Goal: Task Accomplishment & Management: Manage account settings

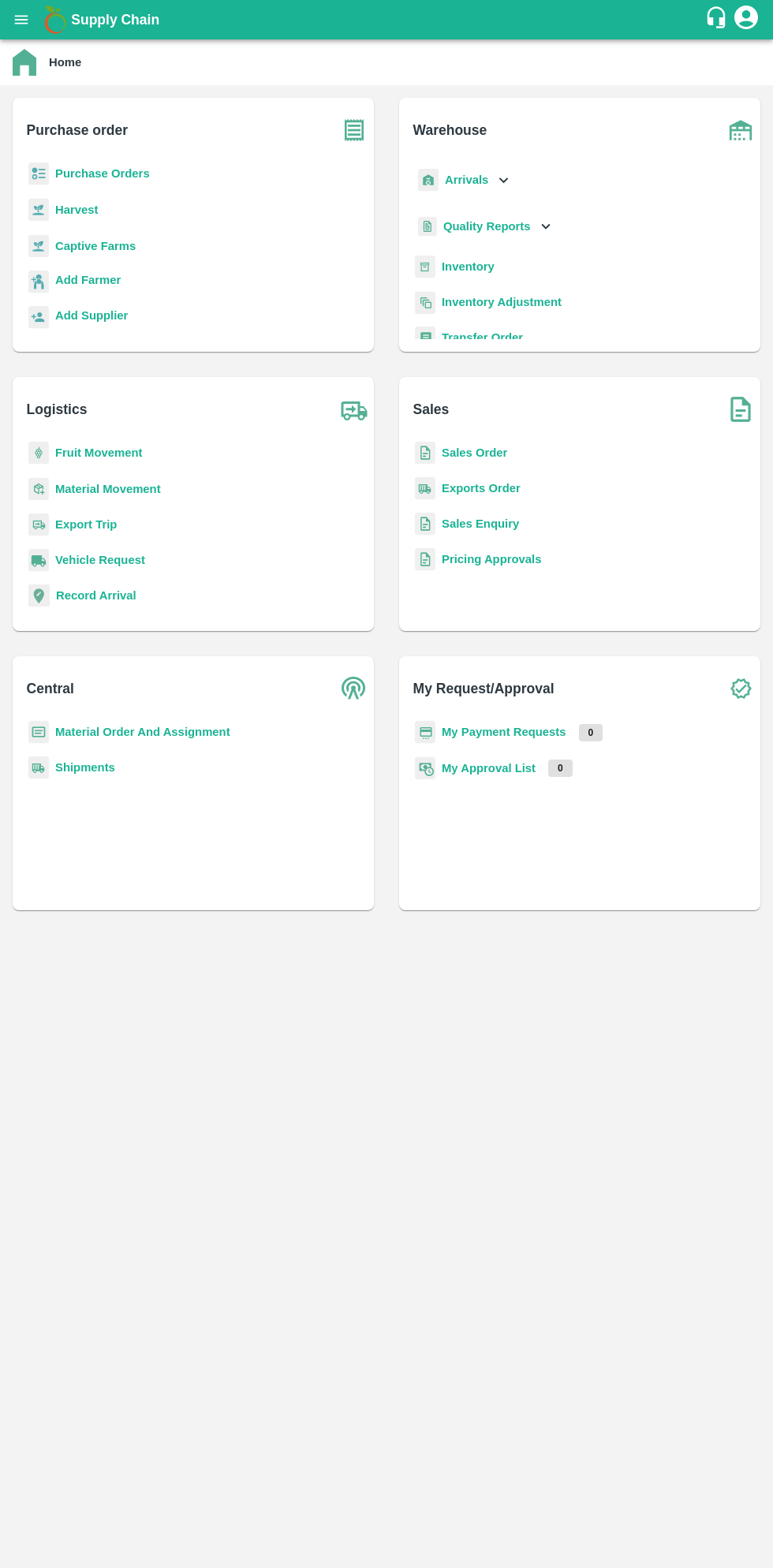
click at [115, 177] on b "Purchase Orders" at bounding box center [102, 173] width 95 height 12
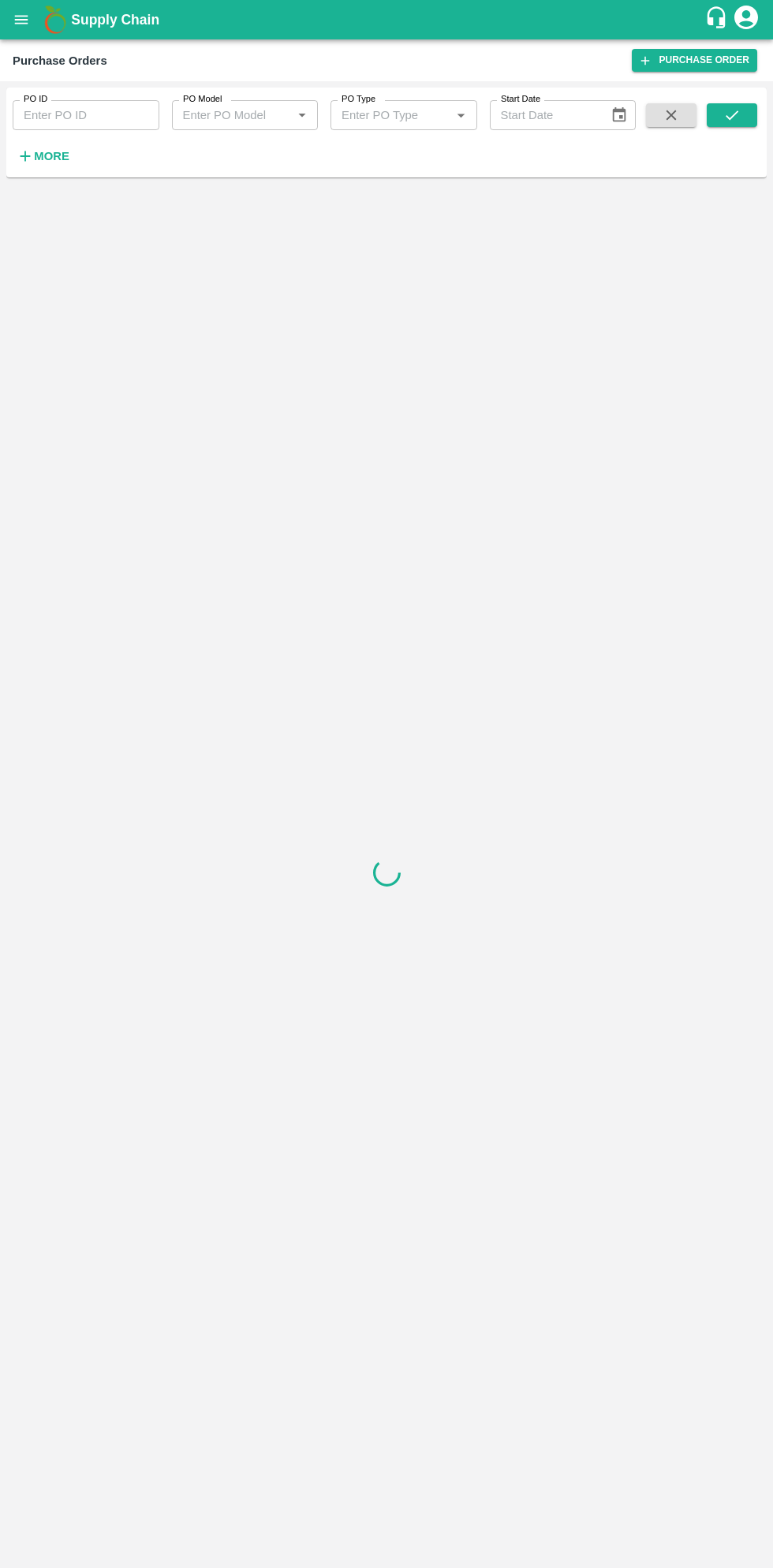
click at [56, 156] on strong "More" at bounding box center [51, 155] width 36 height 12
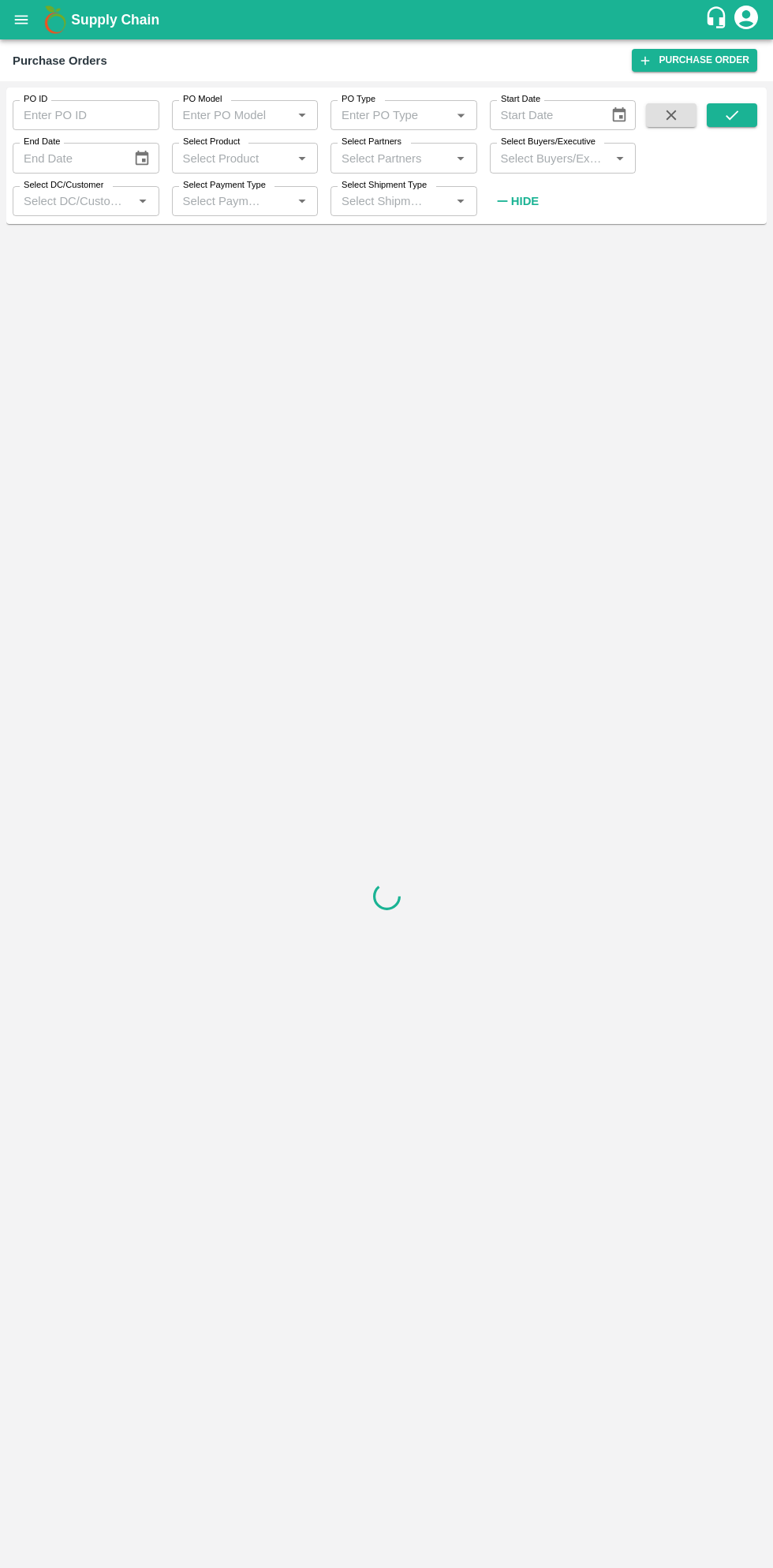
click at [558, 156] on input "Select Buyers/Executive" at bounding box center [550, 158] width 111 height 21
type input "sagar"
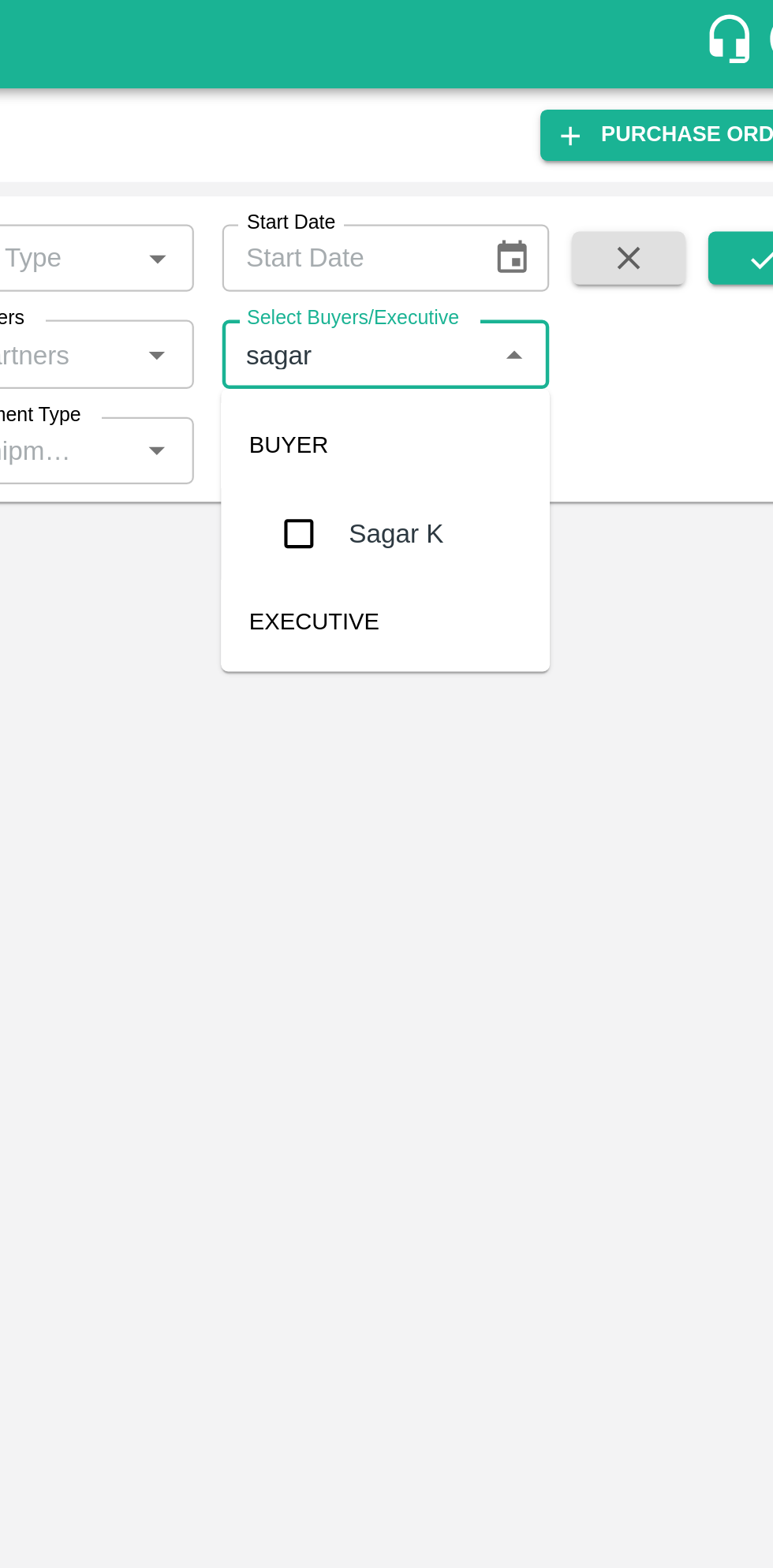
click at [520, 242] on input "checkbox" at bounding box center [524, 238] width 32 height 32
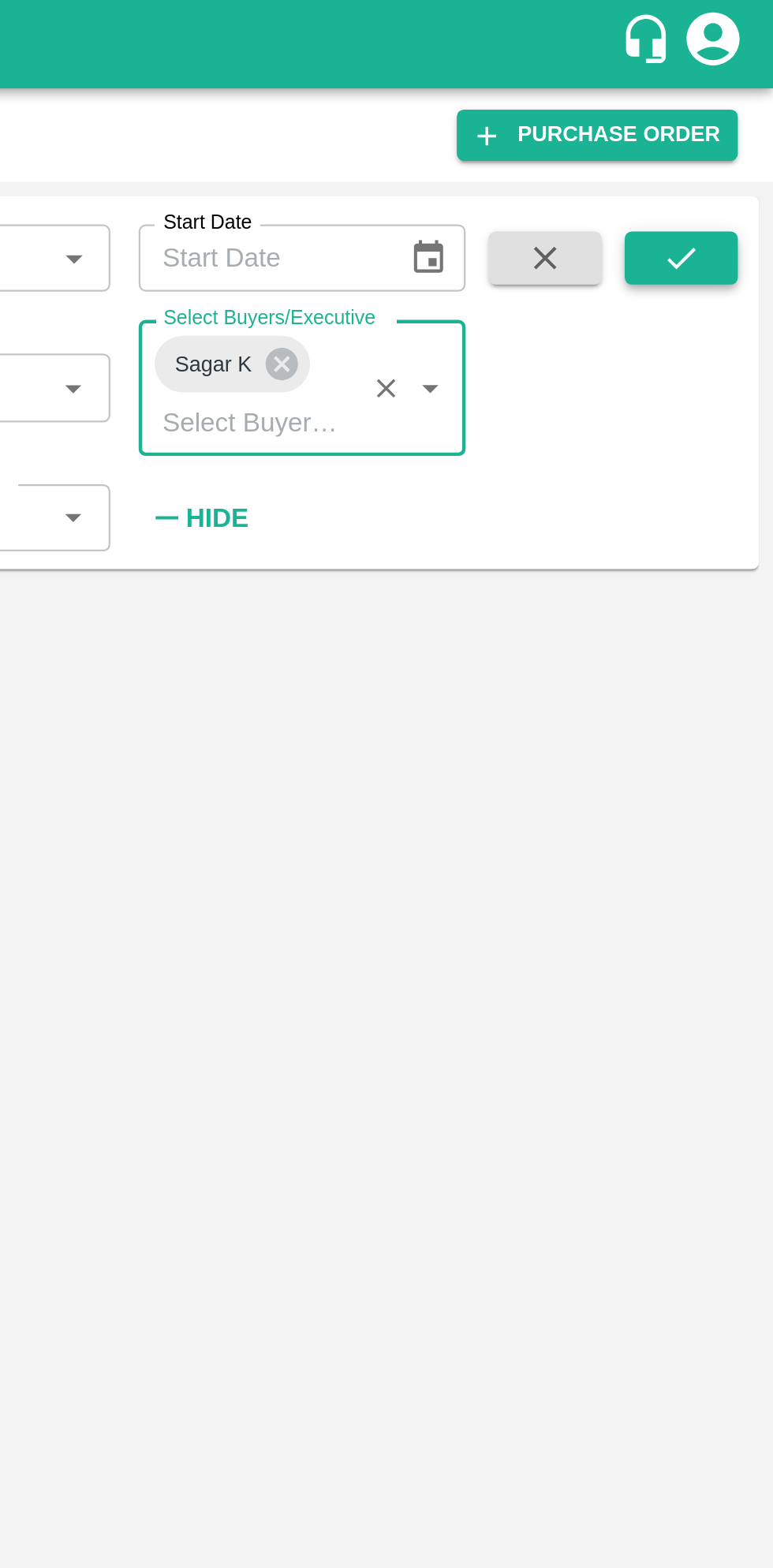
click at [736, 112] on icon "submit" at bounding box center [731, 115] width 12 height 9
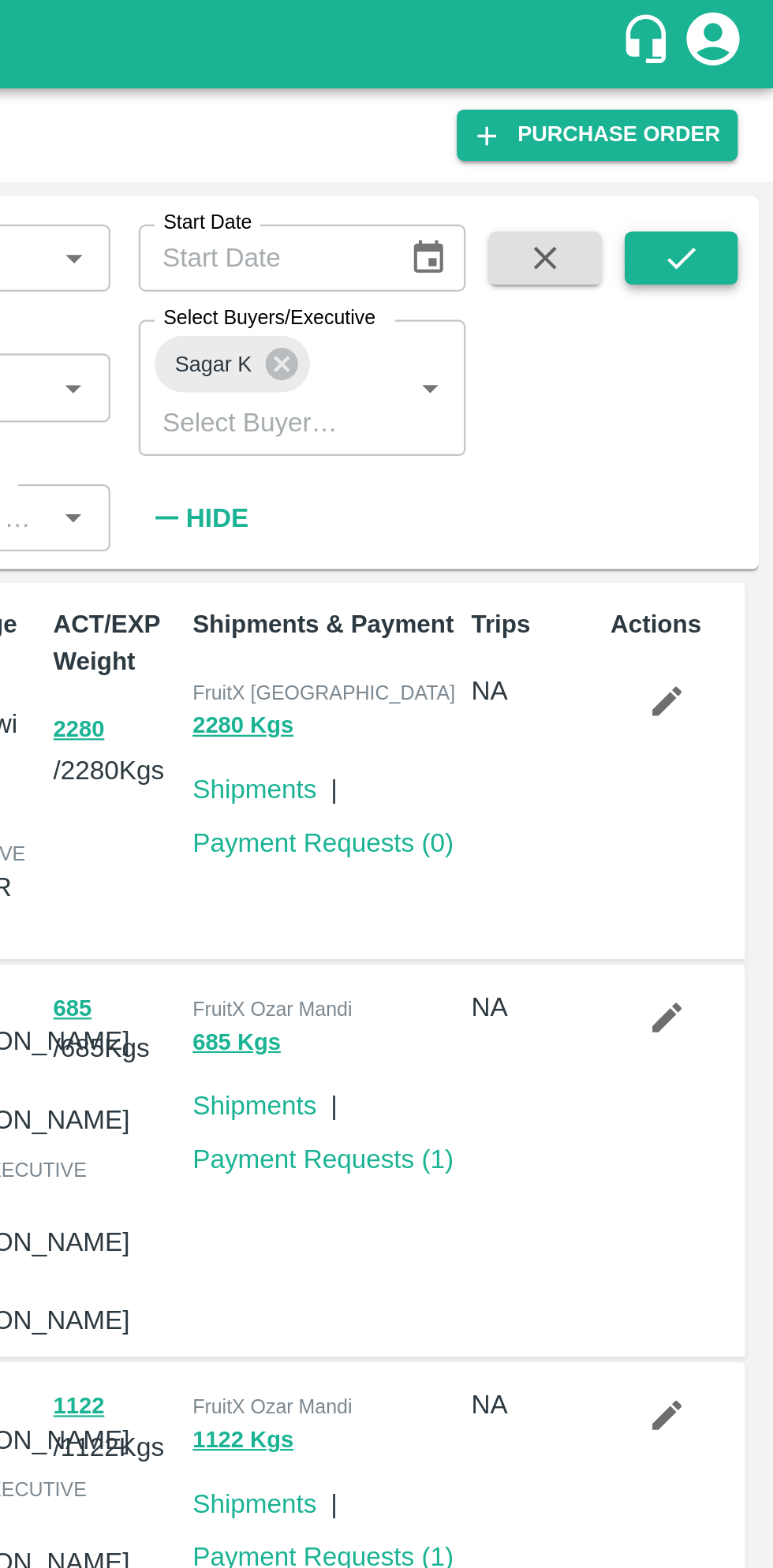
click at [736, 115] on icon "submit" at bounding box center [731, 115] width 17 height 17
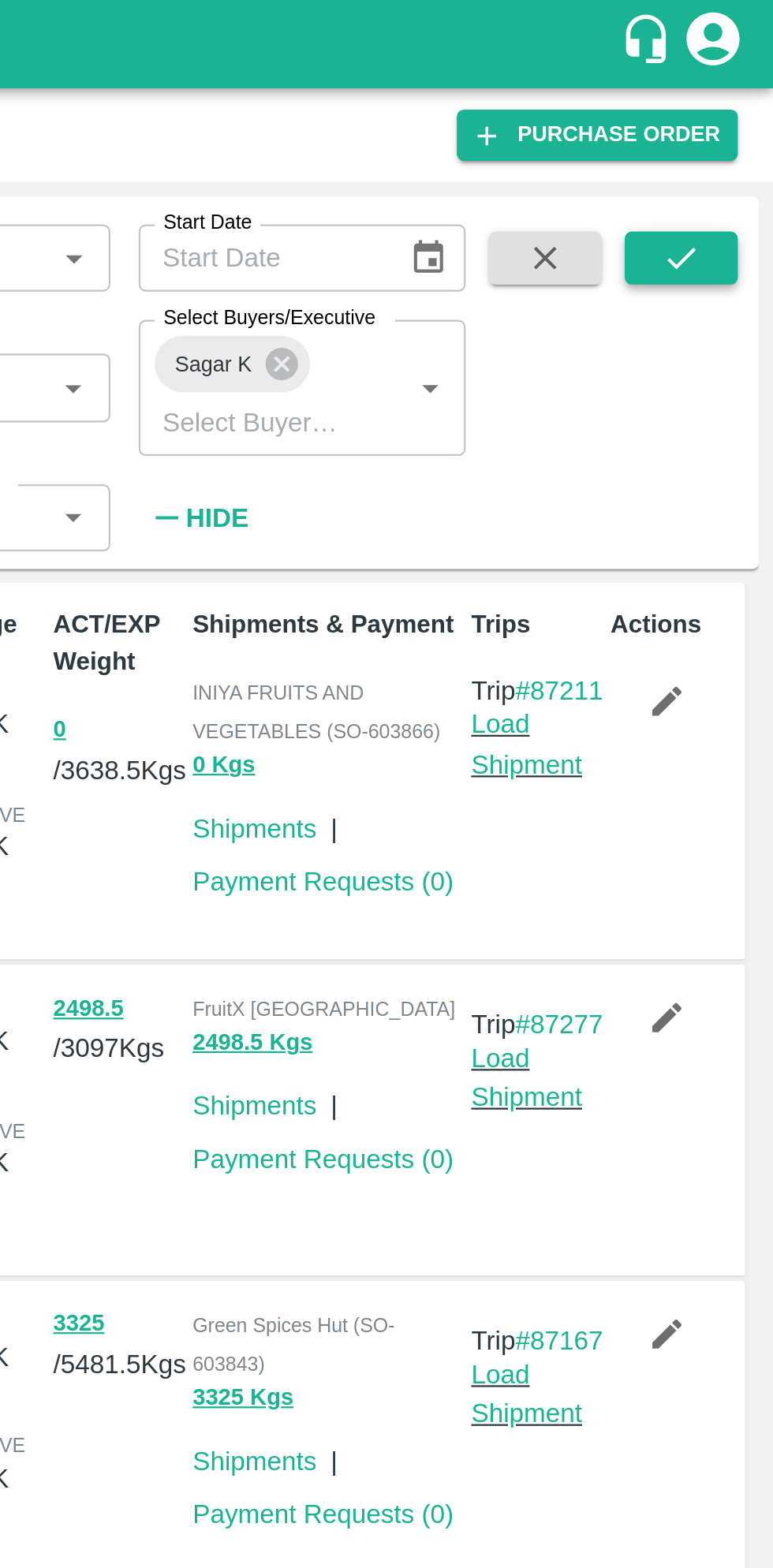
click at [735, 106] on icon "submit" at bounding box center [731, 115] width 17 height 17
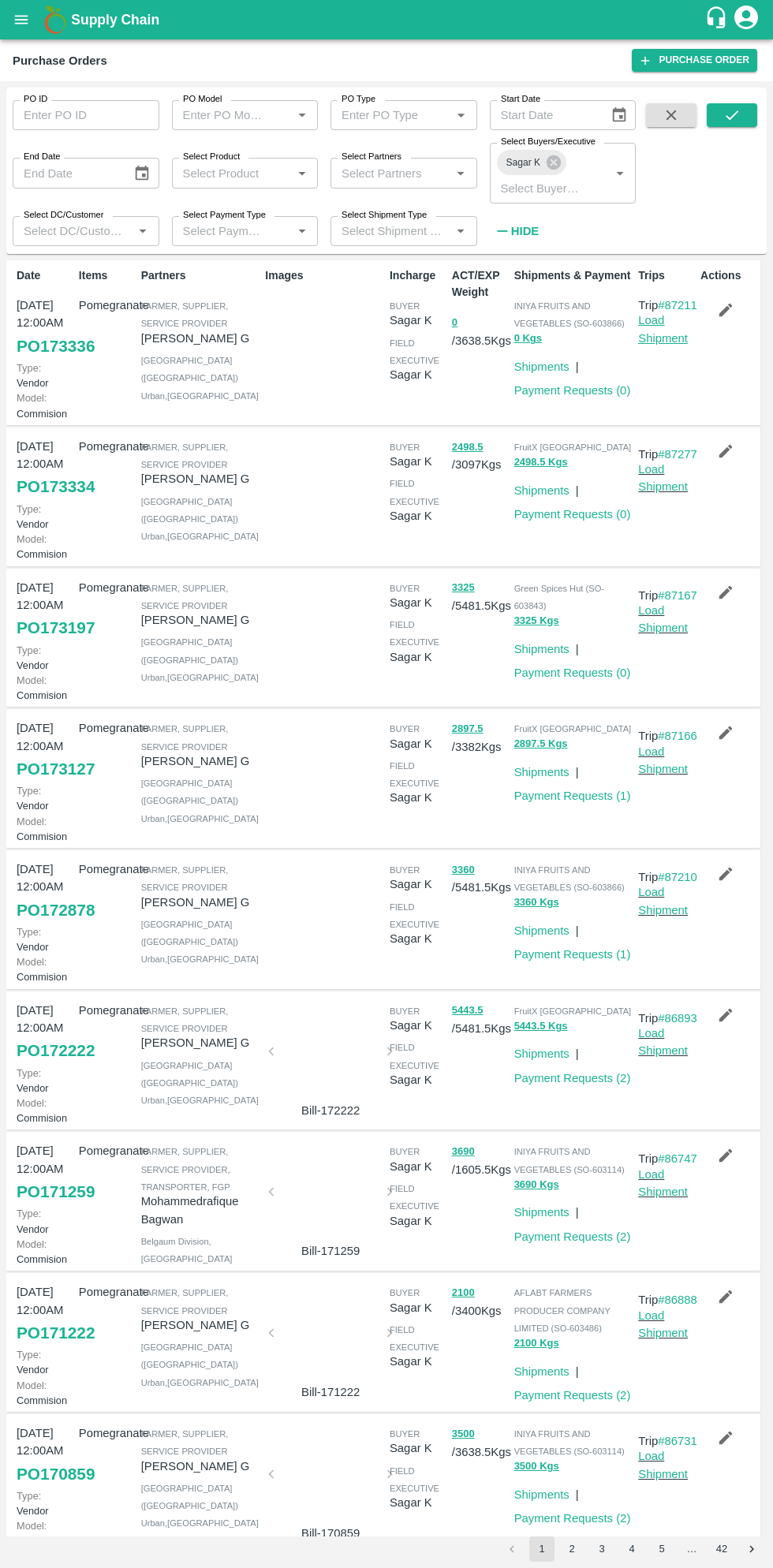
click at [657, 344] on link "Load Shipment" at bounding box center [663, 329] width 50 height 30
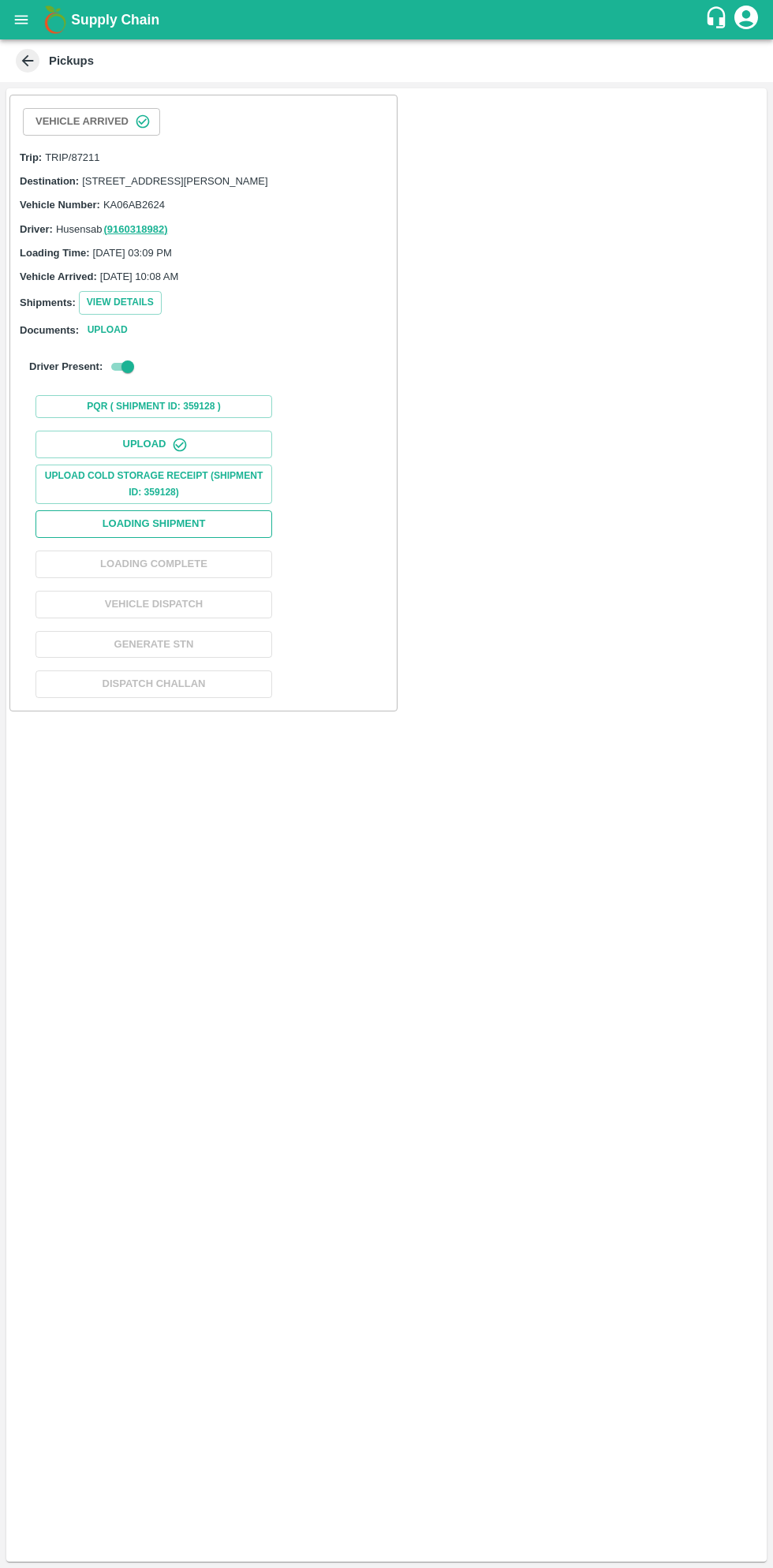
click at [190, 534] on button "Loading Shipment" at bounding box center [154, 523] width 237 height 27
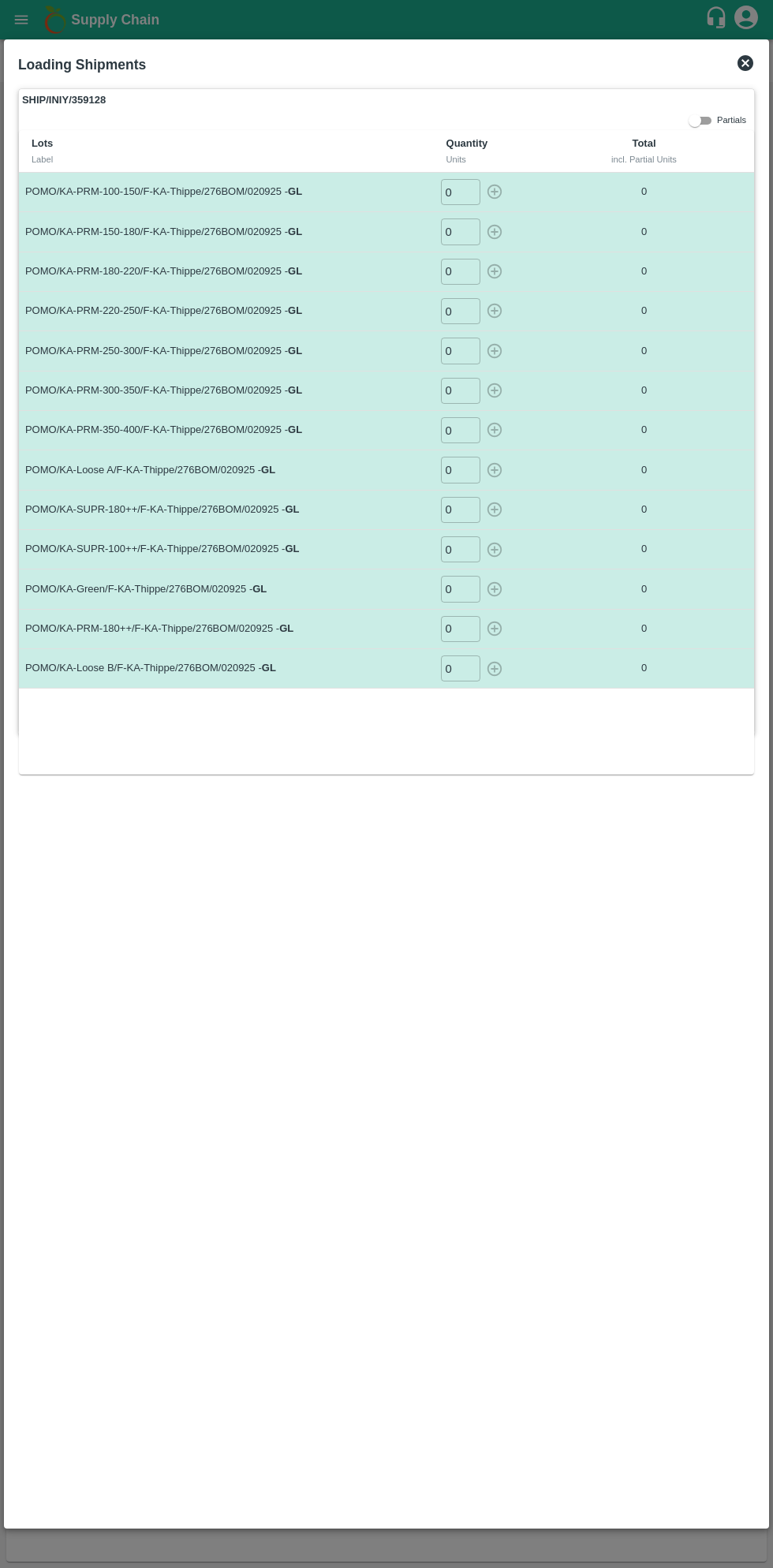
click at [457, 191] on input "0" at bounding box center [460, 192] width 39 height 26
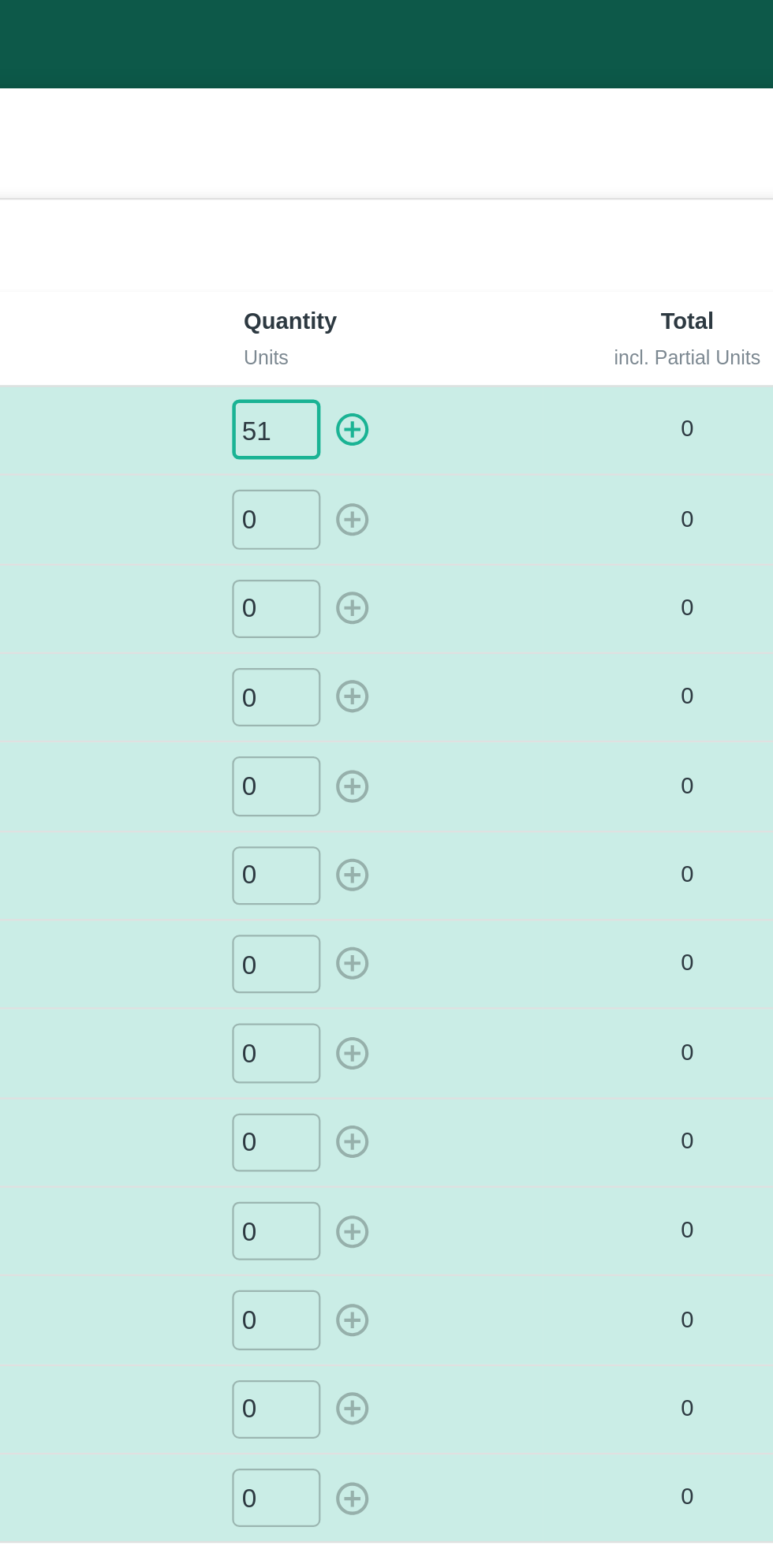
type input "51"
type input "59"
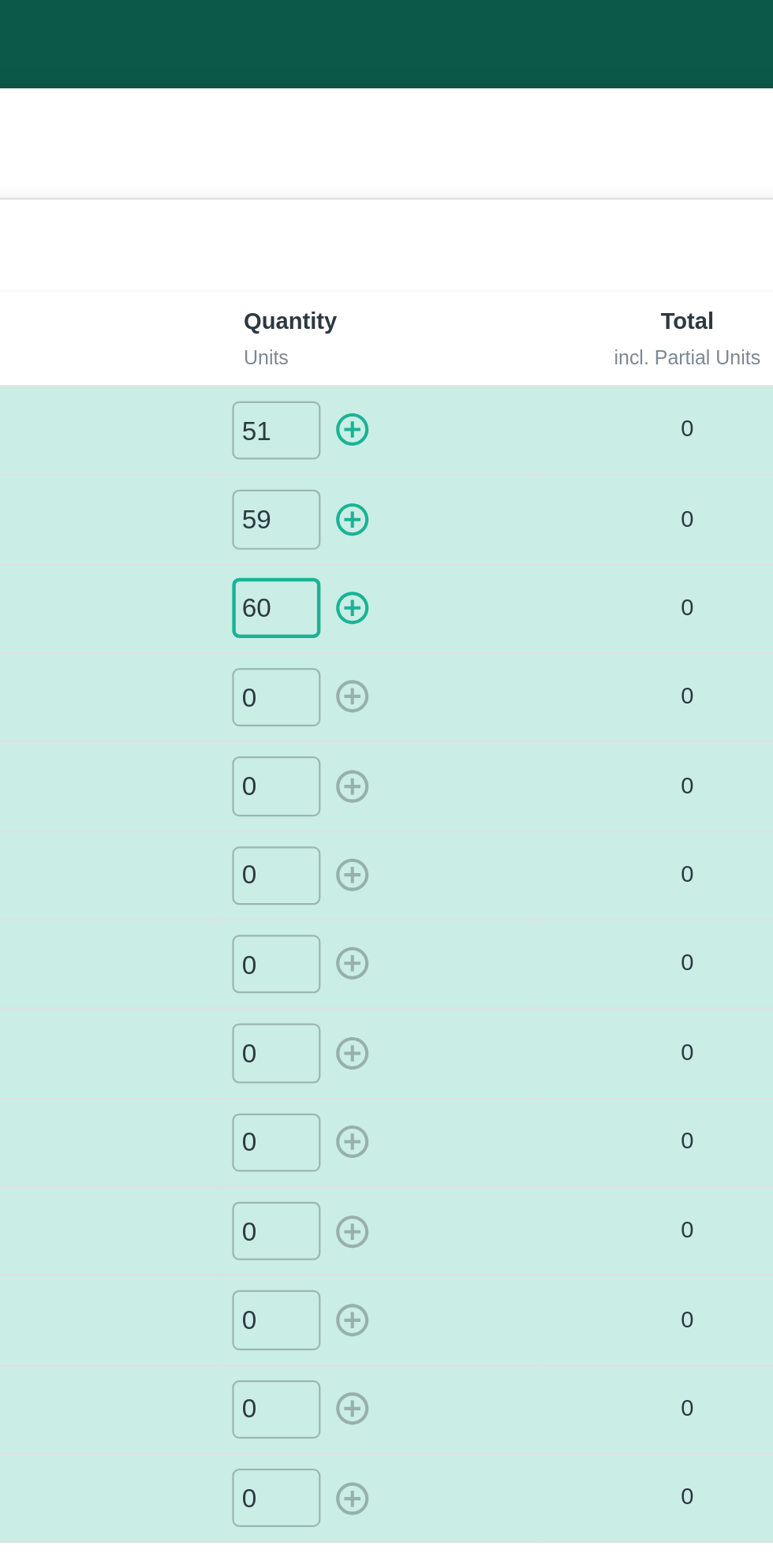
type input "60"
type input "044"
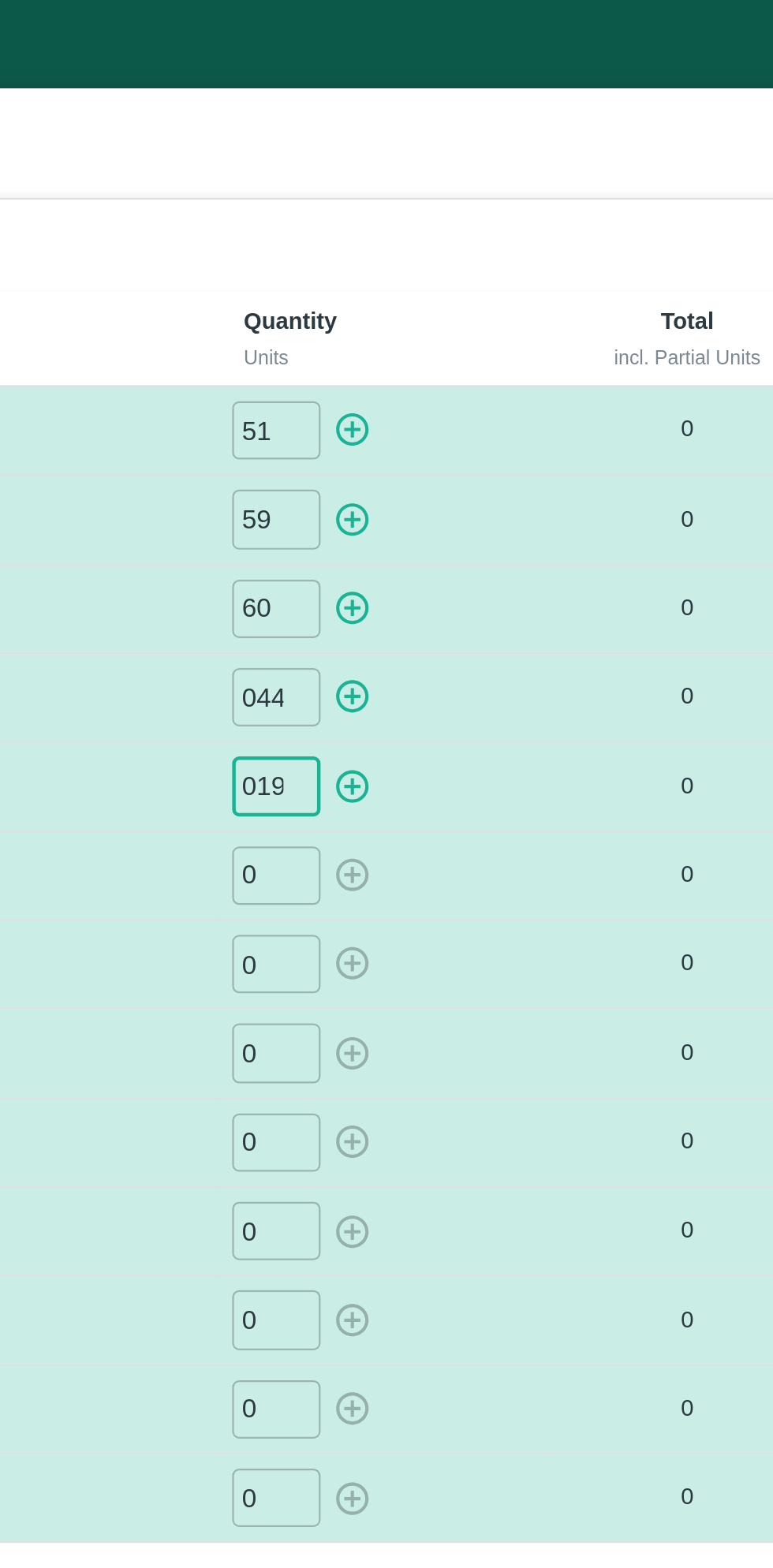
type input "019"
type input "06"
type input "01"
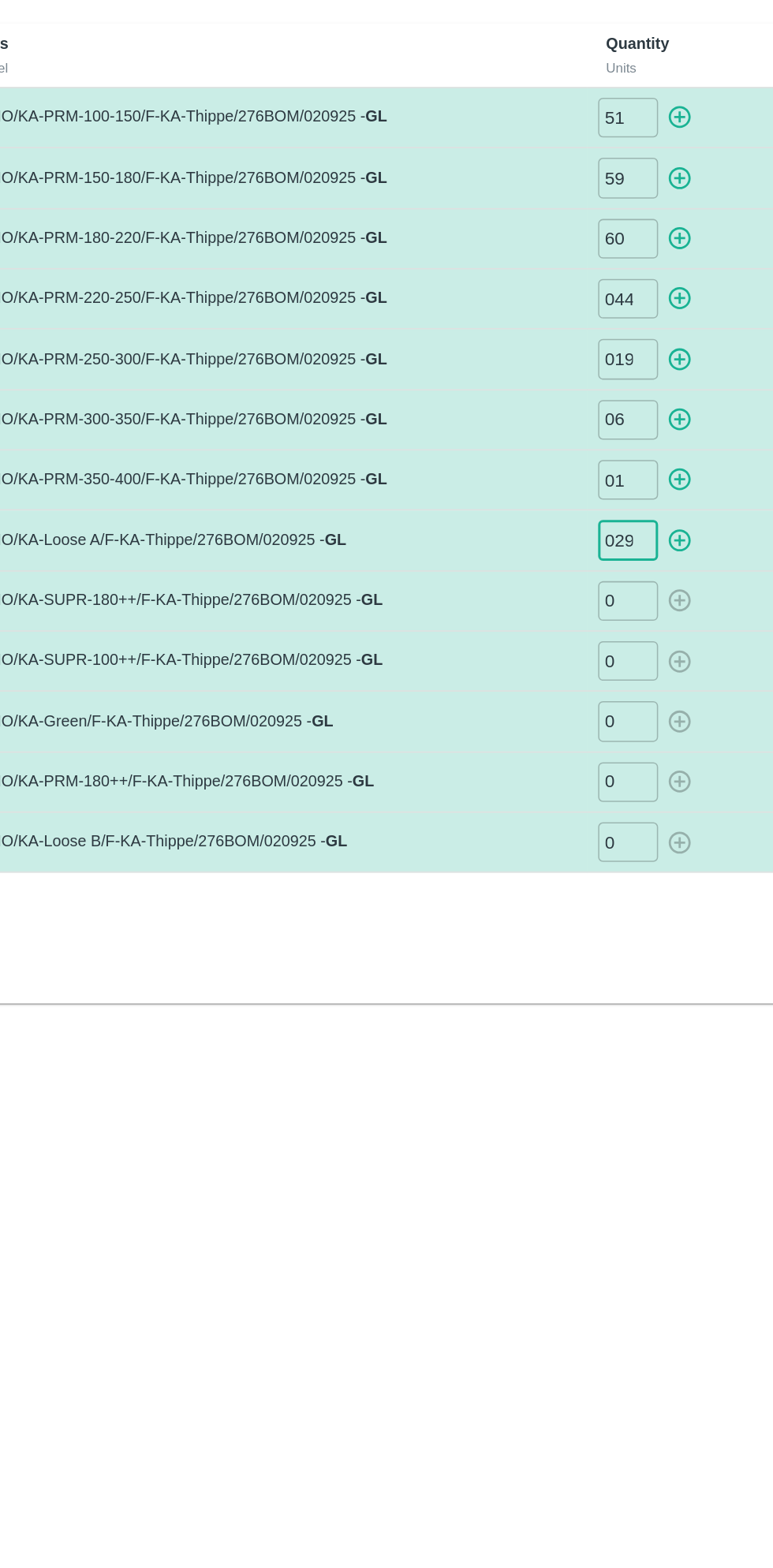
type input "029"
click at [461, 665] on input "0" at bounding box center [460, 668] width 39 height 26
type input "06"
click at [462, 502] on input "0" at bounding box center [460, 509] width 39 height 26
type input "055"
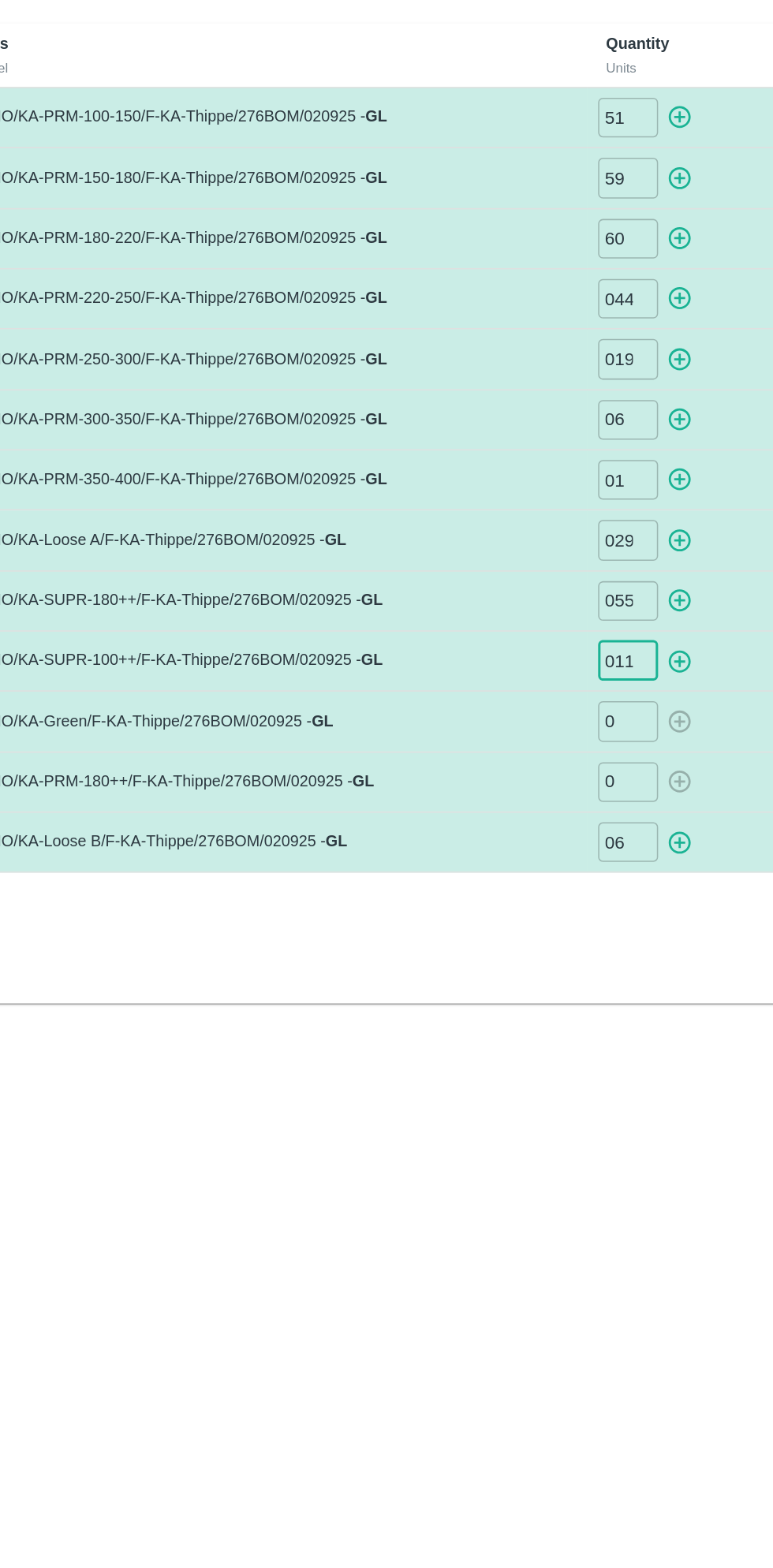
type input "011"
type input "02"
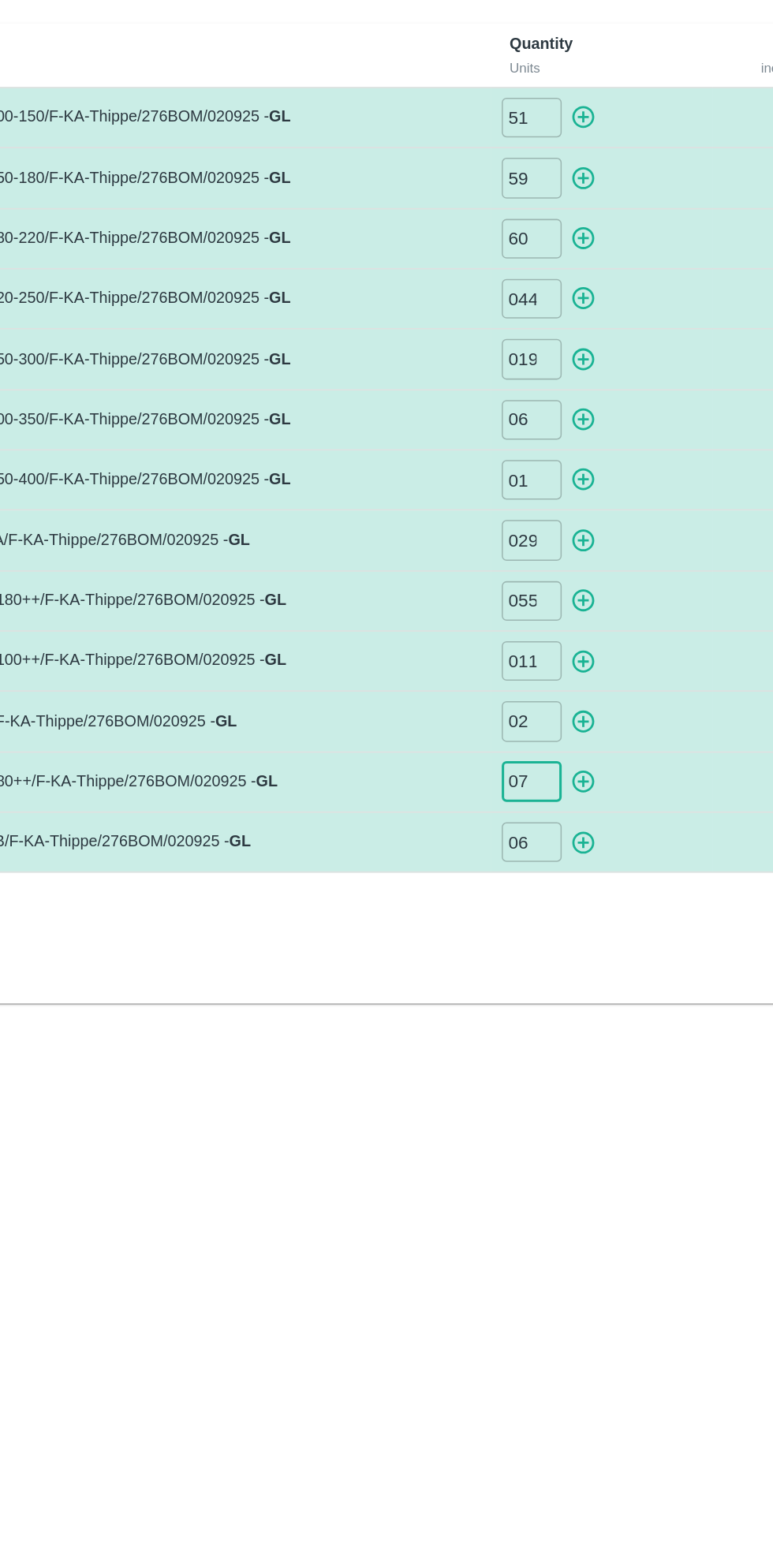
type input "07"
click at [498, 191] on icon "button" at bounding box center [494, 191] width 17 height 17
type input "0"
click at [498, 226] on icon "button" at bounding box center [494, 233] width 15 height 15
type input "0"
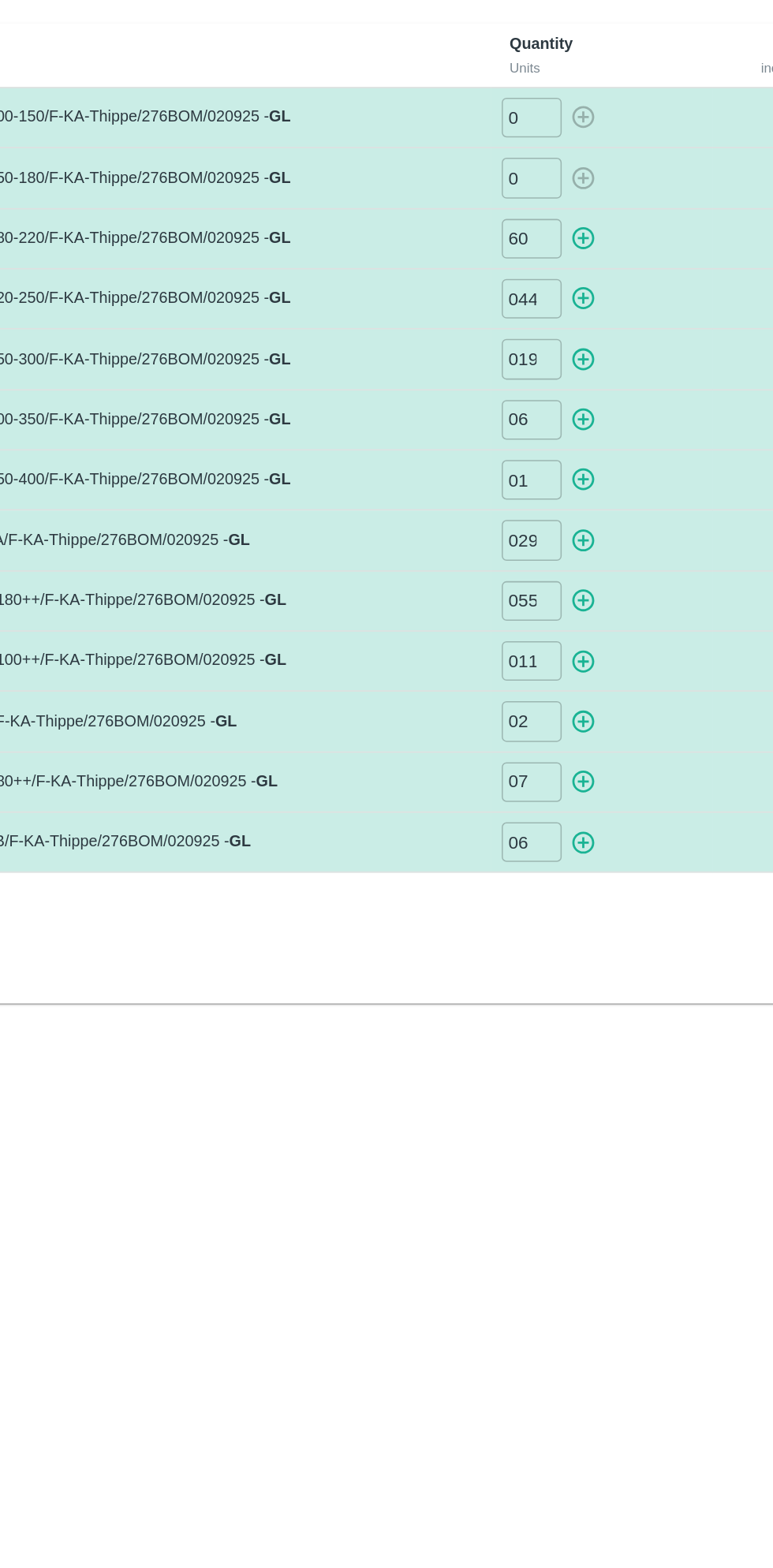
click at [501, 268] on icon "button" at bounding box center [494, 271] width 17 height 17
type input "0"
click at [500, 309] on icon "button" at bounding box center [494, 311] width 15 height 15
type input "0"
click at [497, 348] on icon "button" at bounding box center [494, 350] width 17 height 17
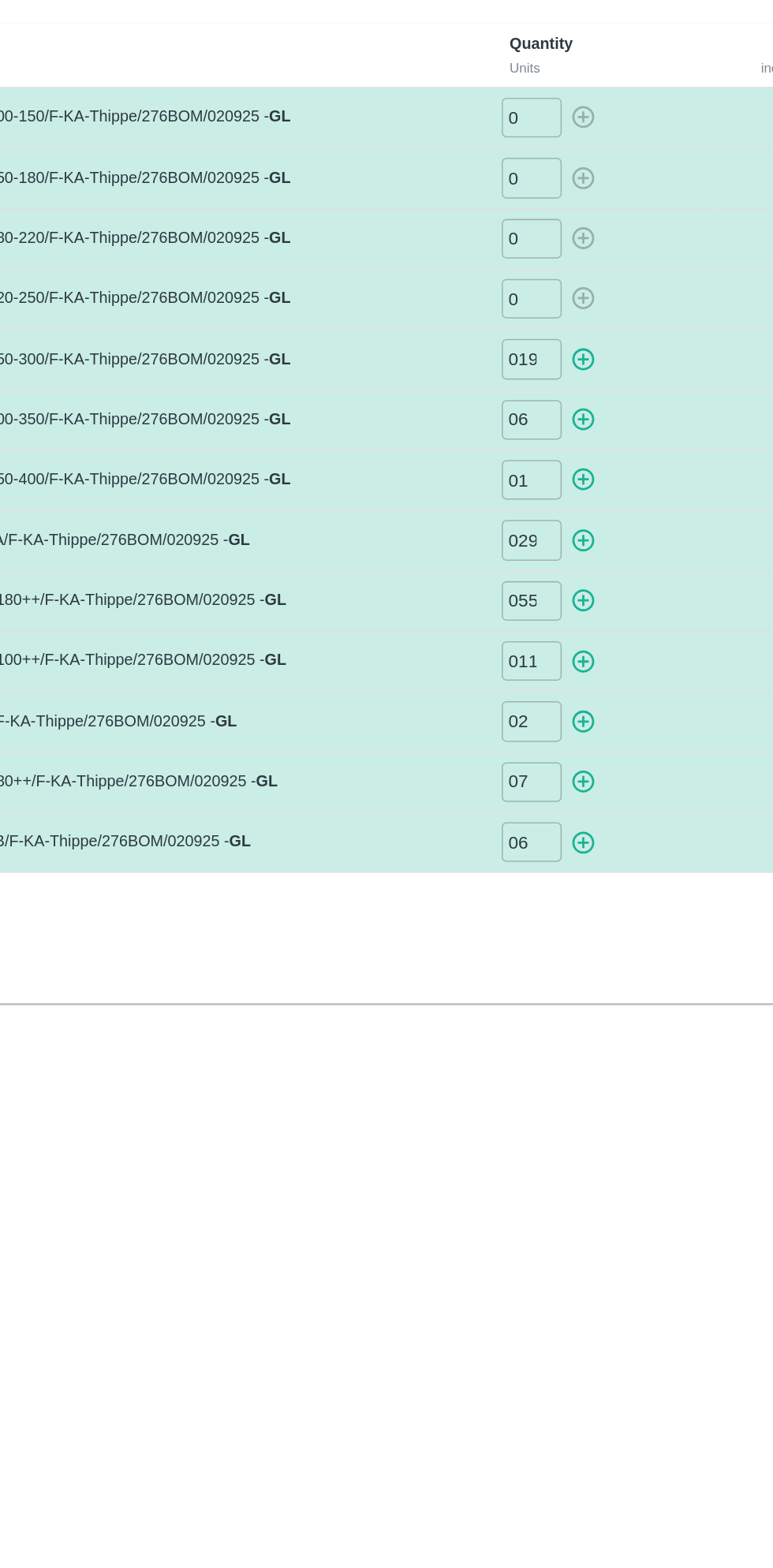
type input "0"
click at [491, 386] on icon "button" at bounding box center [494, 390] width 17 height 17
type input "0"
click at [499, 424] on icon "button" at bounding box center [494, 430] width 15 height 15
type input "0"
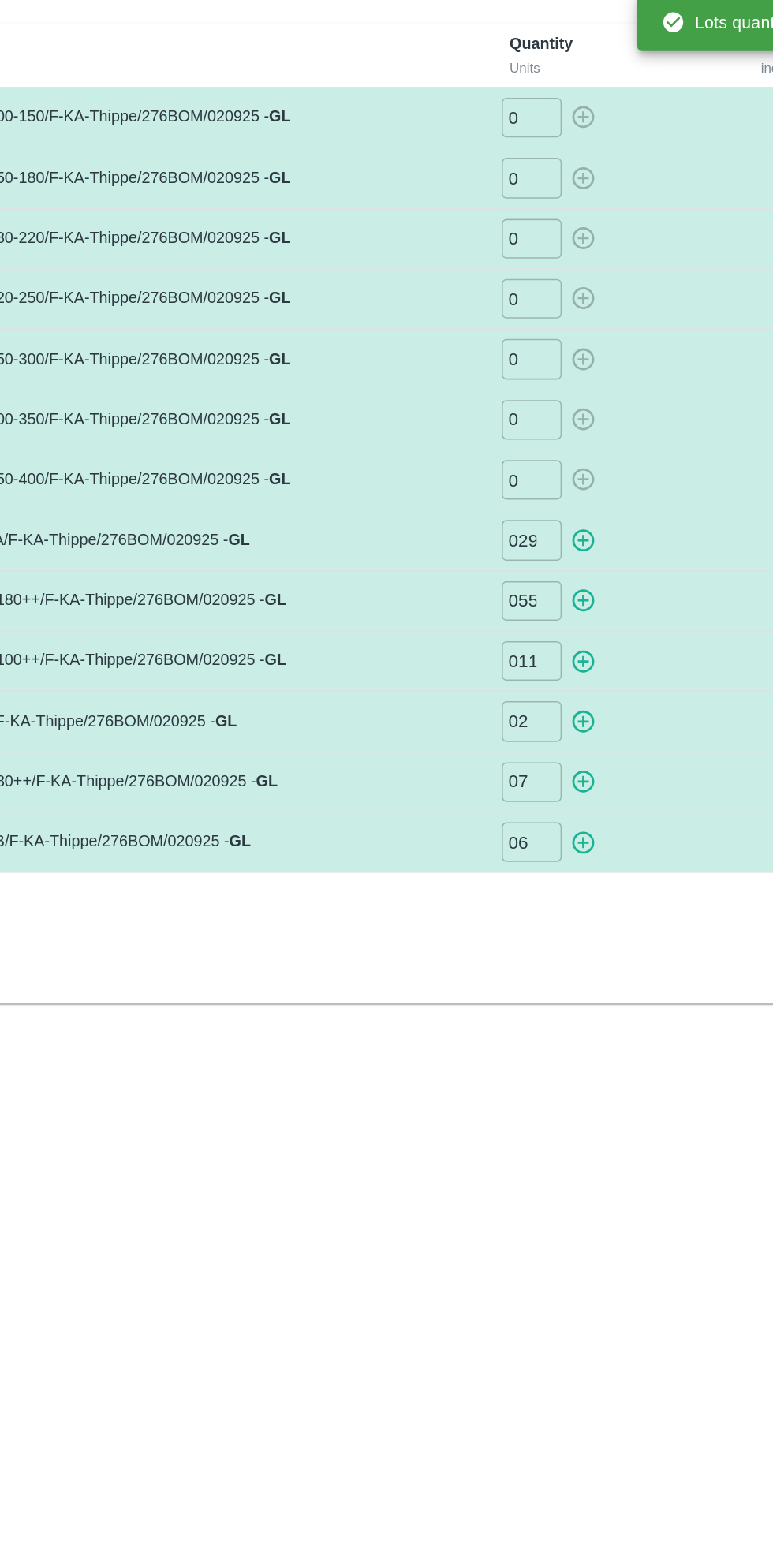
click at [492, 470] on icon "button" at bounding box center [494, 469] width 17 height 17
type input "0"
click at [495, 508] on icon "button" at bounding box center [494, 510] width 15 height 15
type input "0"
click at [501, 550] on icon "button" at bounding box center [494, 549] width 17 height 17
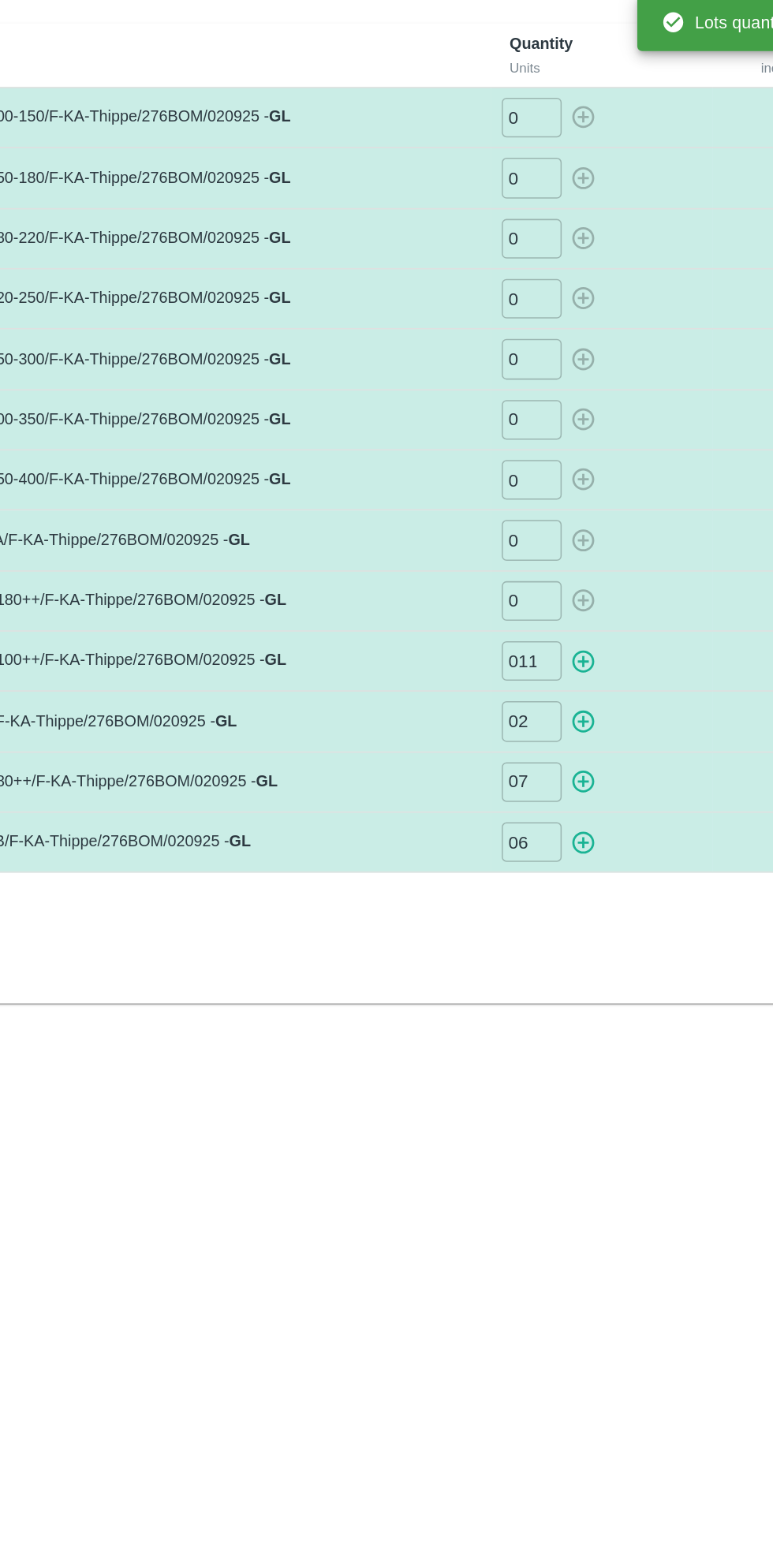
type input "0"
click at [497, 586] on icon "button" at bounding box center [494, 590] width 15 height 15
type input "0"
click at [497, 622] on icon "button" at bounding box center [494, 628] width 17 height 17
type input "0"
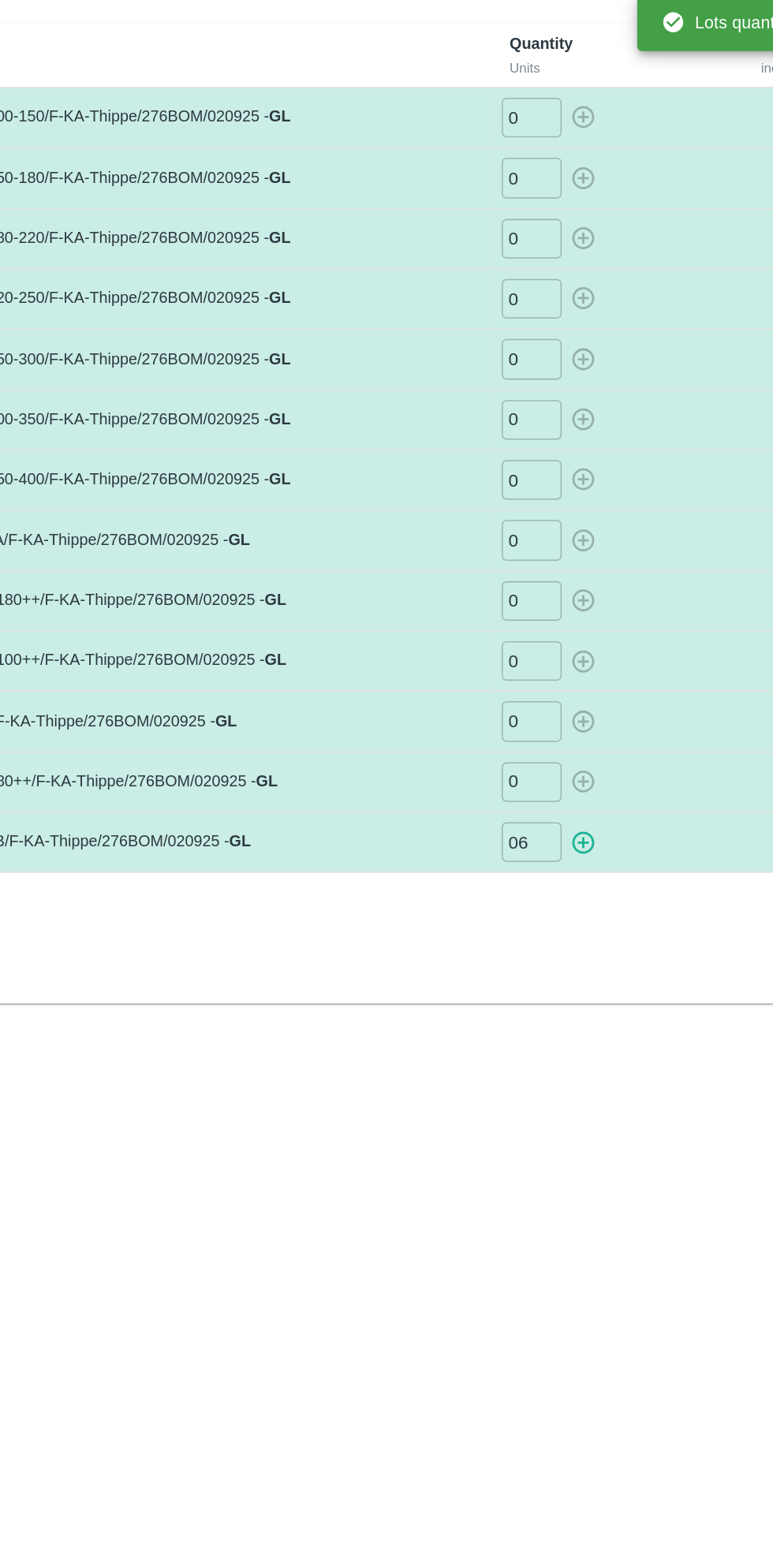
click at [498, 663] on icon "button" at bounding box center [494, 669] width 17 height 17
type input "0"
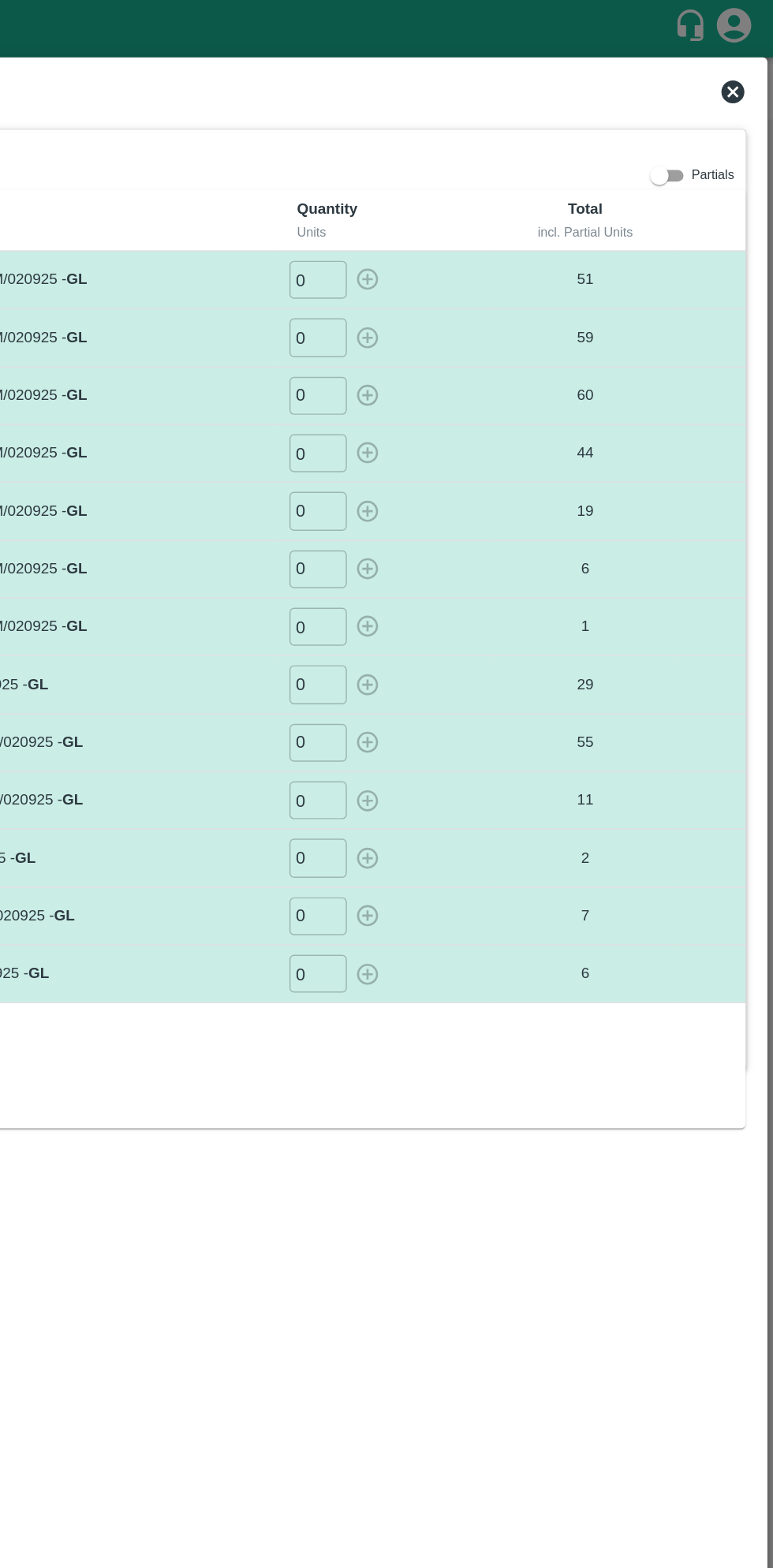
click at [742, 68] on icon at bounding box center [745, 62] width 16 height 16
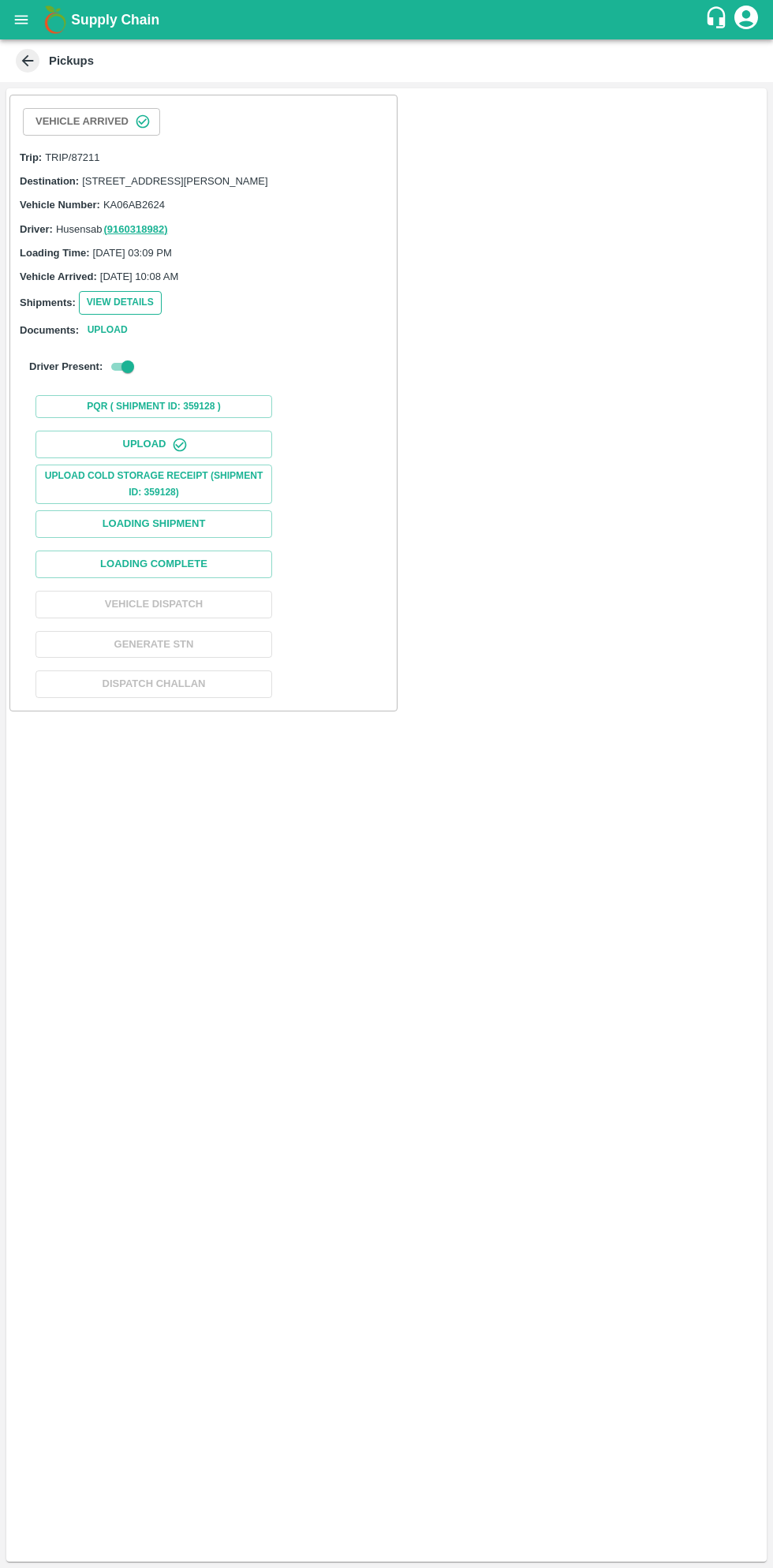
click at [122, 314] on button "View Details" at bounding box center [120, 302] width 83 height 23
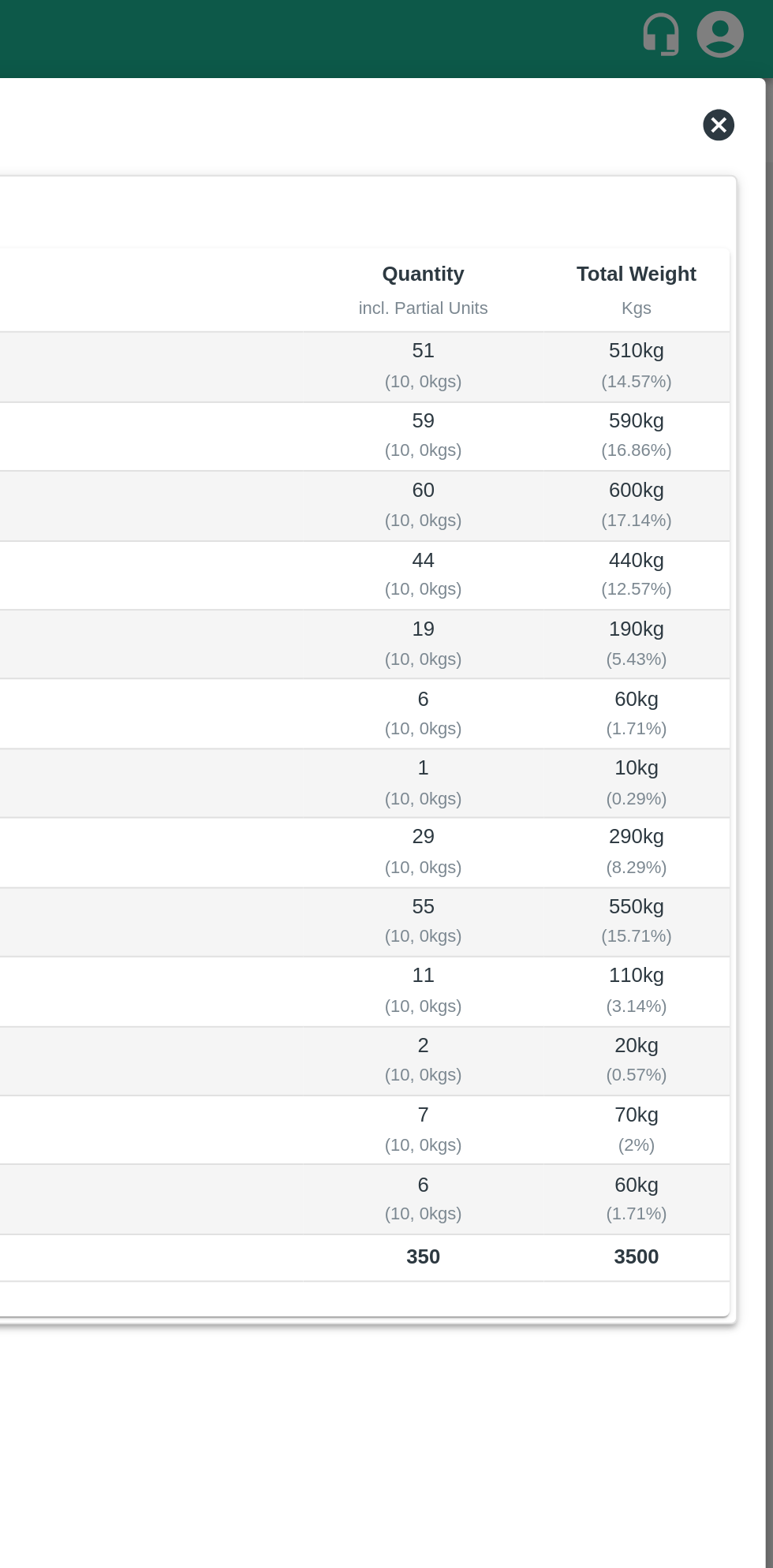
click at [741, 58] on icon at bounding box center [745, 62] width 16 height 16
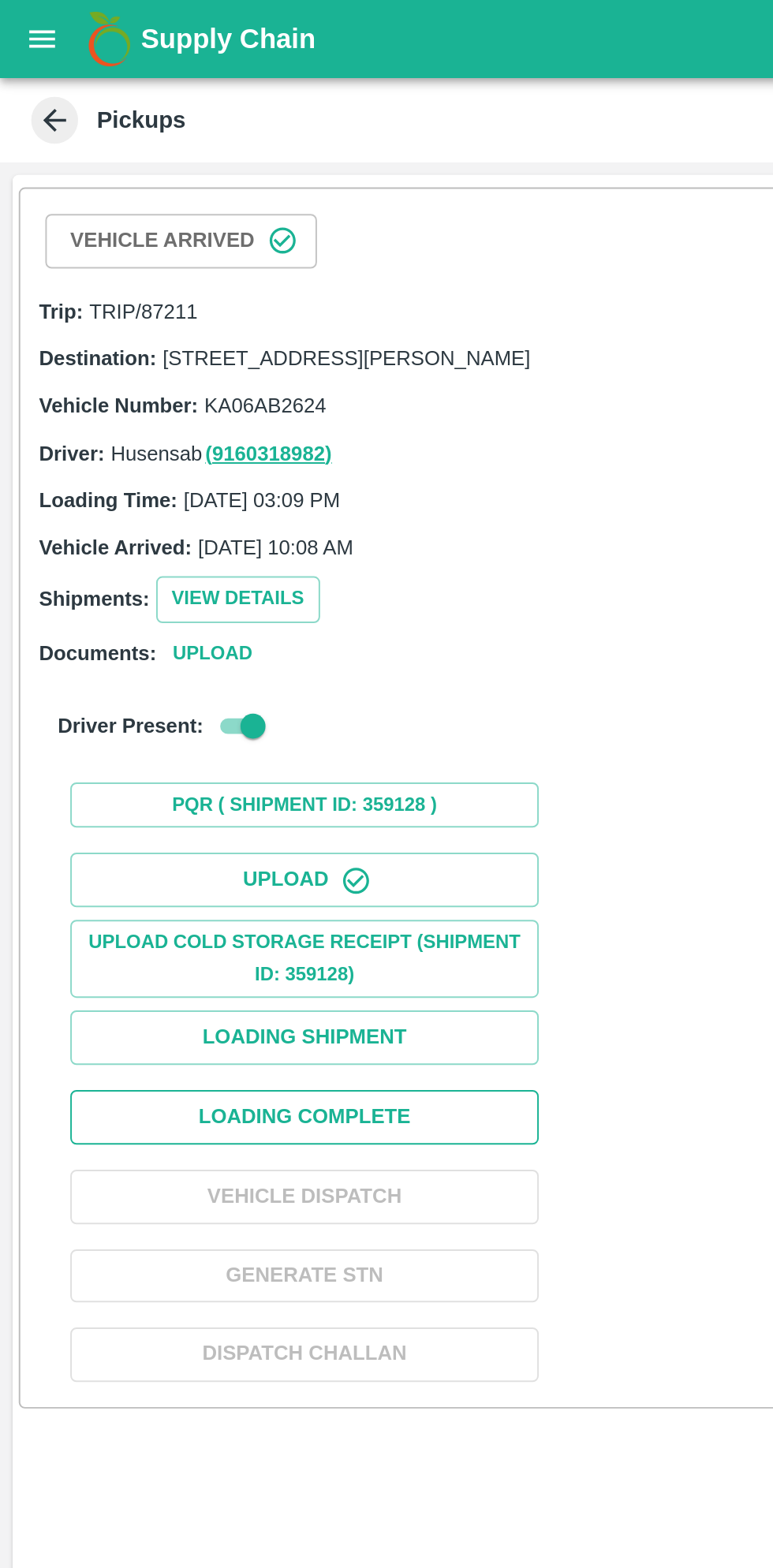
click at [208, 578] on button "Loading Complete" at bounding box center [154, 564] width 237 height 27
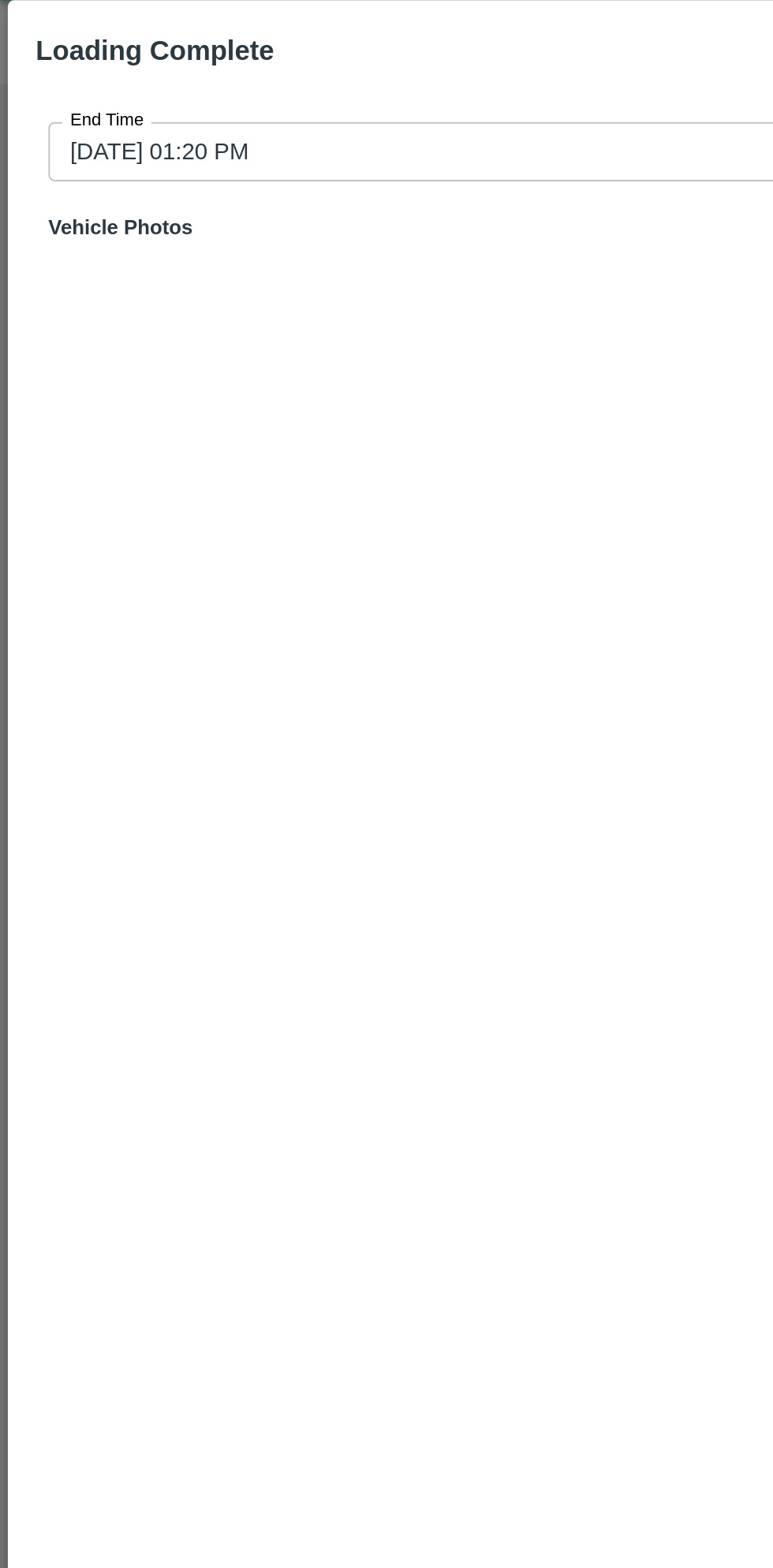
click at [247, 121] on input "03/09/2025 01:20 PM" at bounding box center [380, 116] width 712 height 30
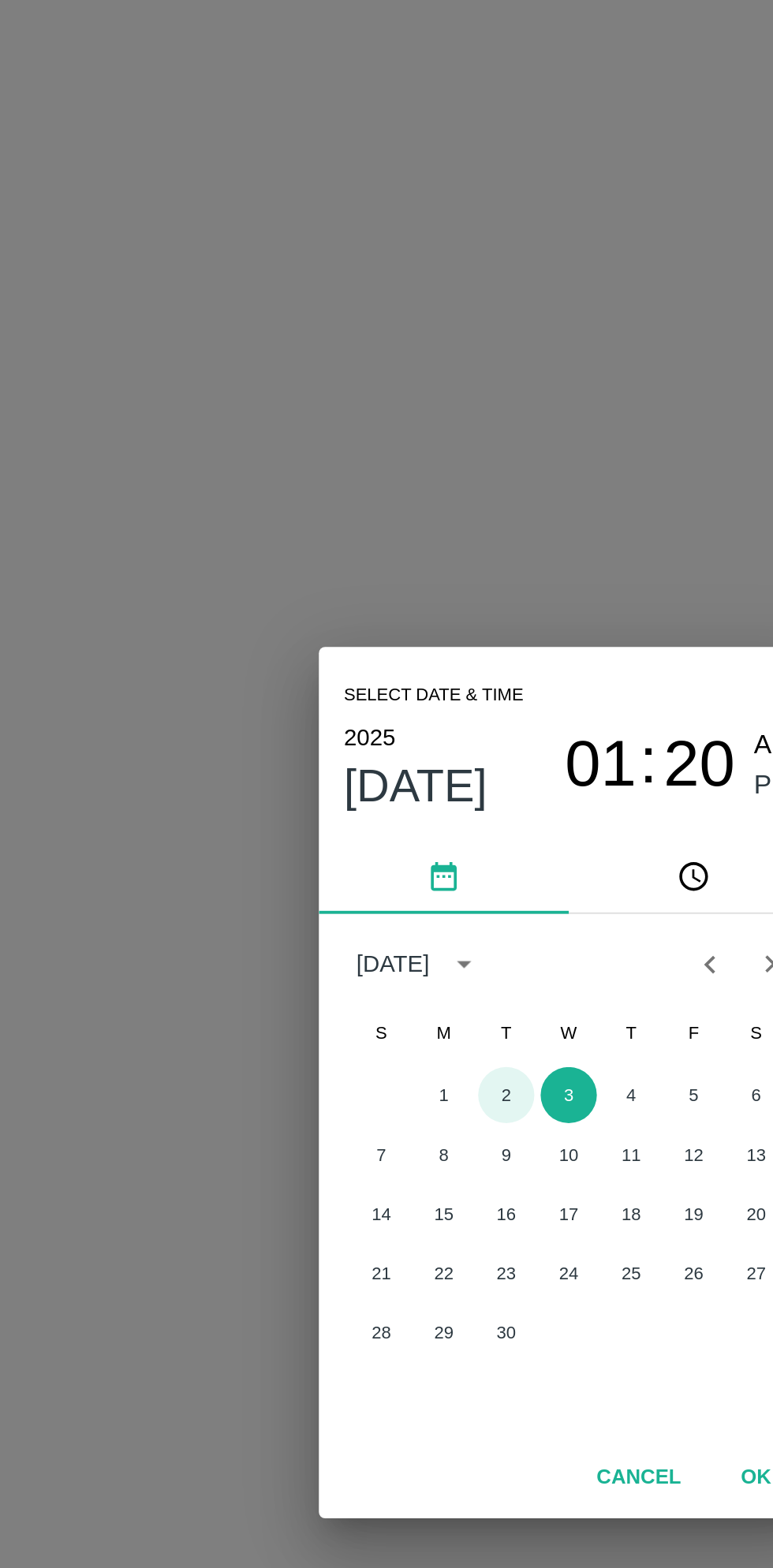
click at [355, 789] on button "2" at bounding box center [355, 790] width 28 height 28
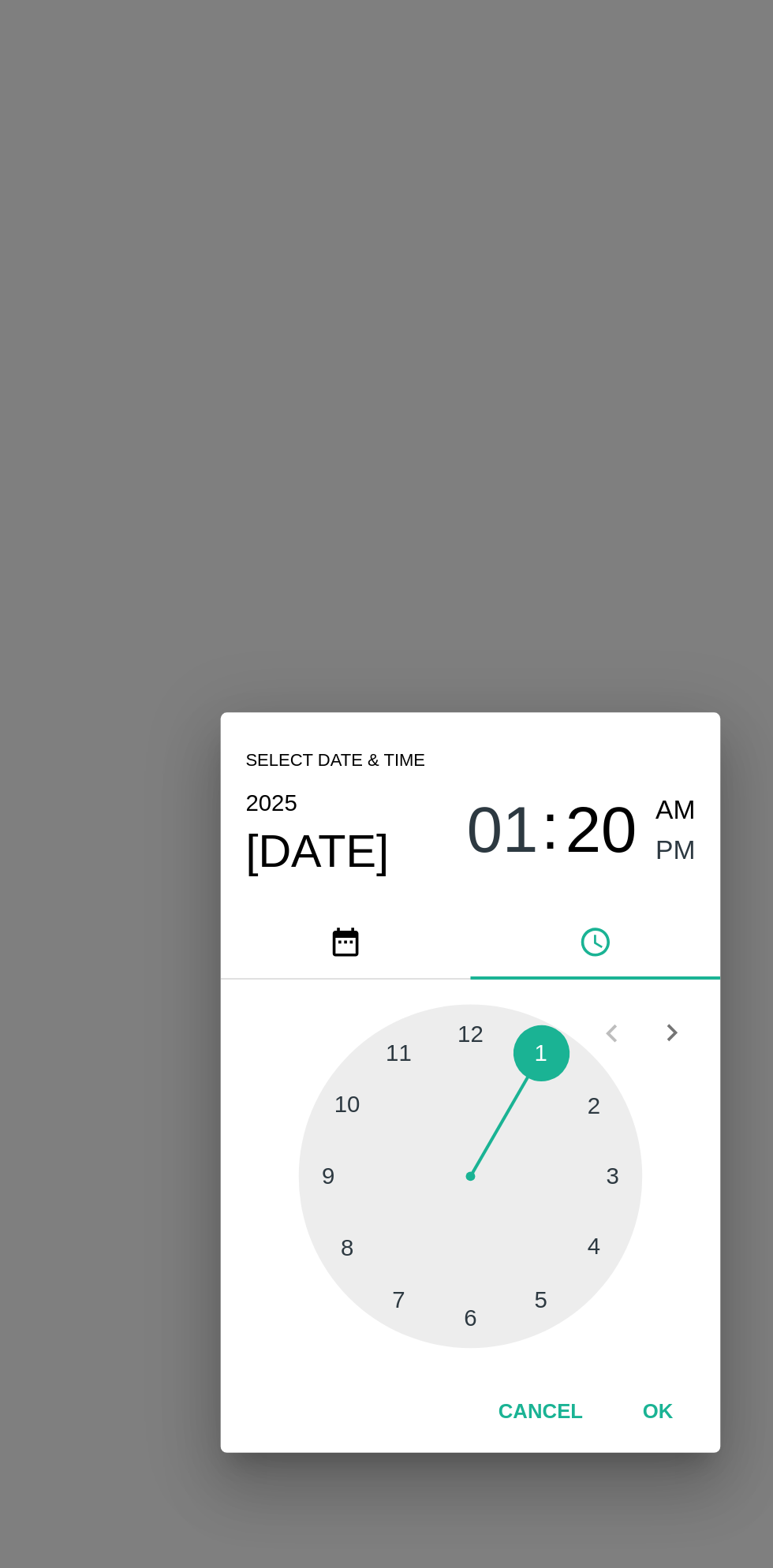
click at [456, 834] on div at bounding box center [386, 831] width 174 height 174
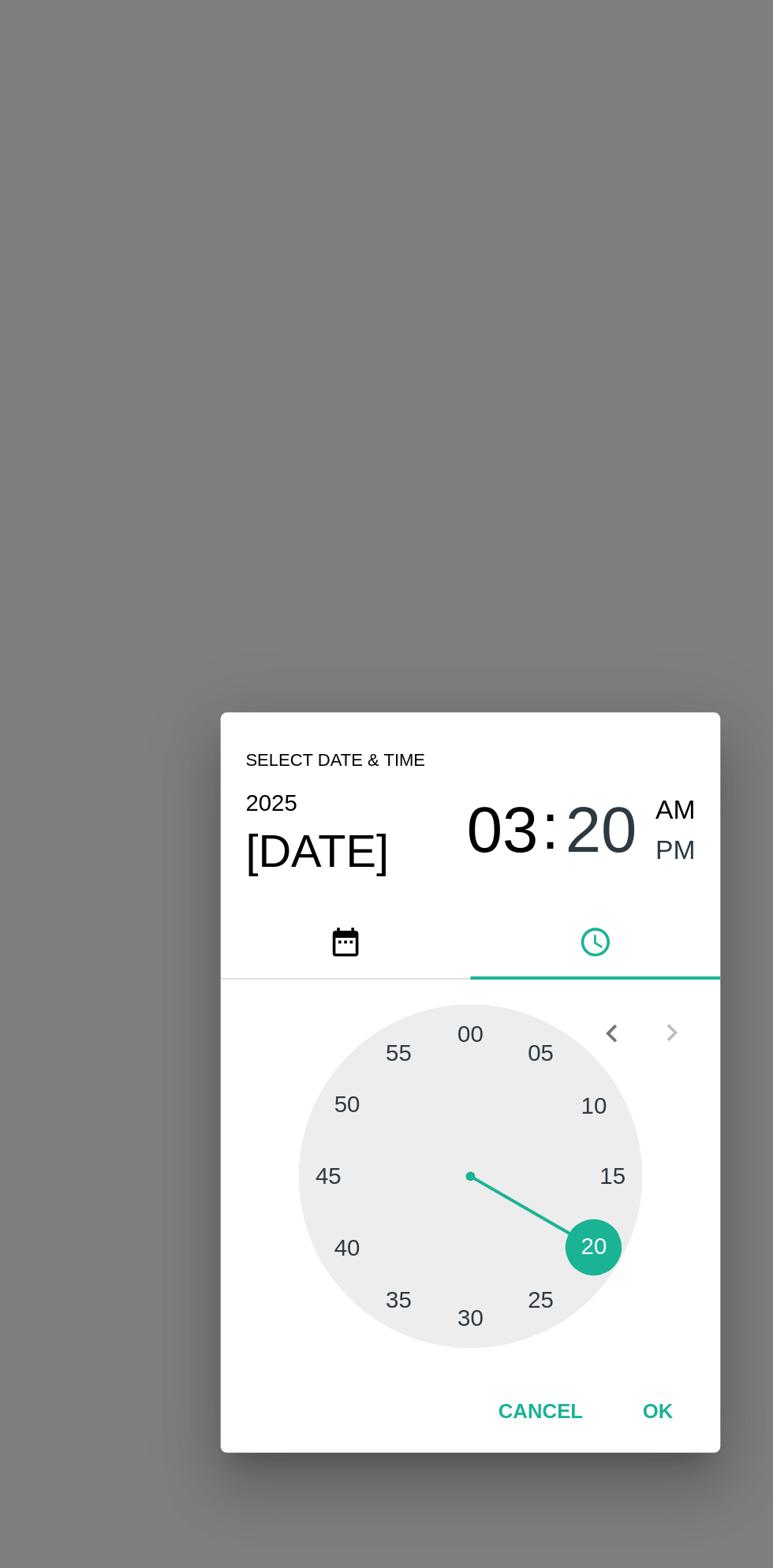
click at [494, 662] on span "PM" at bounding box center [490, 668] width 21 height 22
click at [480, 953] on button "OK" at bounding box center [481, 950] width 51 height 27
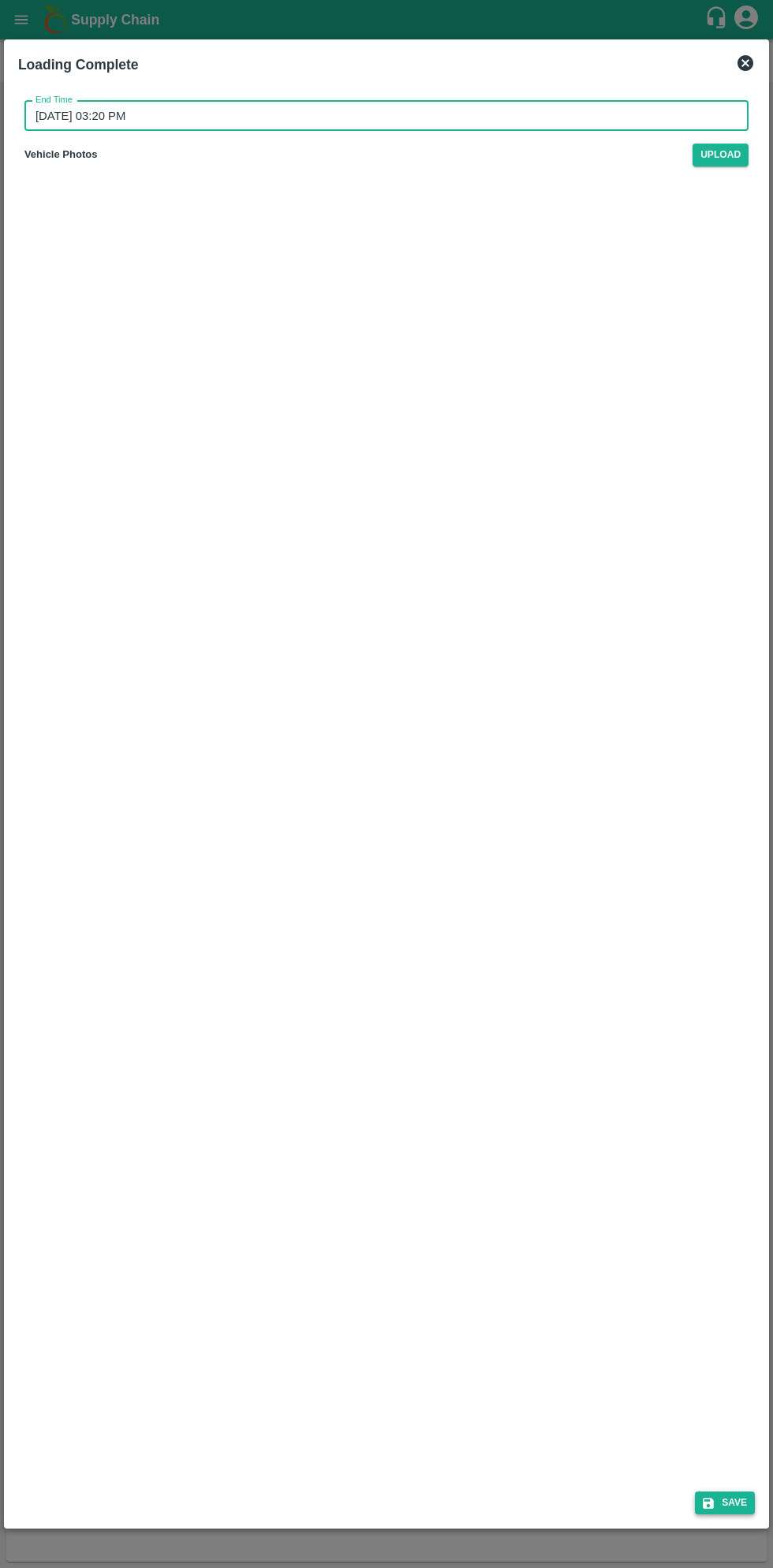
click at [724, 1507] on button "Save" at bounding box center [725, 1503] width 60 height 23
type input "03/09/2025 01:21 PM"
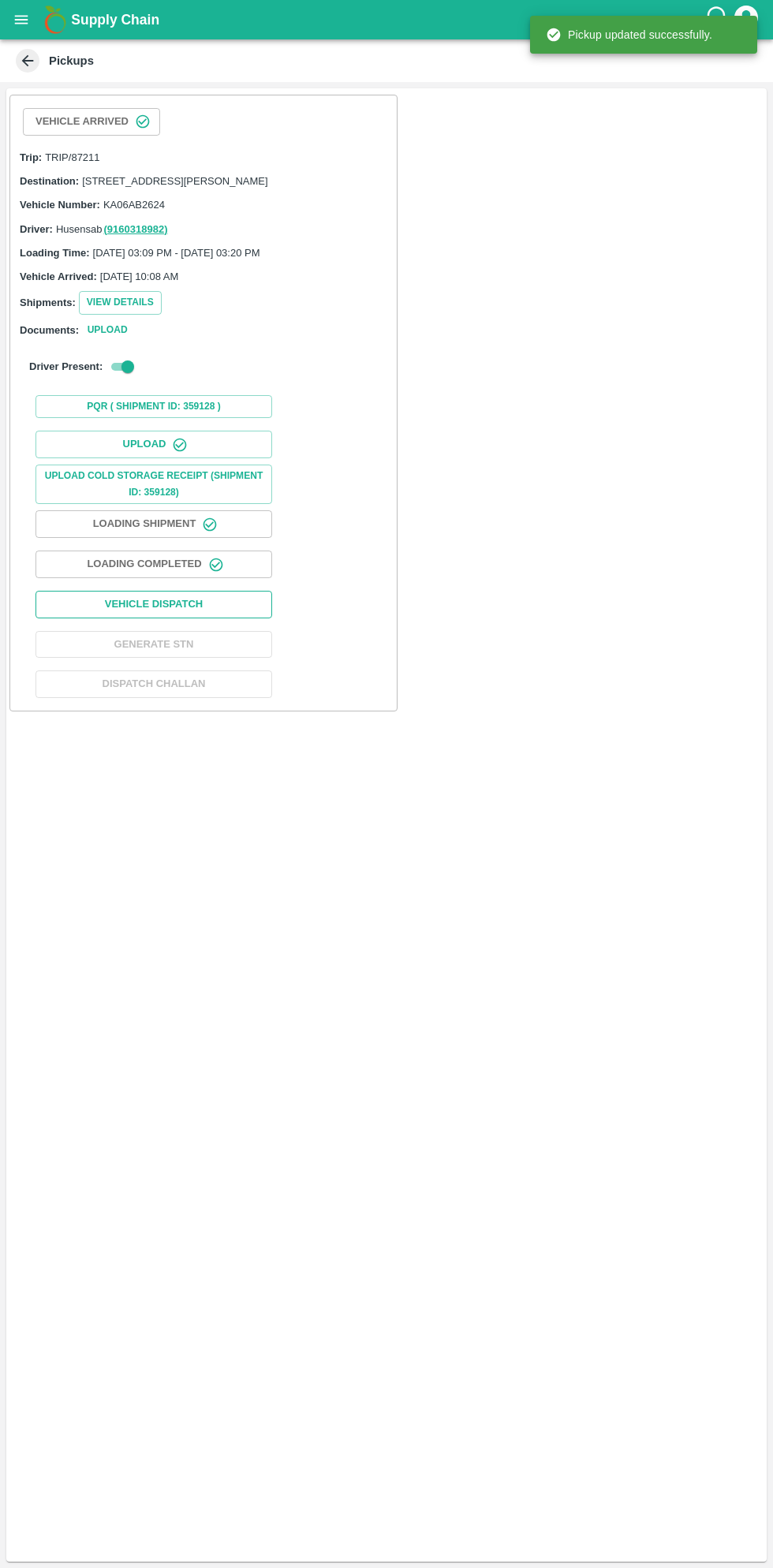
click at [216, 617] on button "Vehicle Dispatch" at bounding box center [154, 604] width 237 height 27
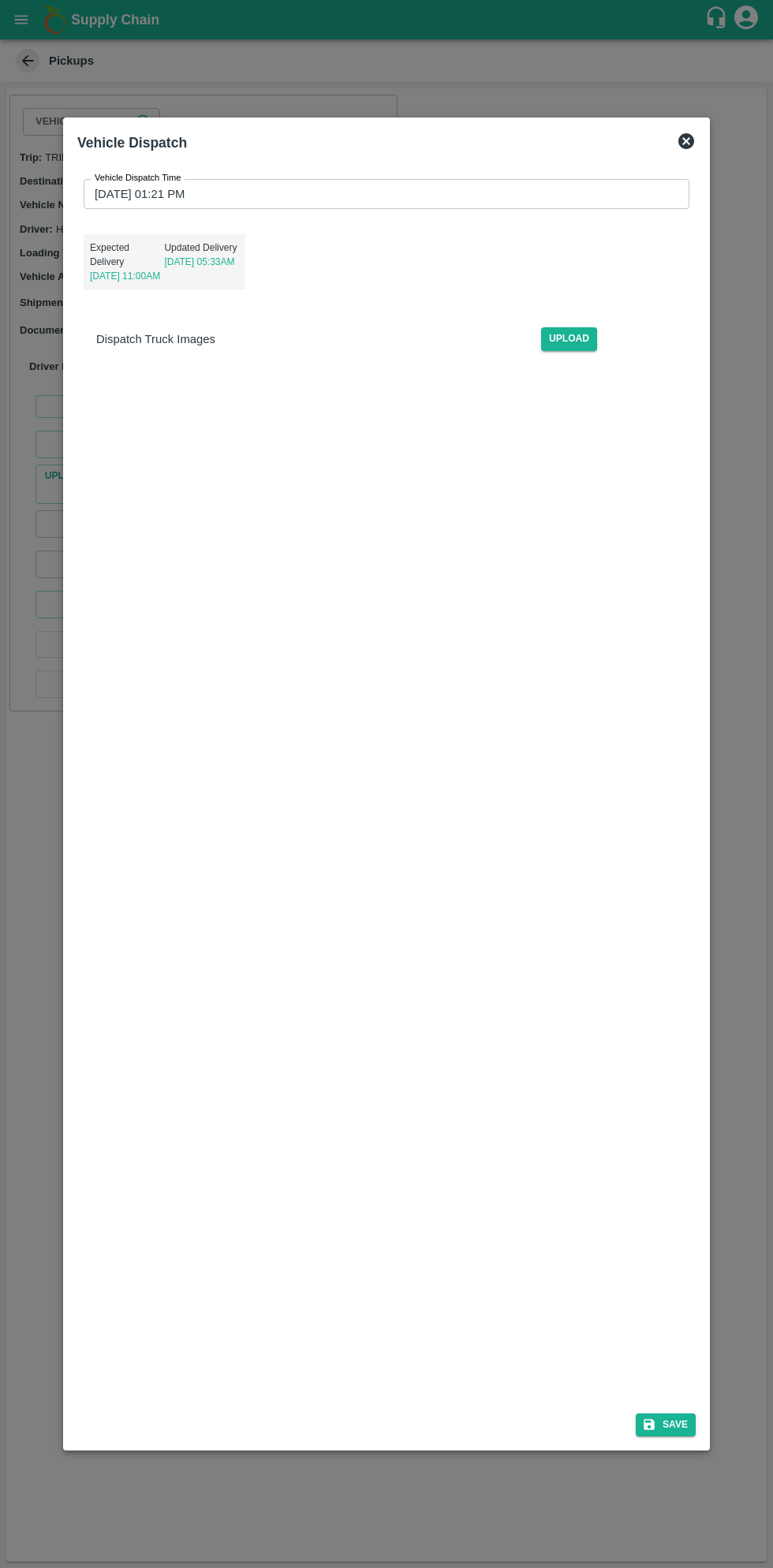
click at [527, 190] on input "03/09/2025 01:21 PM" at bounding box center [381, 194] width 594 height 30
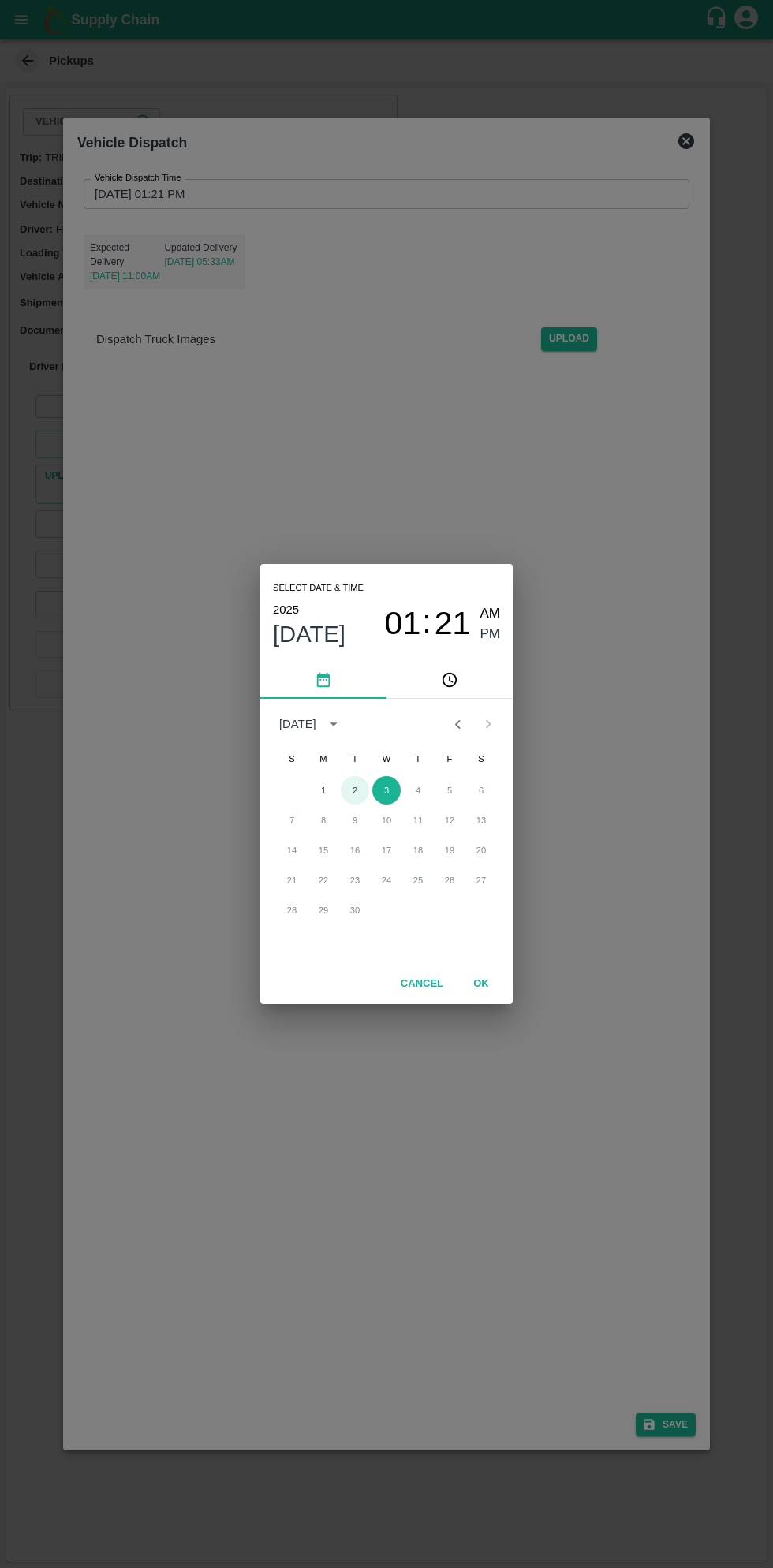
click at [354, 790] on button "2" at bounding box center [355, 790] width 28 height 28
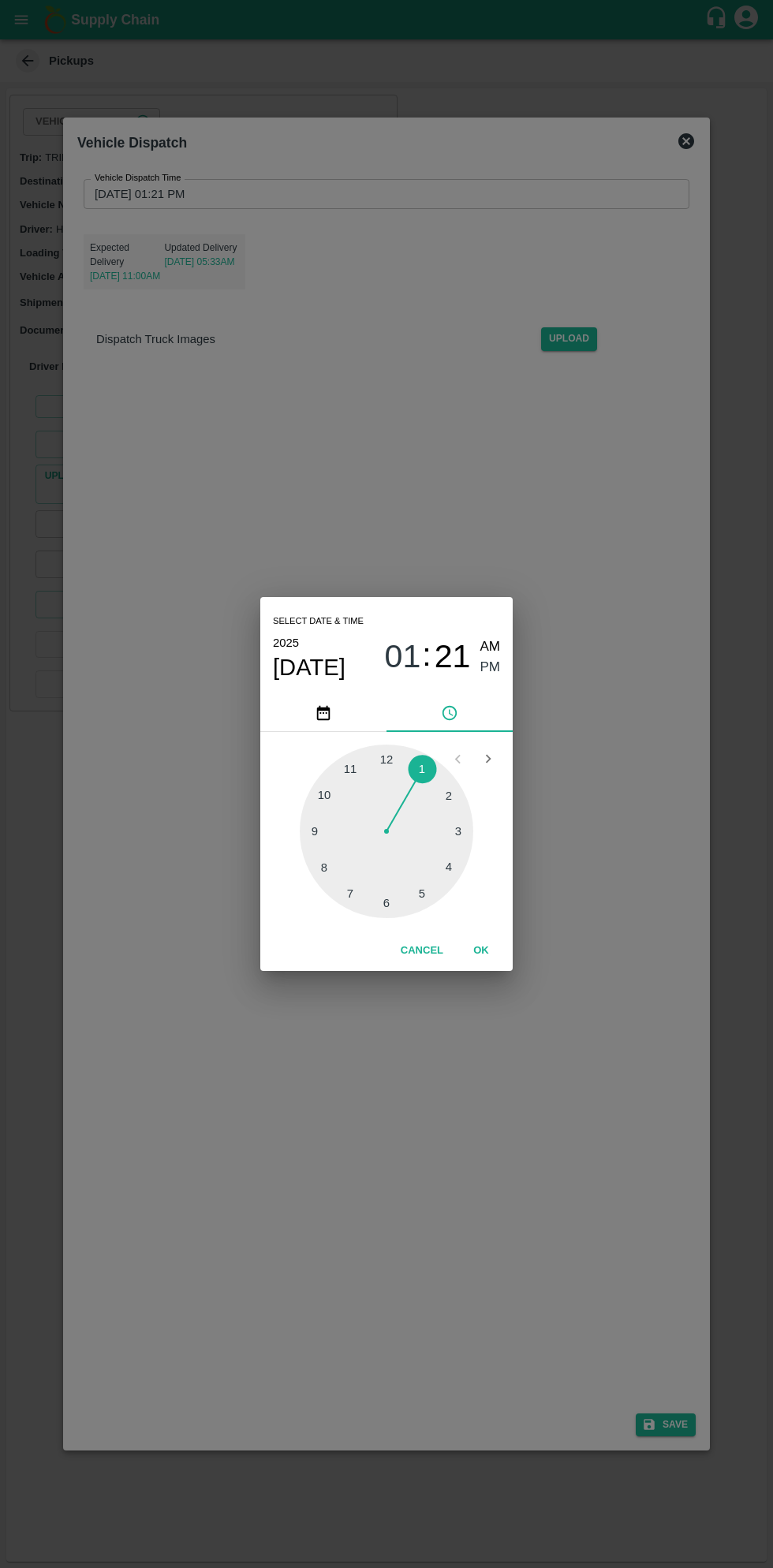
click at [455, 862] on div at bounding box center [386, 831] width 174 height 174
type input "02/09/2025 04:21 PM"
click at [491, 667] on span "PM" at bounding box center [490, 668] width 21 height 22
click at [484, 957] on button "OK" at bounding box center [481, 950] width 51 height 27
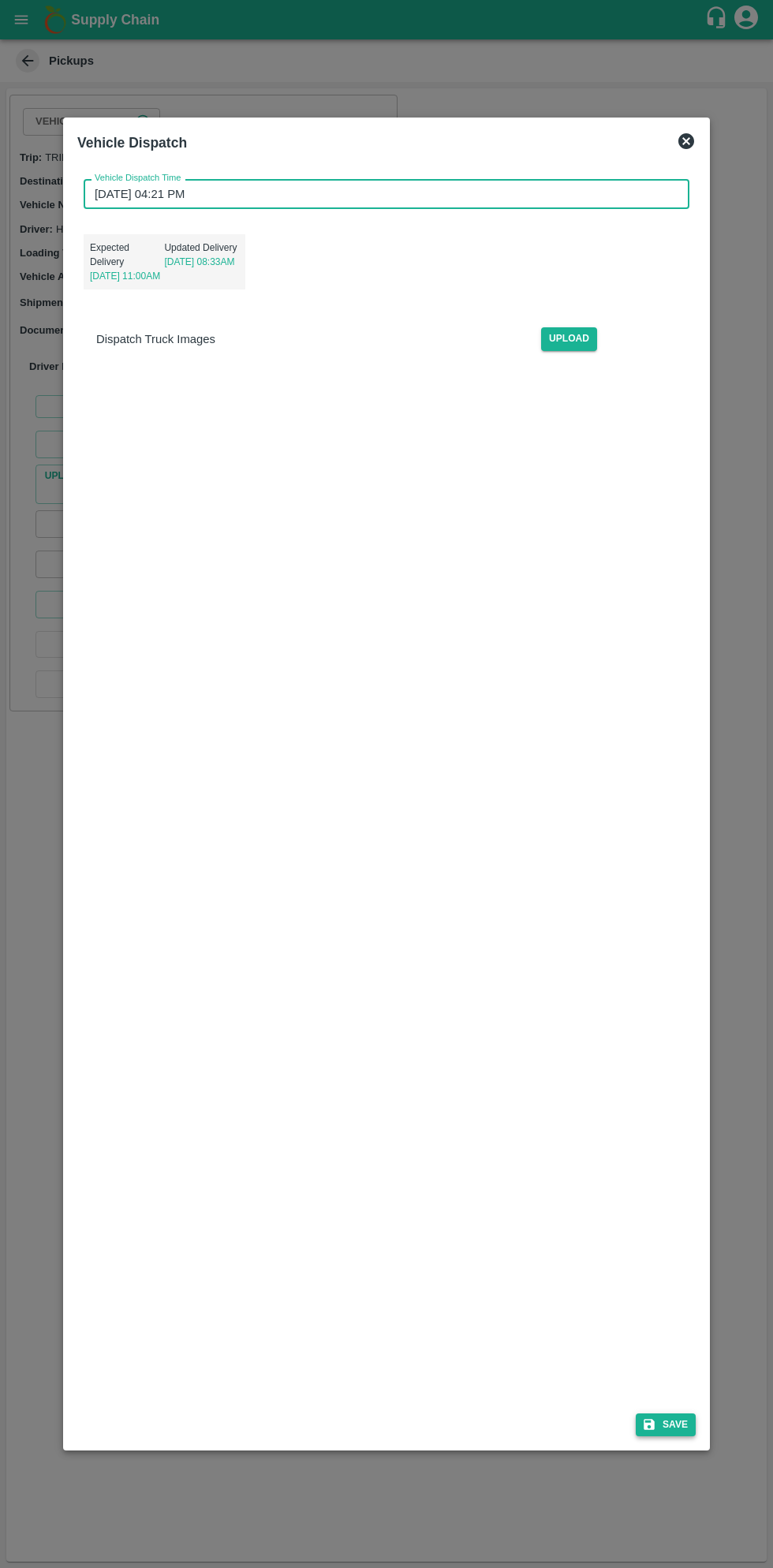
click at [666, 1426] on button "Save" at bounding box center [665, 1425] width 60 height 23
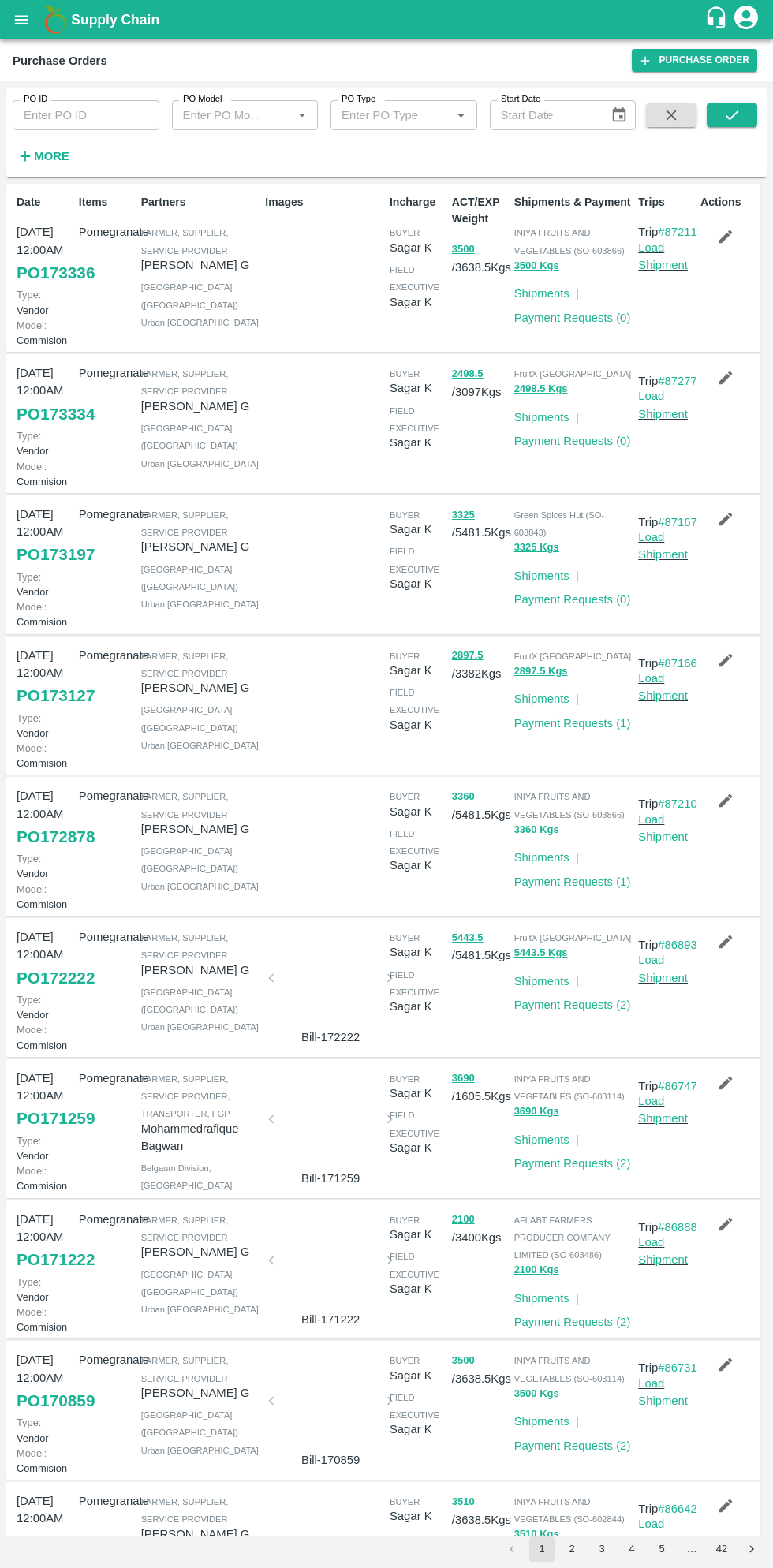
click at [731, 243] on icon "button" at bounding box center [725, 236] width 17 height 17
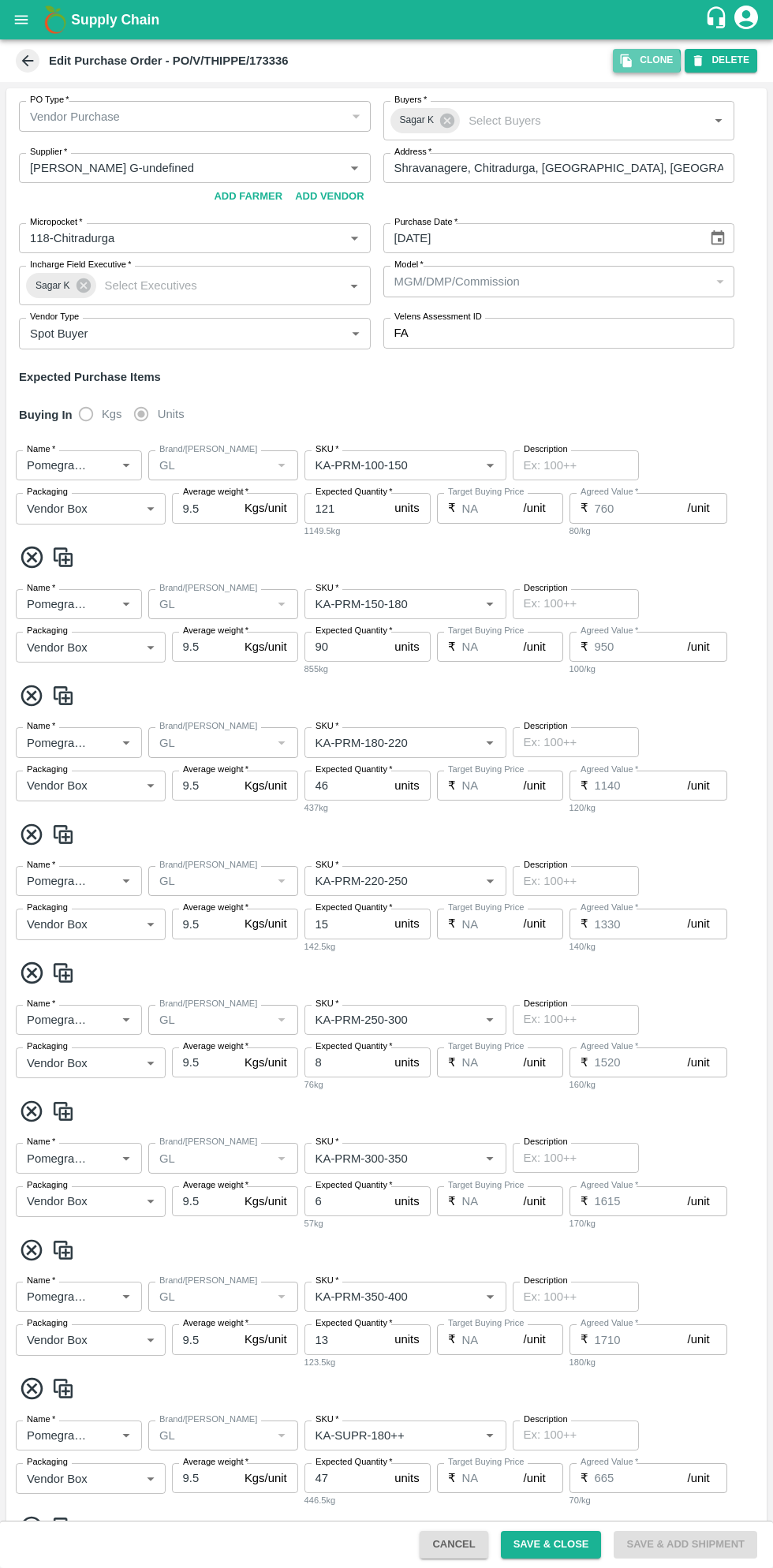
click at [633, 61] on icon "button" at bounding box center [625, 61] width 14 height 14
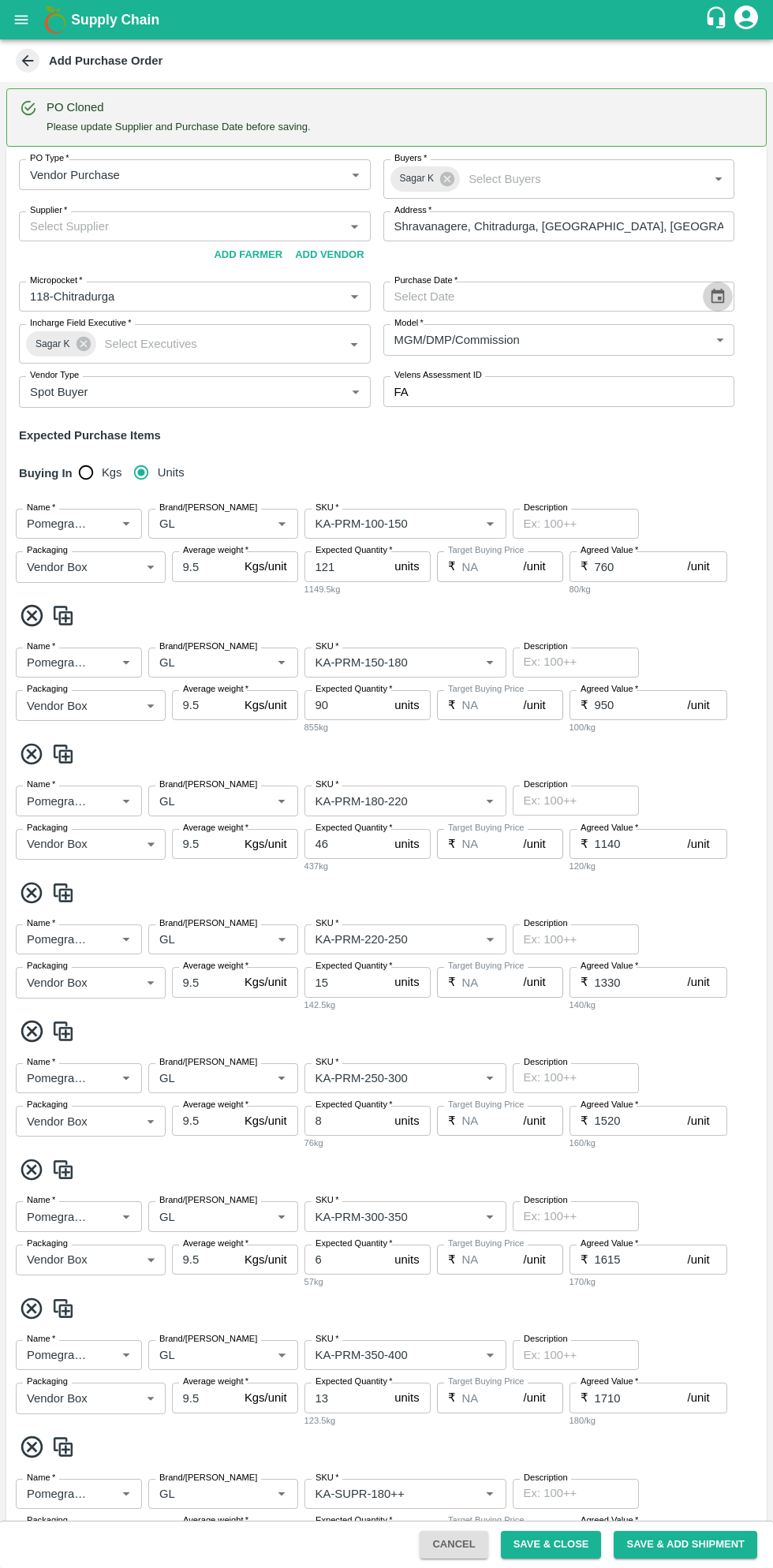
click at [711, 301] on icon "Choose date" at bounding box center [717, 296] width 13 height 15
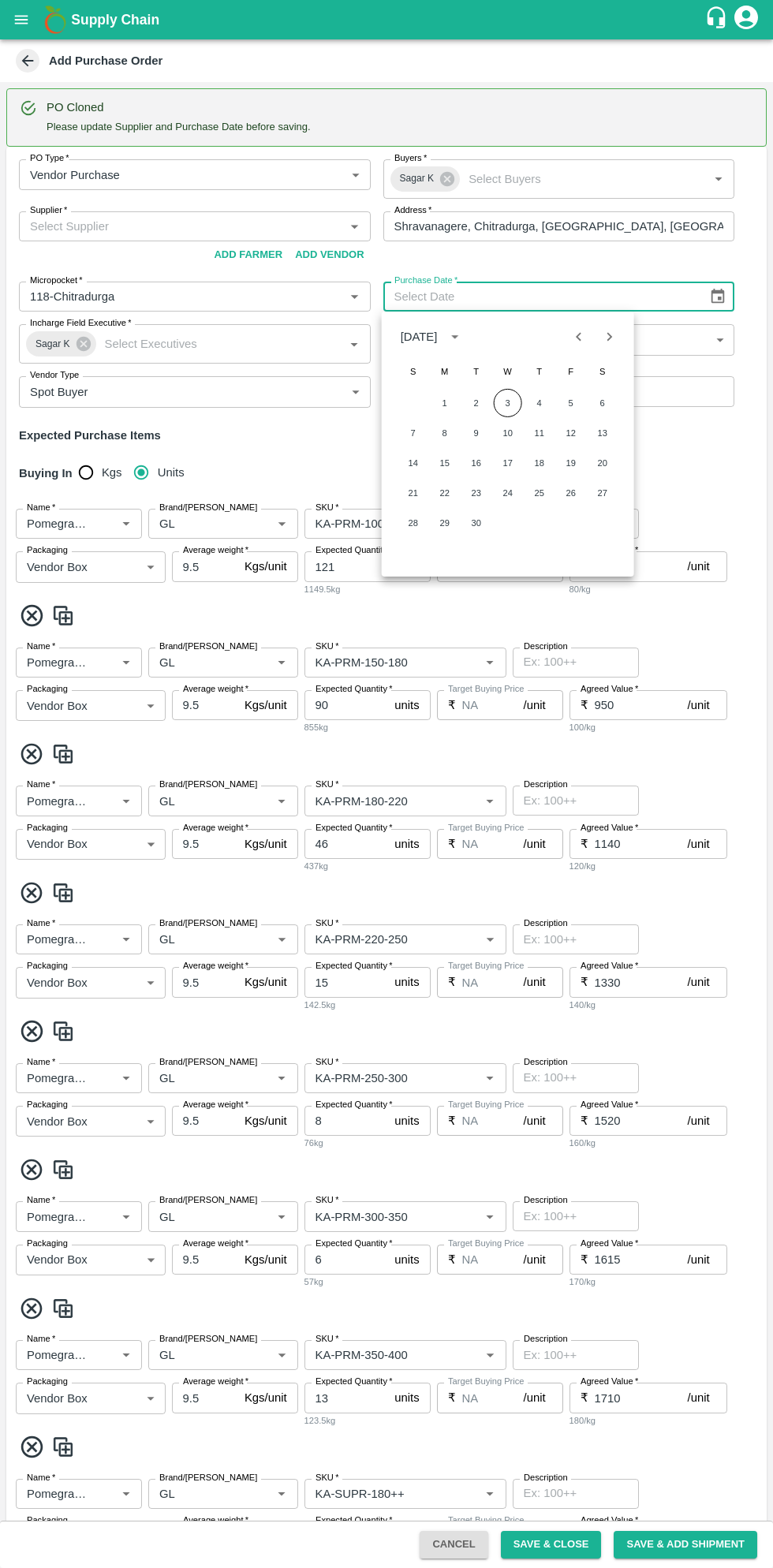
click at [507, 402] on button "3" at bounding box center [507, 403] width 28 height 28
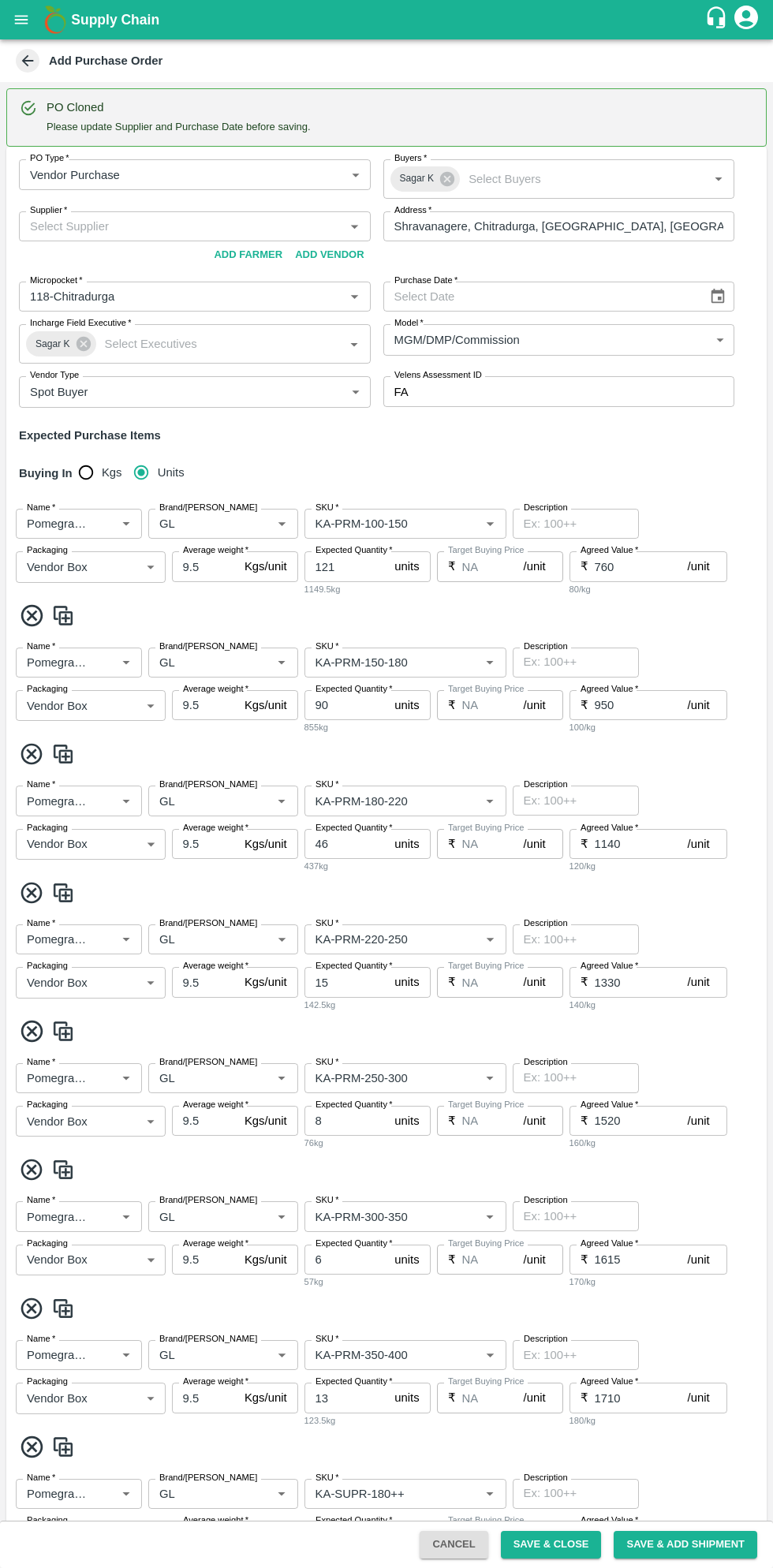
type input "03/09/2025"
click at [237, 226] on input "Supplier   *" at bounding box center [181, 226] width 316 height 21
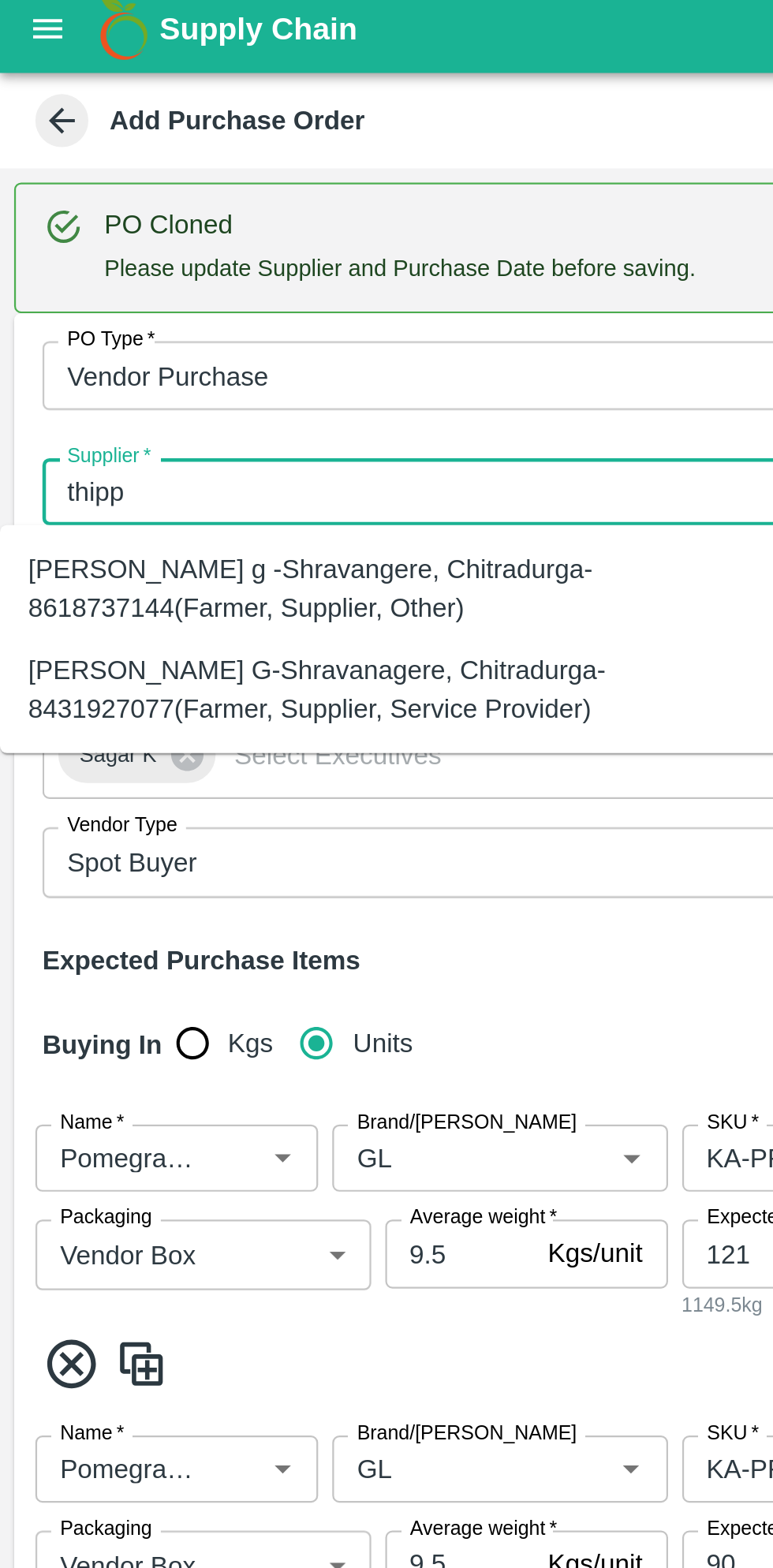
click at [163, 318] on div "Thippeswamy G-Shravanagere, Chitradurga-8431927077(Farmer, Supplier, Service Pr…" at bounding box center [174, 314] width 325 height 36
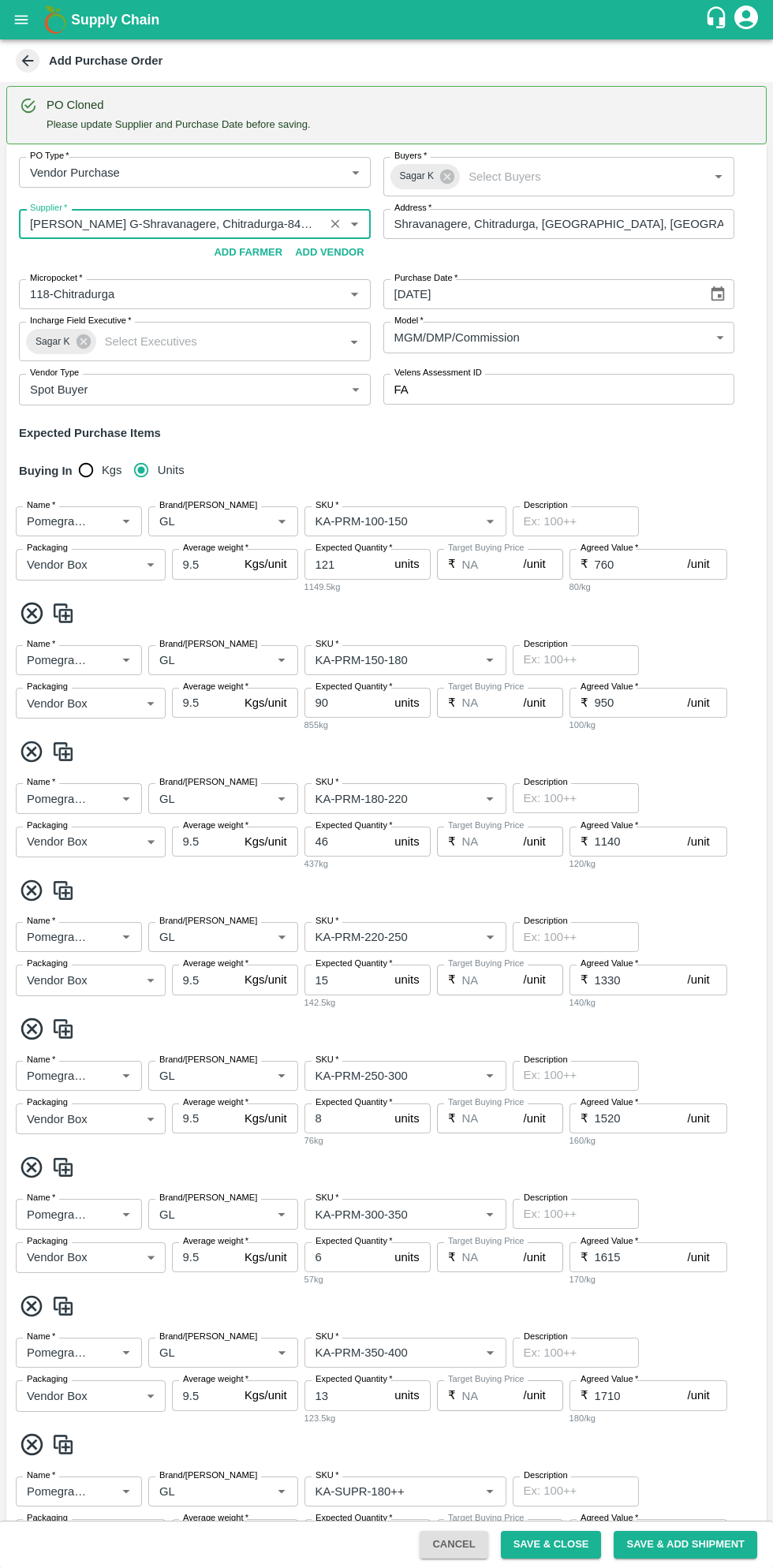
scroll to position [7, 0]
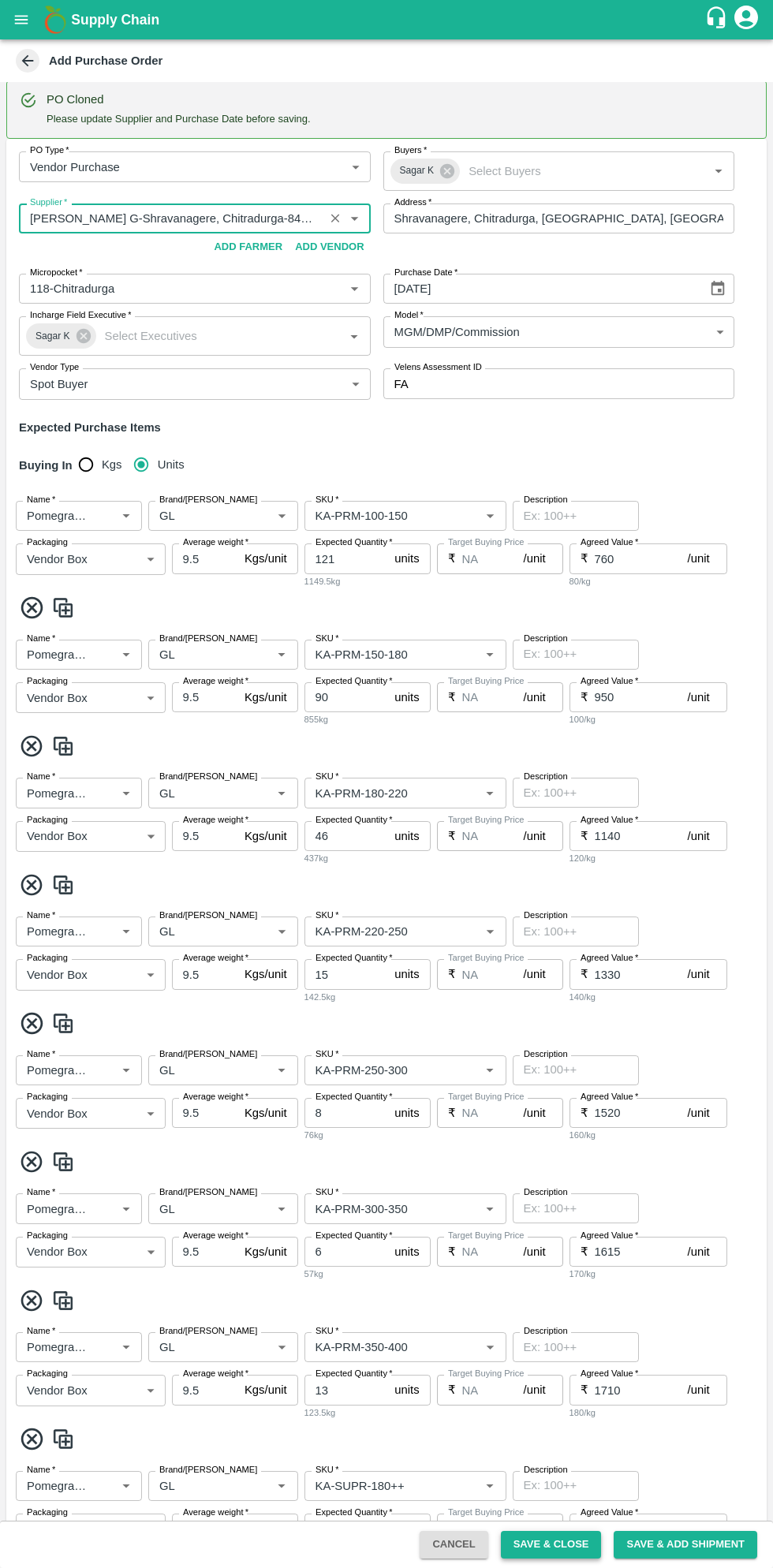
type input "Thippeswamy G-Shravanagere, Chitradurga-8431927077(Farmer, Supplier, Service Pr…"
click at [550, 1544] on button "Save & Close" at bounding box center [551, 1544] width 101 height 27
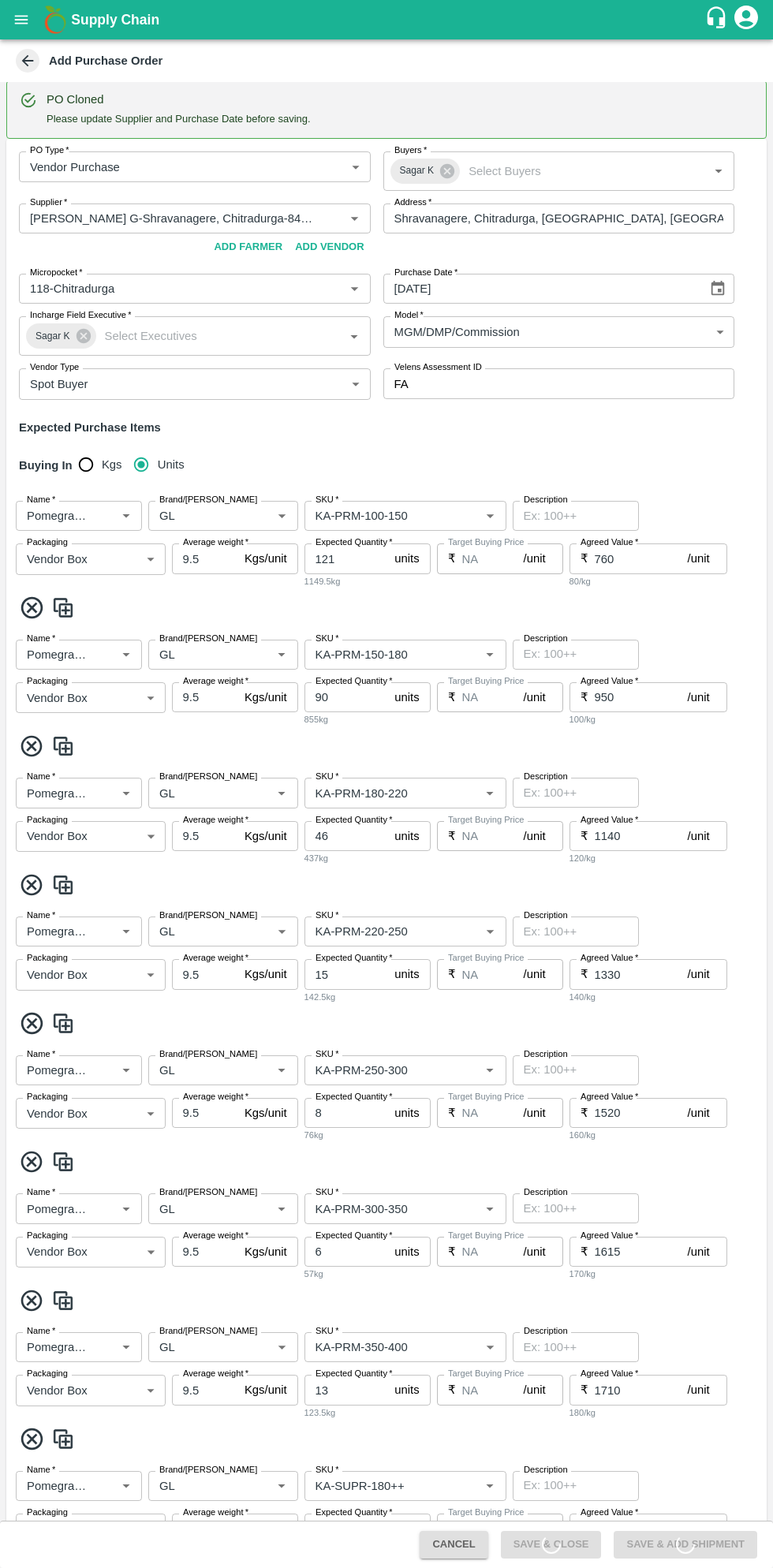
click at [562, 1546] on icon at bounding box center [550, 1544] width 23 height 23
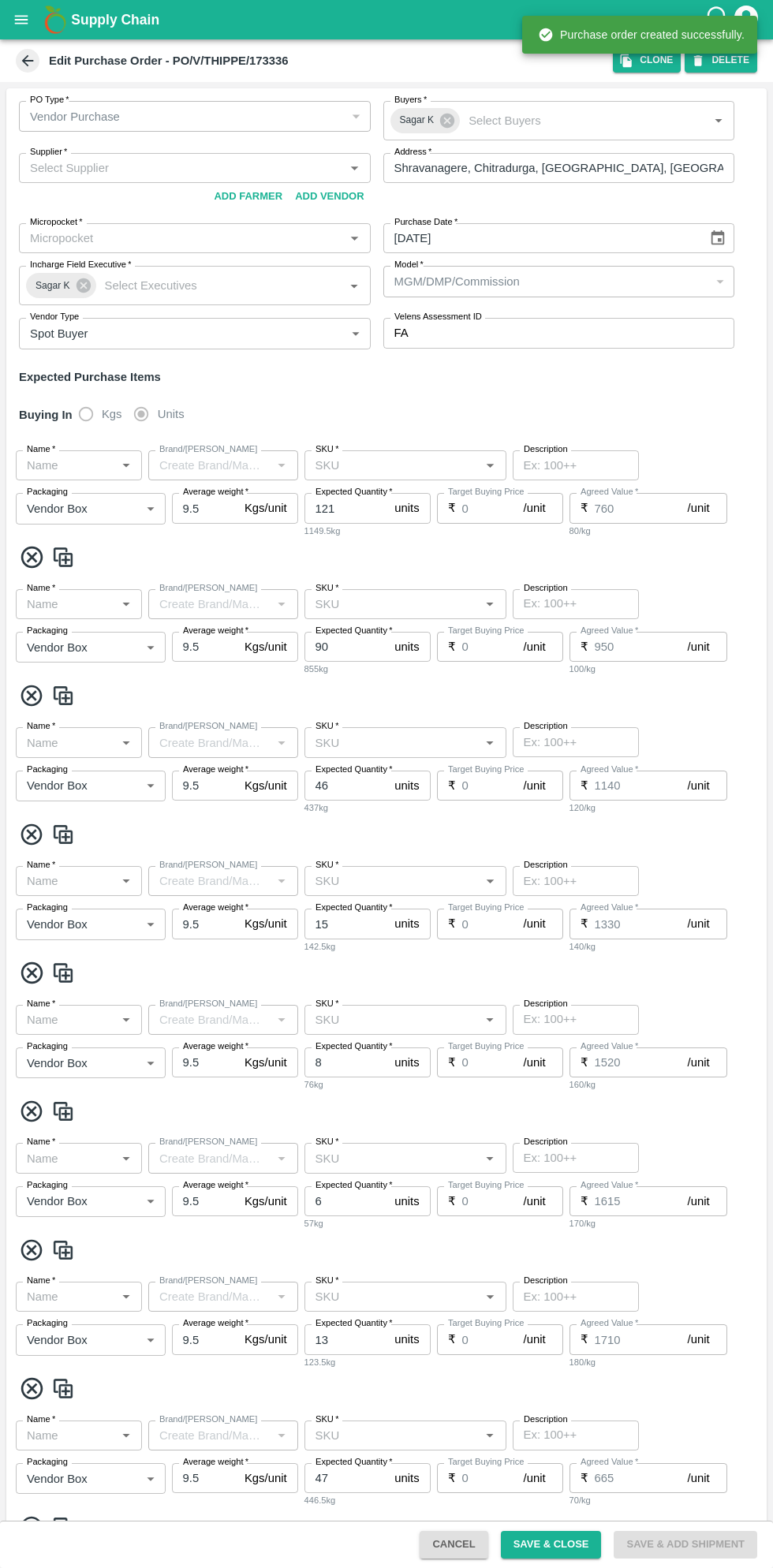
click at [27, 59] on icon at bounding box center [27, 61] width 17 height 17
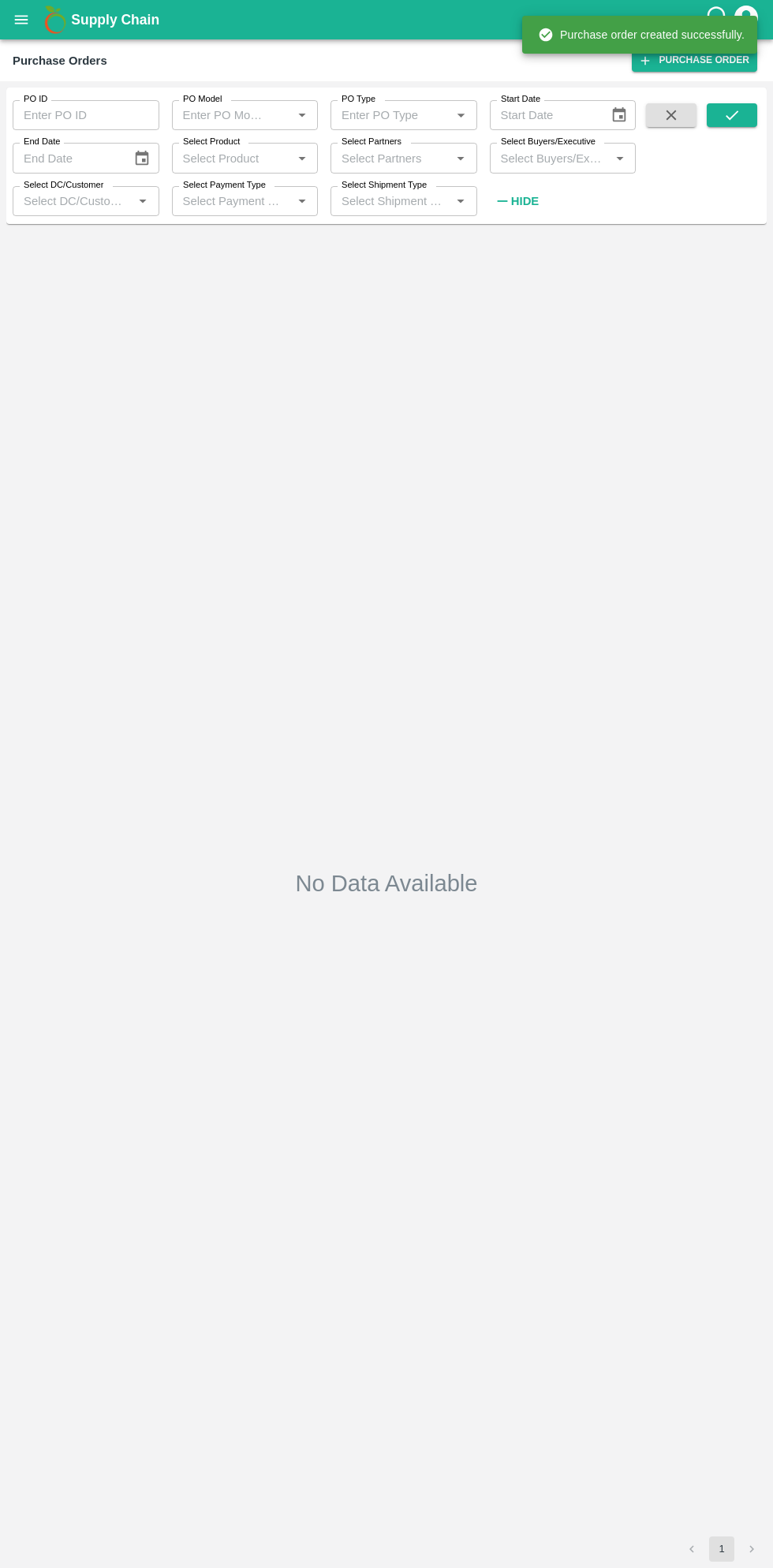
click at [545, 150] on input "Select Buyers/Executive" at bounding box center [550, 158] width 111 height 21
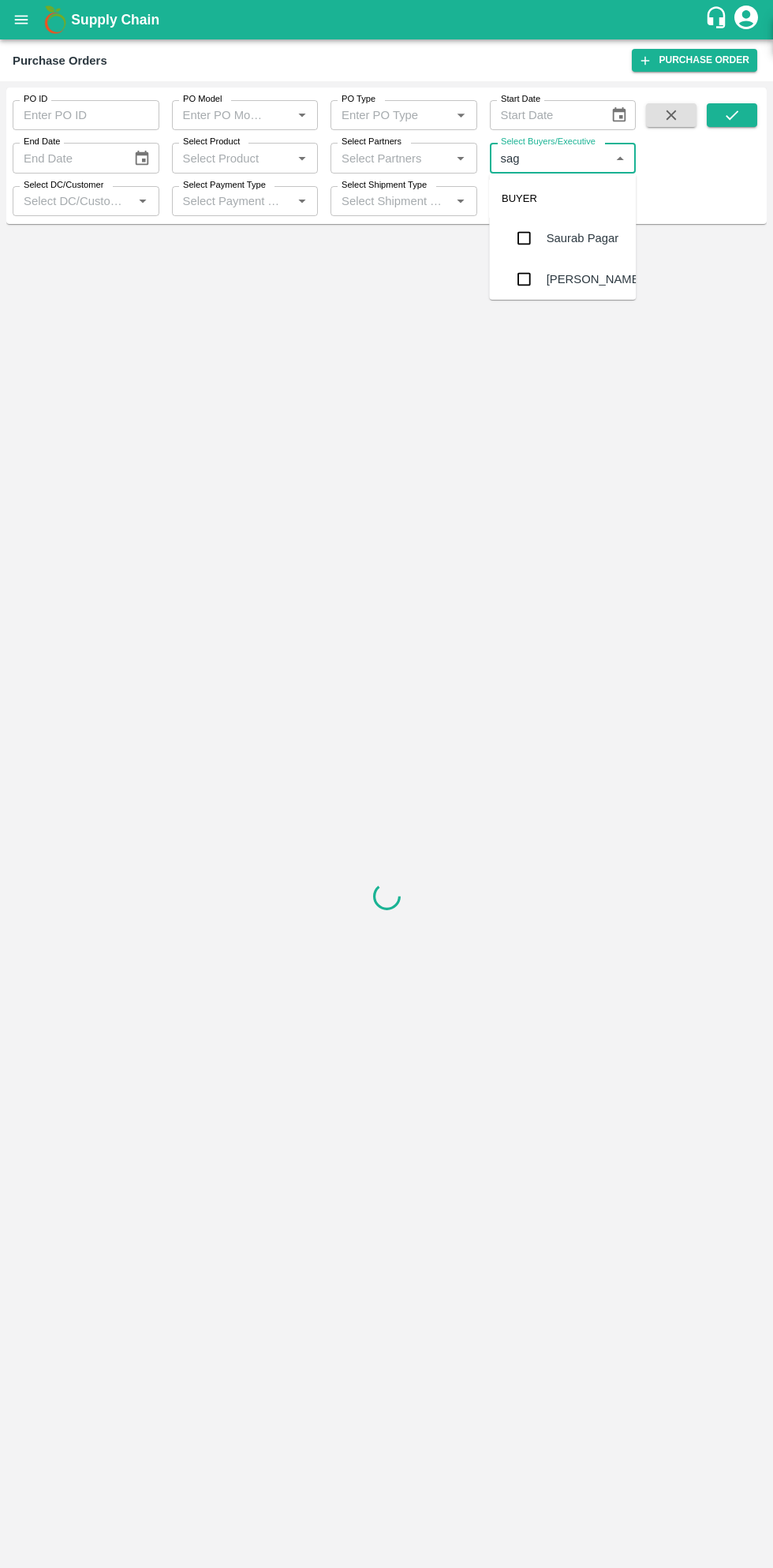
type input "saga"
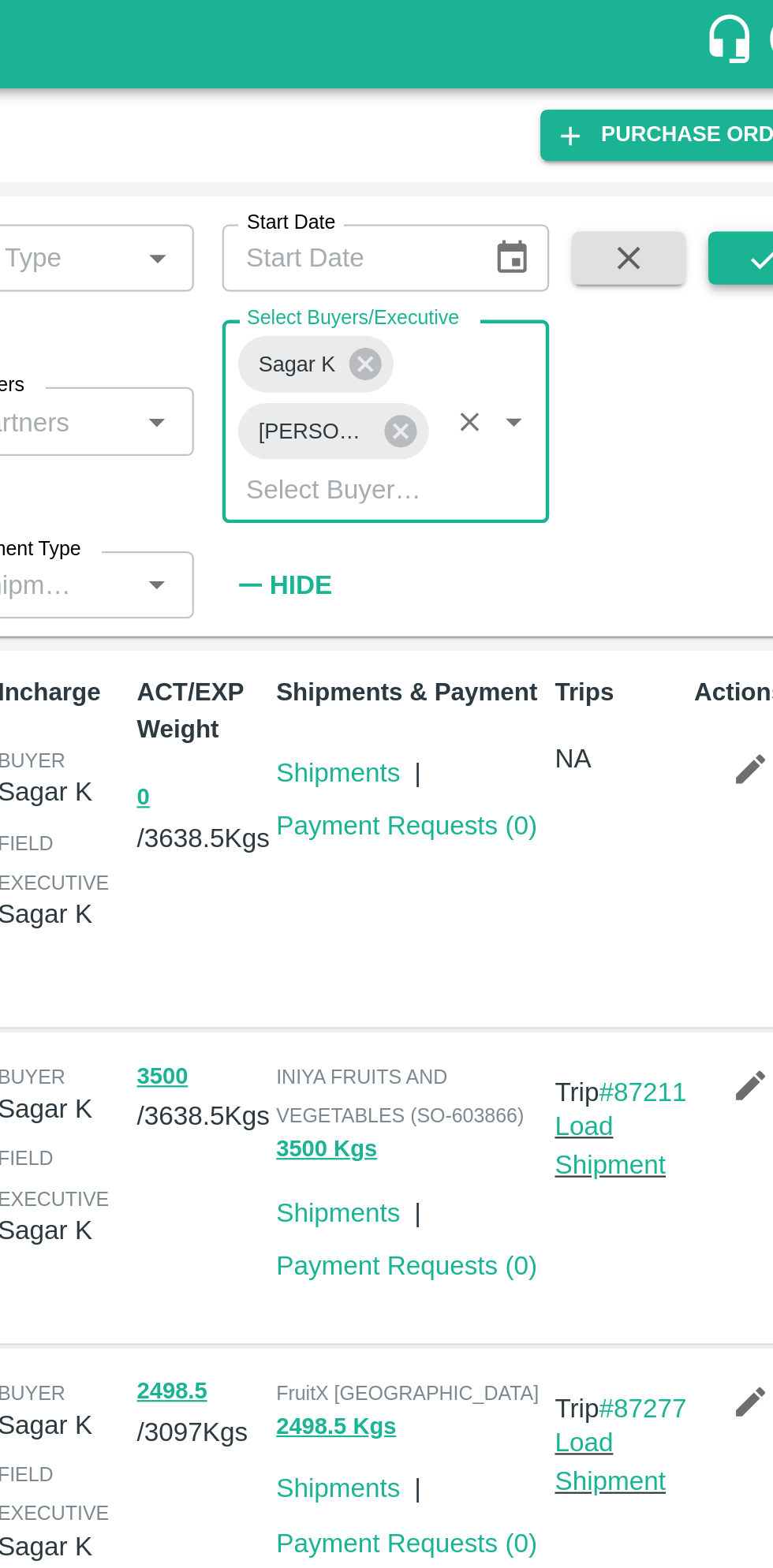
click at [741, 109] on button "submit" at bounding box center [731, 115] width 51 height 23
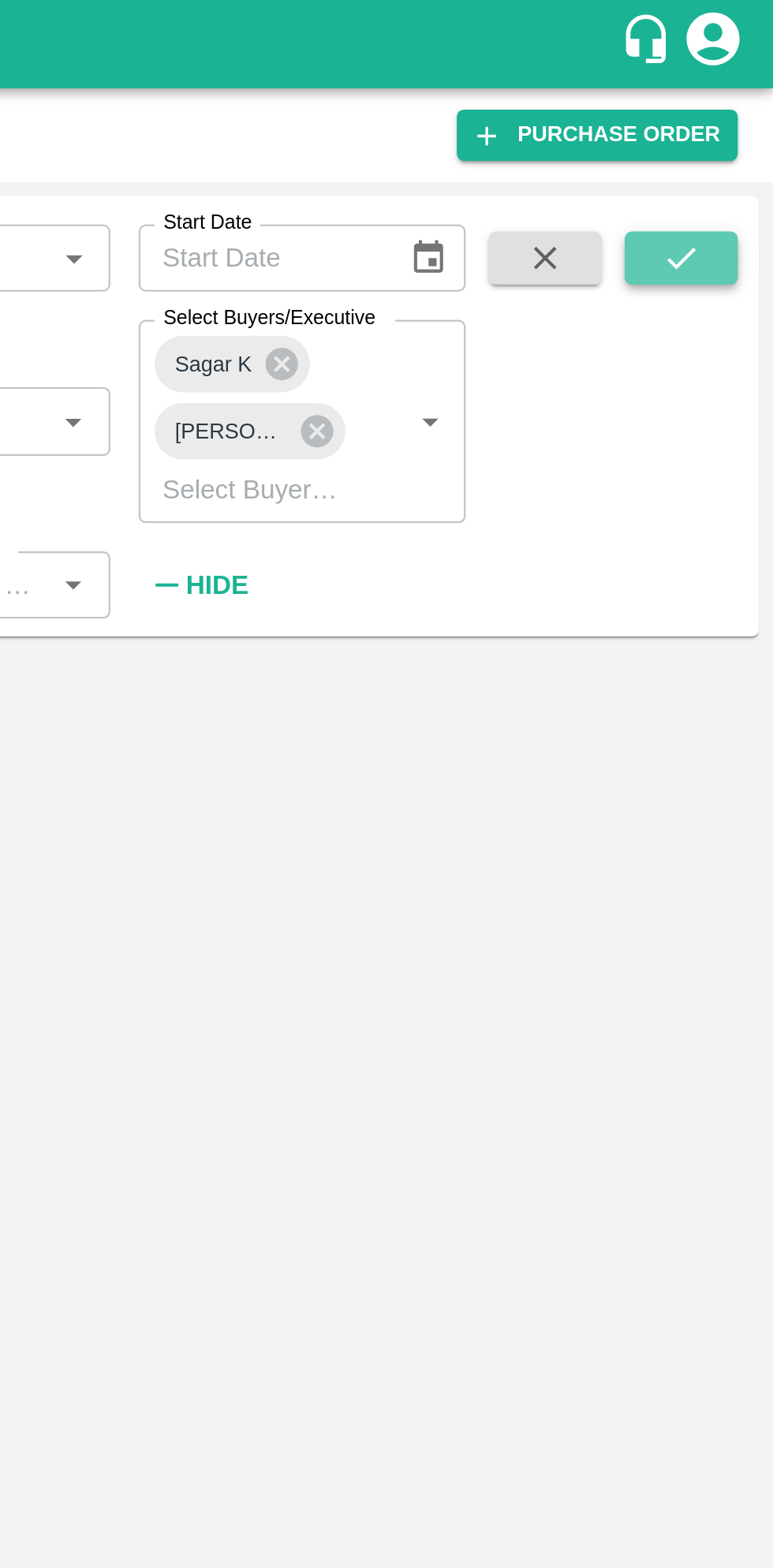
click at [737, 110] on icon "submit" at bounding box center [731, 115] width 17 height 17
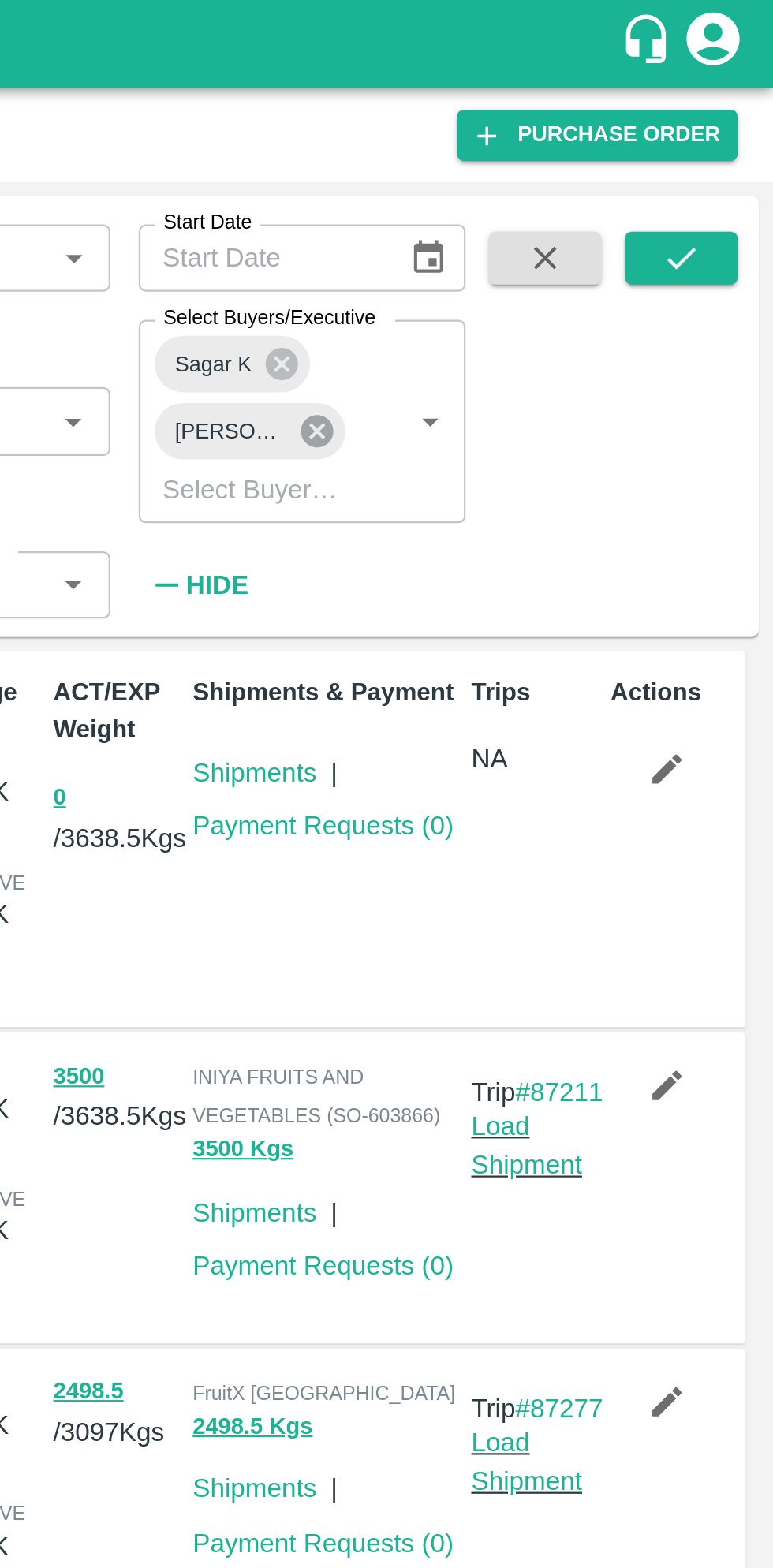
click at [568, 190] on icon at bounding box center [569, 192] width 17 height 17
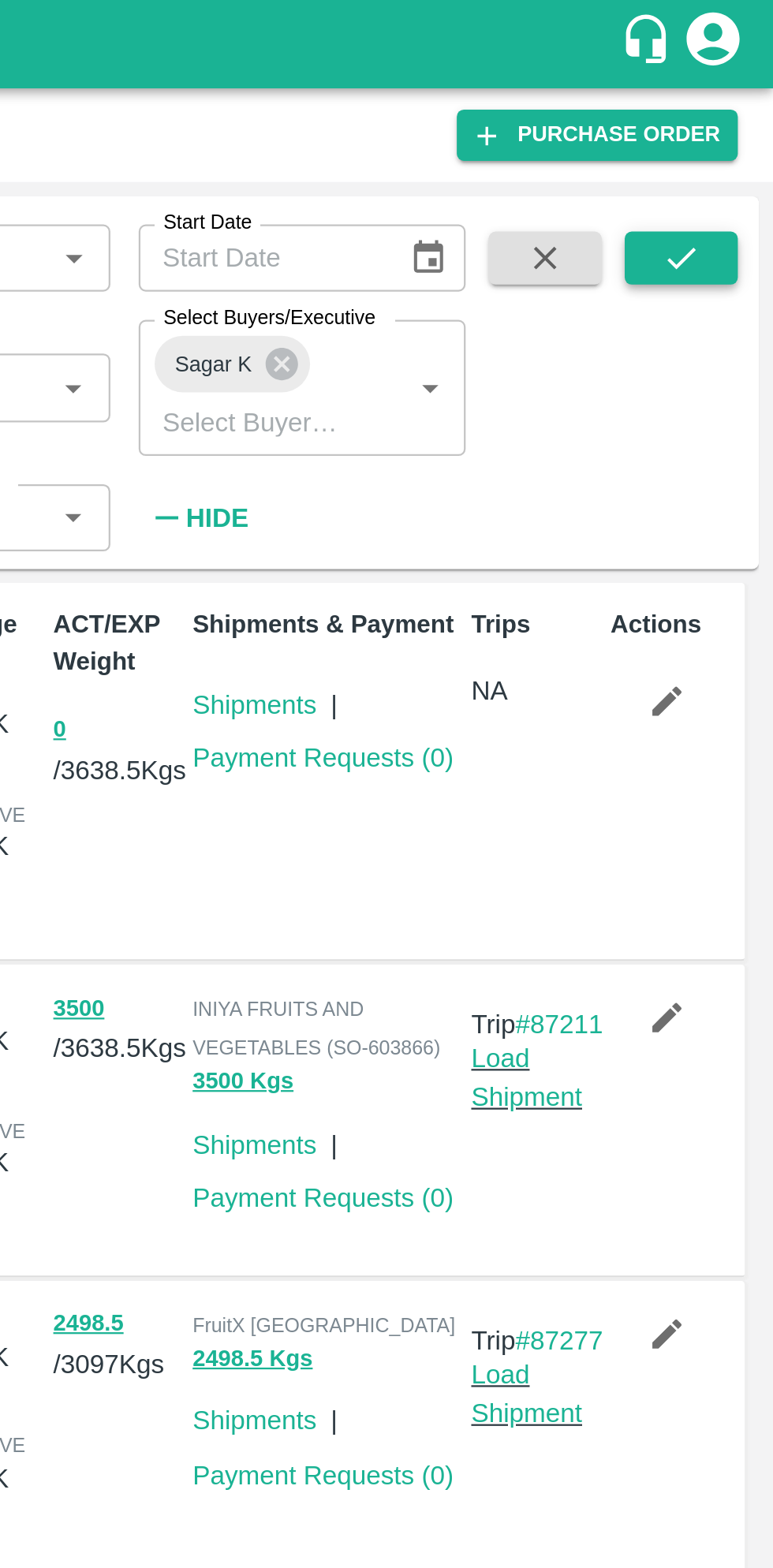
click at [730, 117] on icon "submit" at bounding box center [731, 115] width 12 height 9
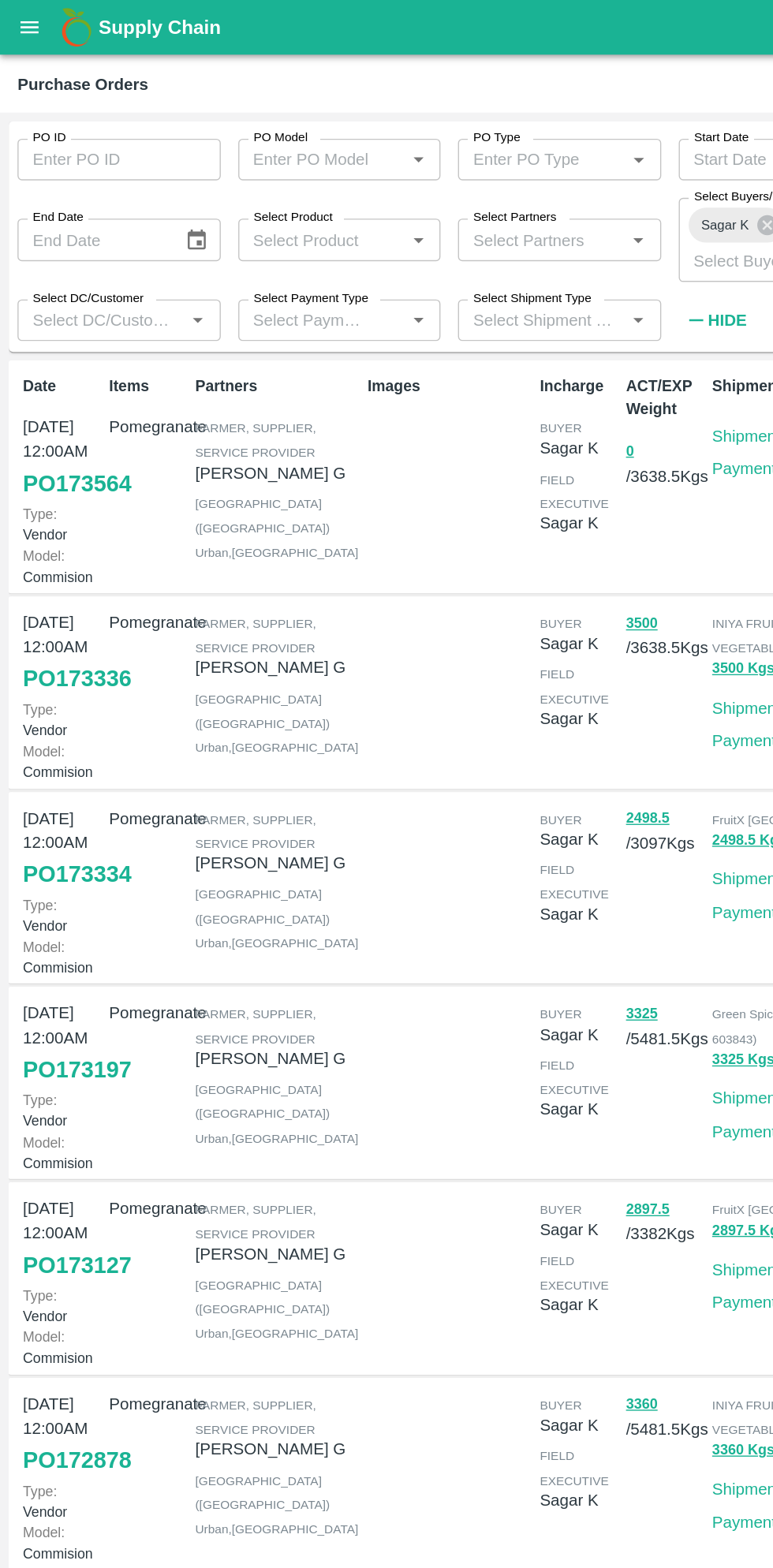
scroll to position [3, 0]
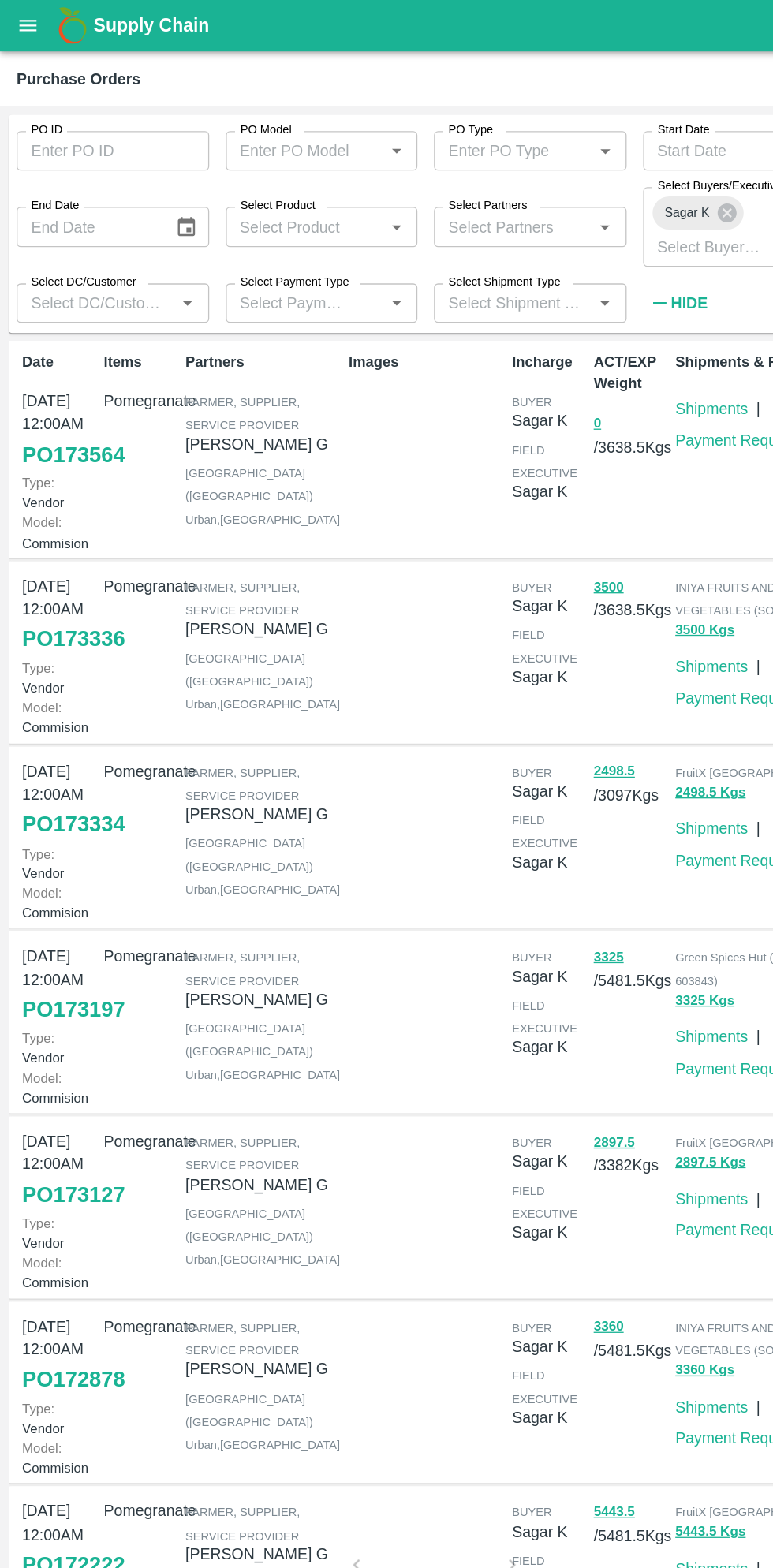
click at [56, 360] on link "PO 173564" at bounding box center [56, 346] width 78 height 28
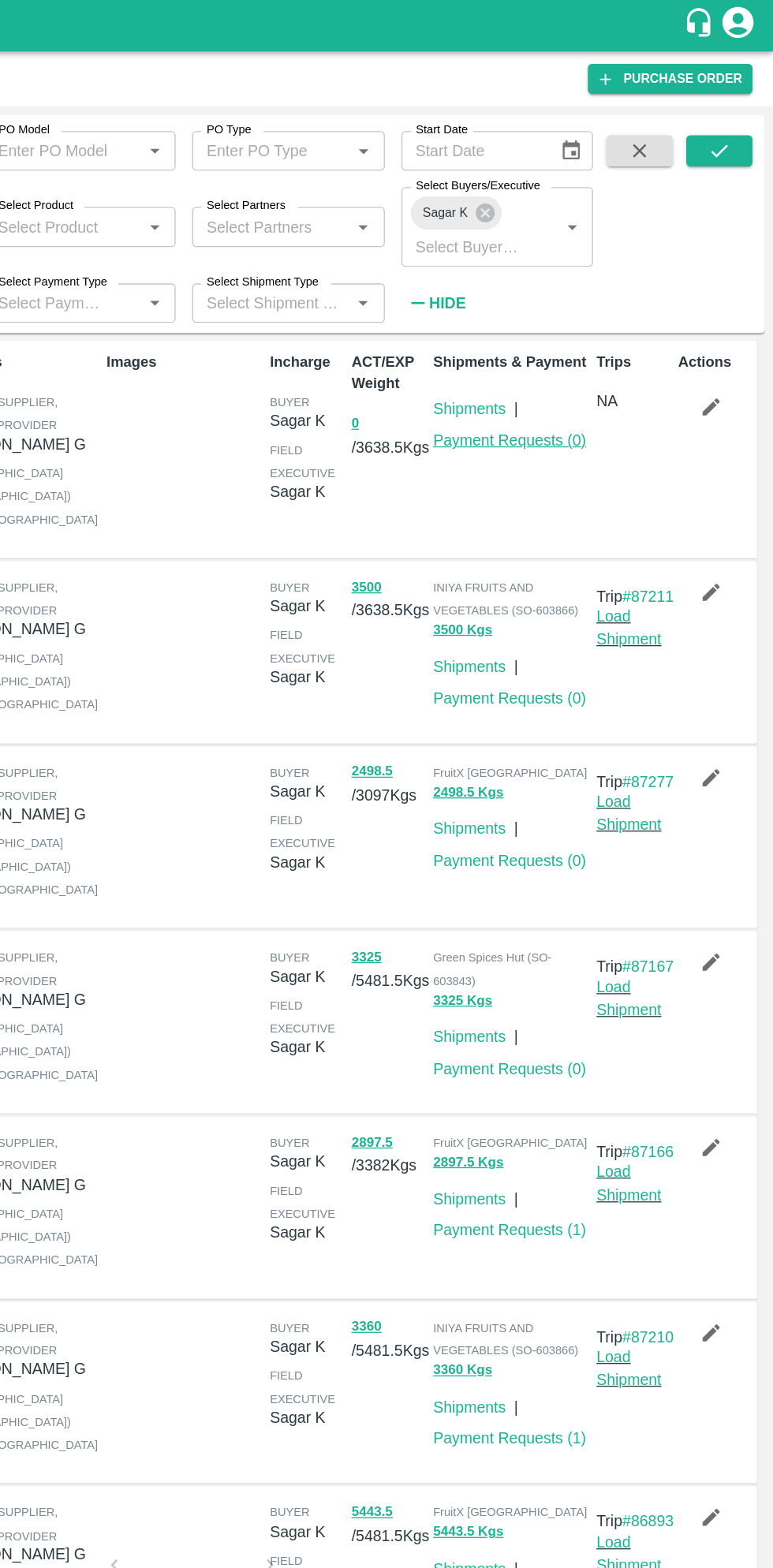
click at [585, 336] on link "Payment Requests ( 0 )" at bounding box center [572, 335] width 117 height 12
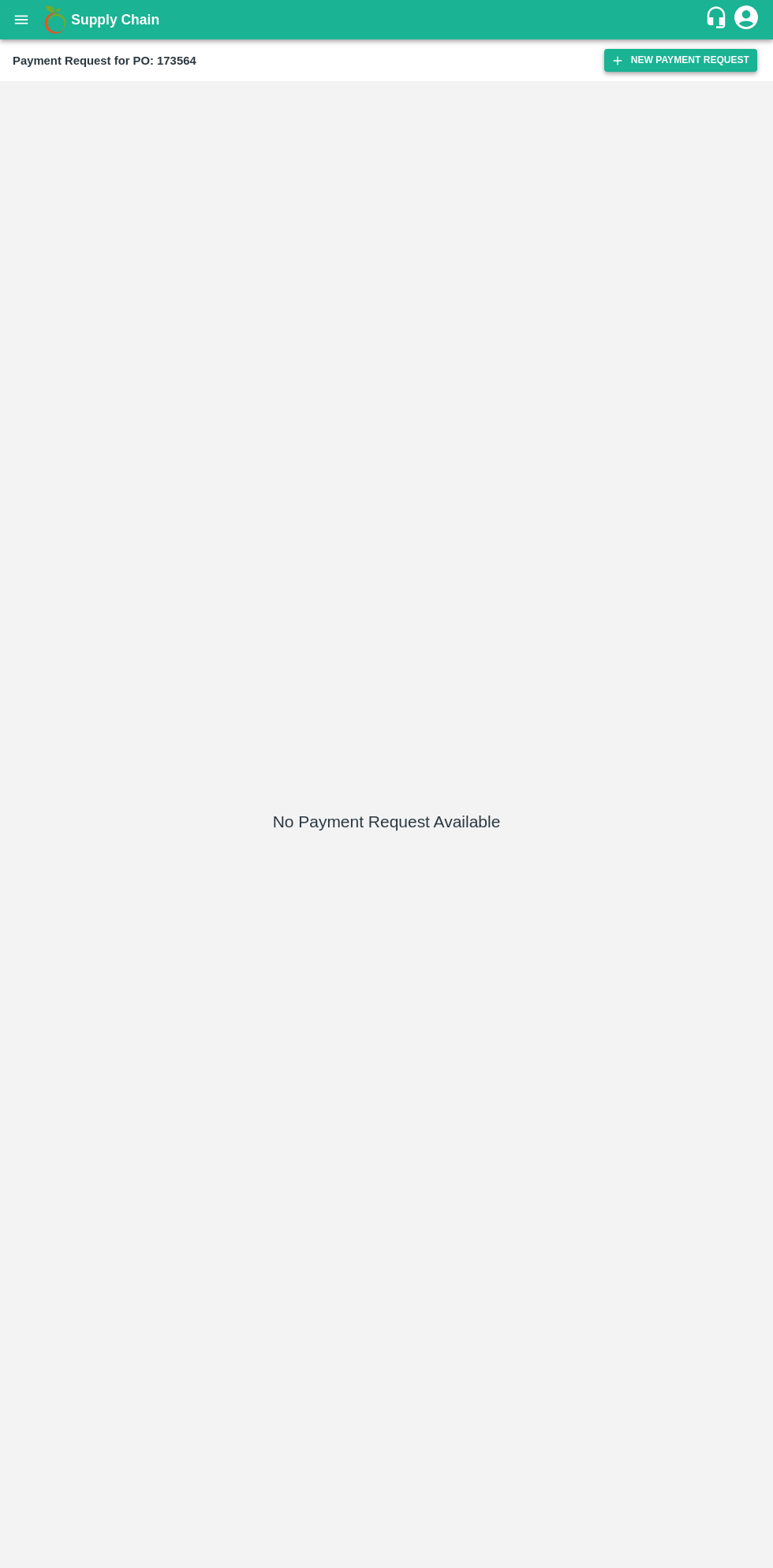
click at [673, 60] on button "New Payment Request" at bounding box center [680, 61] width 153 height 23
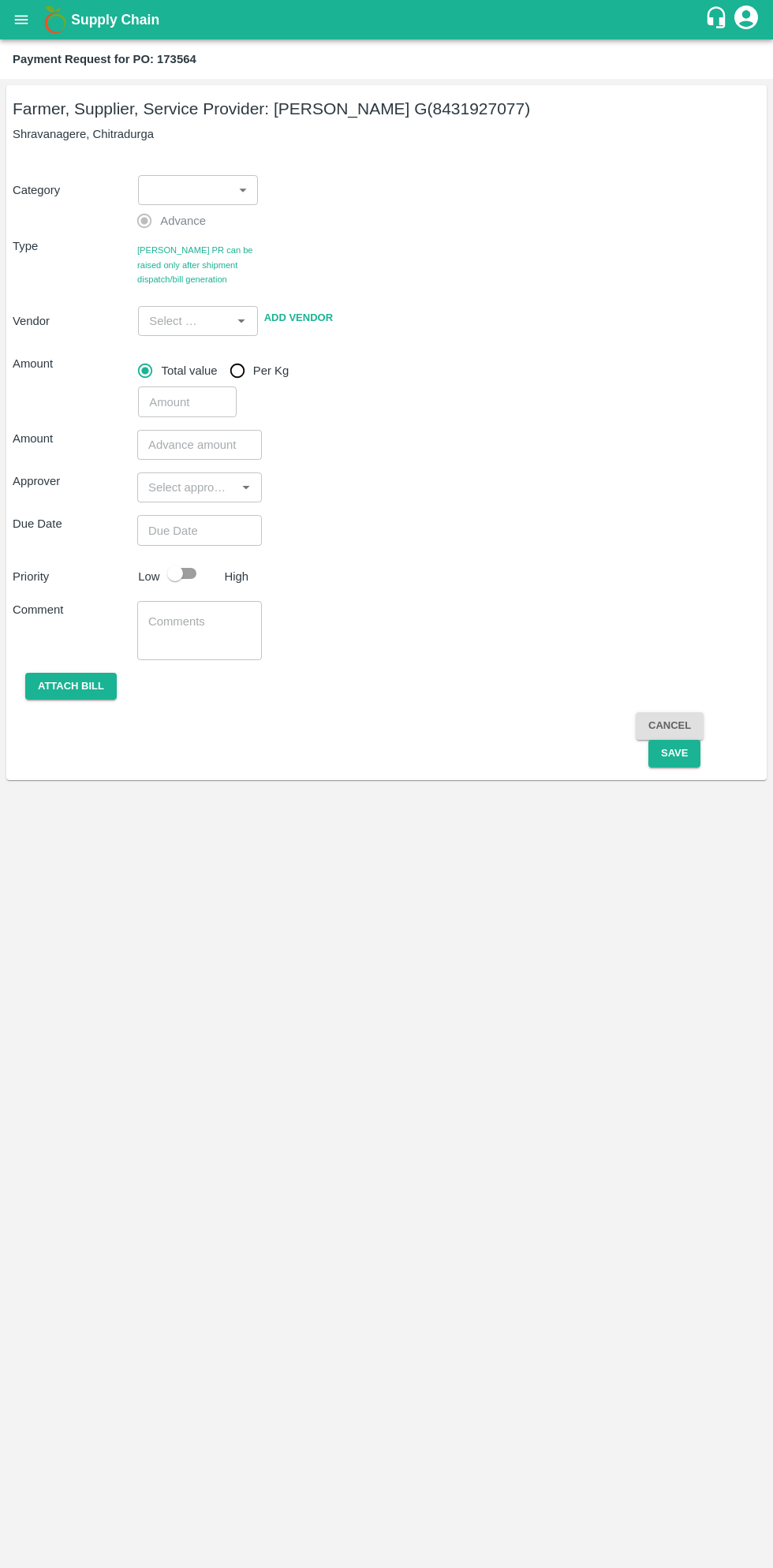
click at [179, 176] on body "Supply Chain Payment Request for PO: 173564 Farmer, Supplier, Service Provider:…" at bounding box center [386, 784] width 773 height 1568
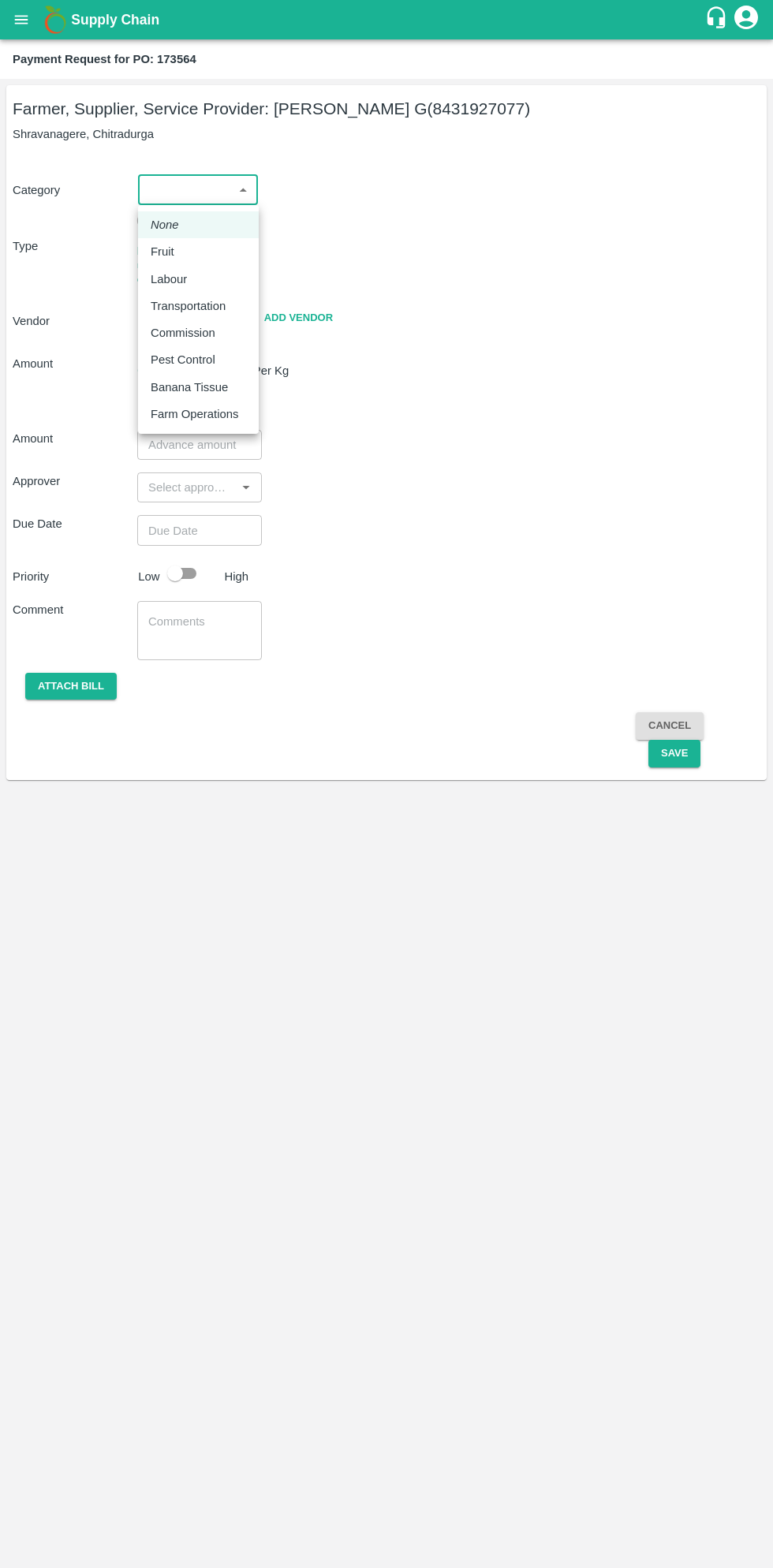
click at [175, 252] on div "Fruit" at bounding box center [166, 251] width 32 height 17
type input "1"
type input "[PERSON_NAME] G - 8431927077(Farmer, Supplier, Service Provider)"
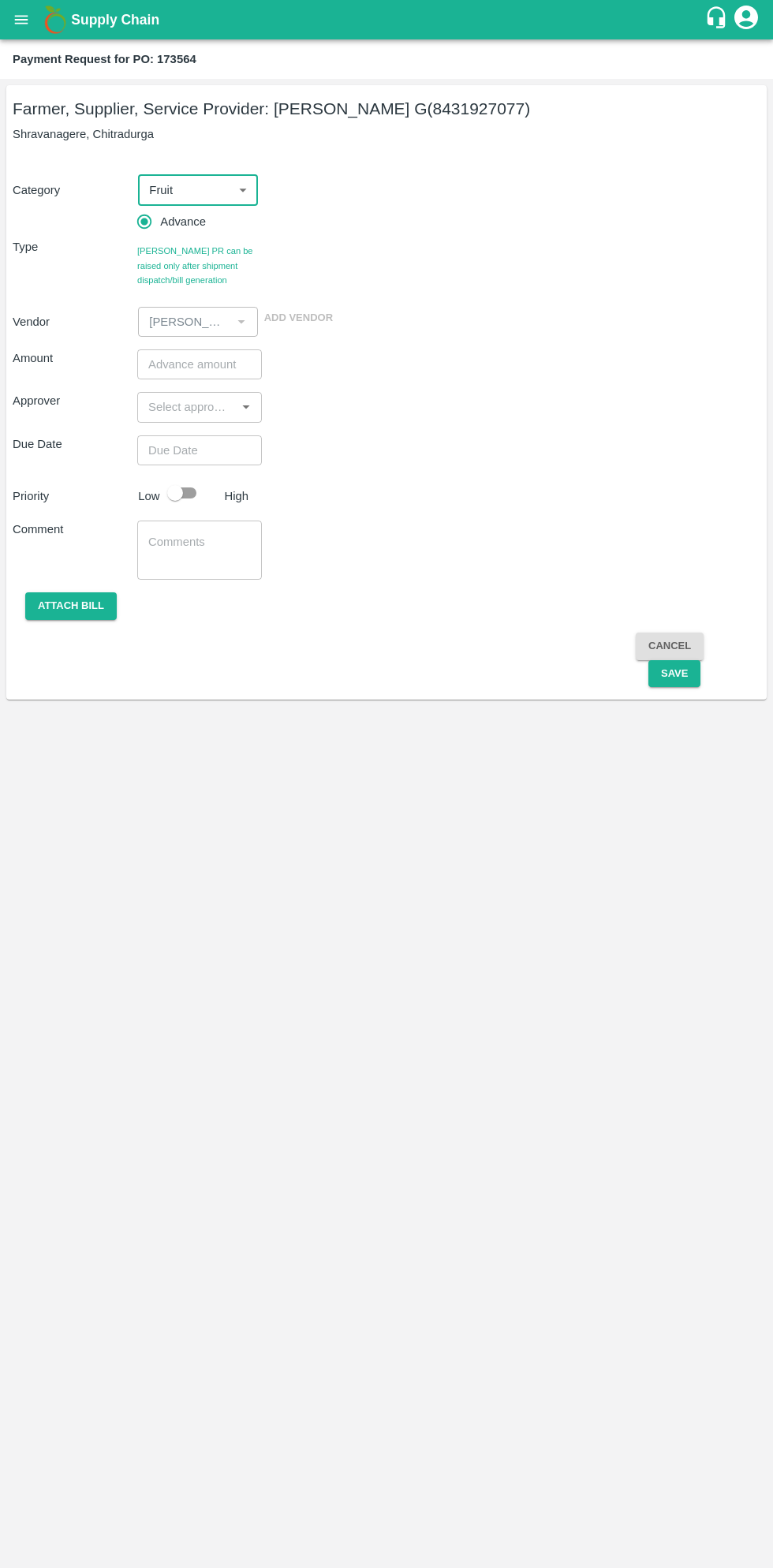
click at [196, 365] on input "number" at bounding box center [199, 365] width 125 height 30
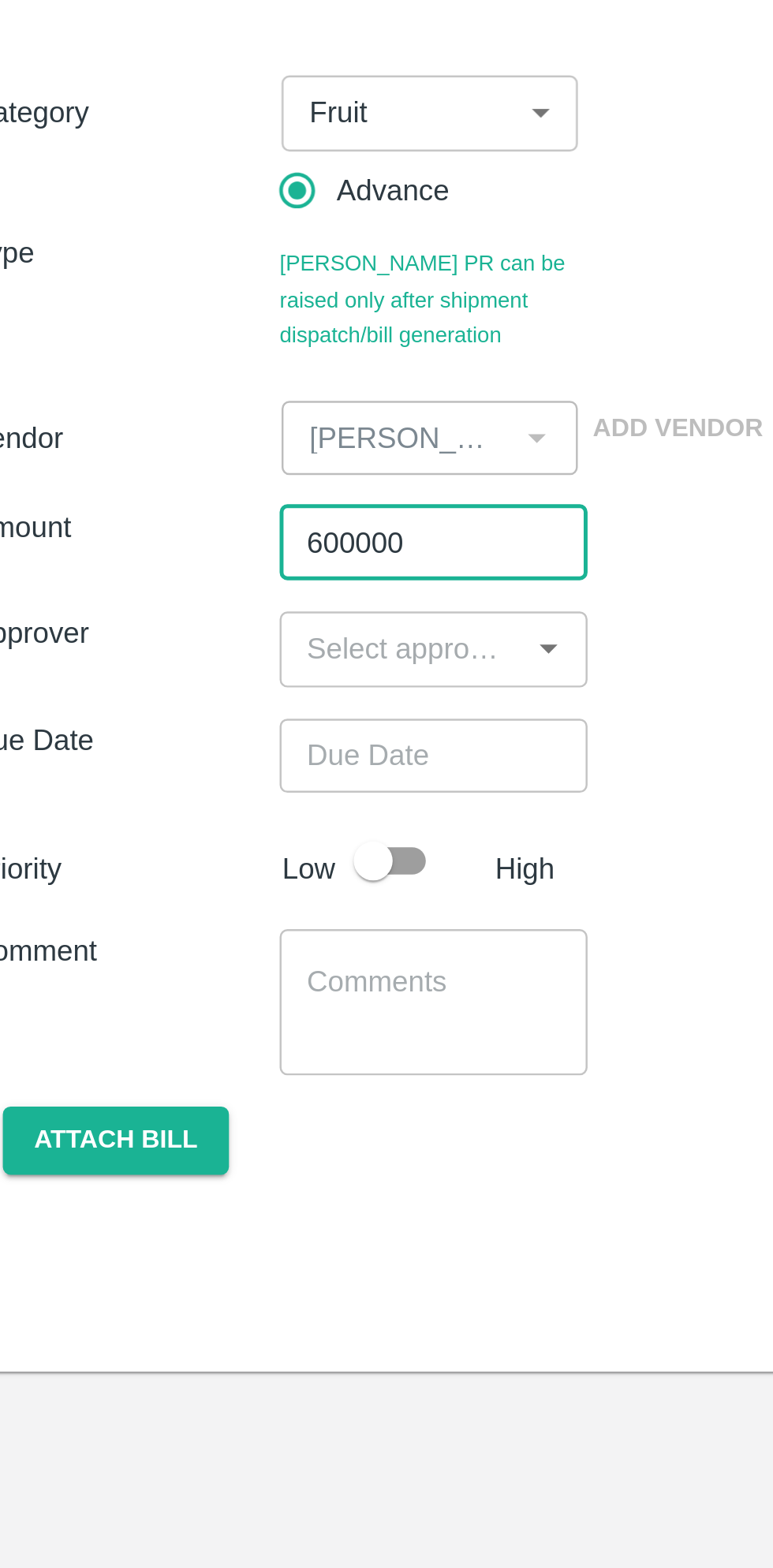
type input "600000"
click at [166, 411] on input "input" at bounding box center [186, 407] width 89 height 21
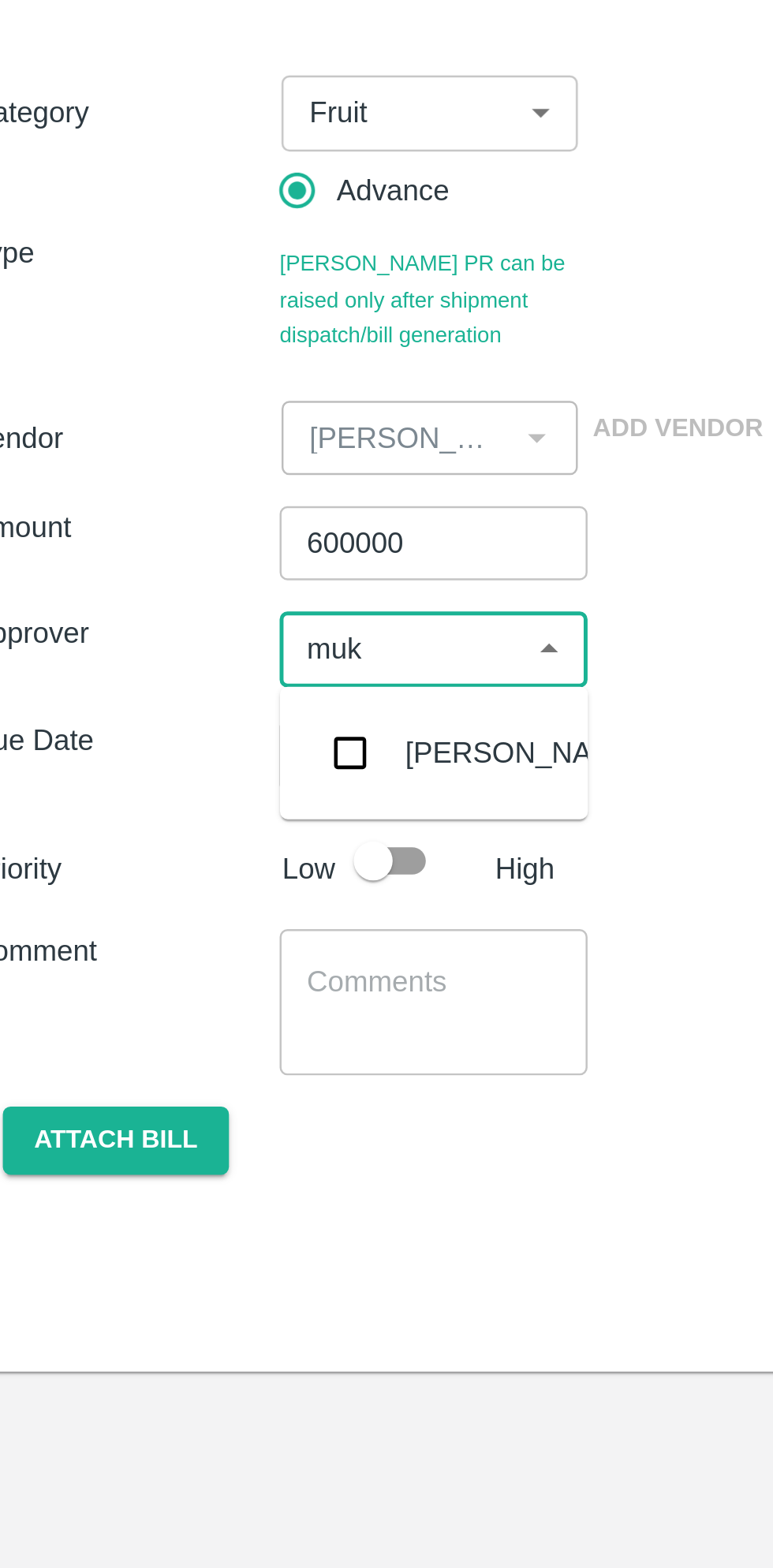
type input "muku"
click at [176, 458] on input "checkbox" at bounding box center [165, 449] width 32 height 32
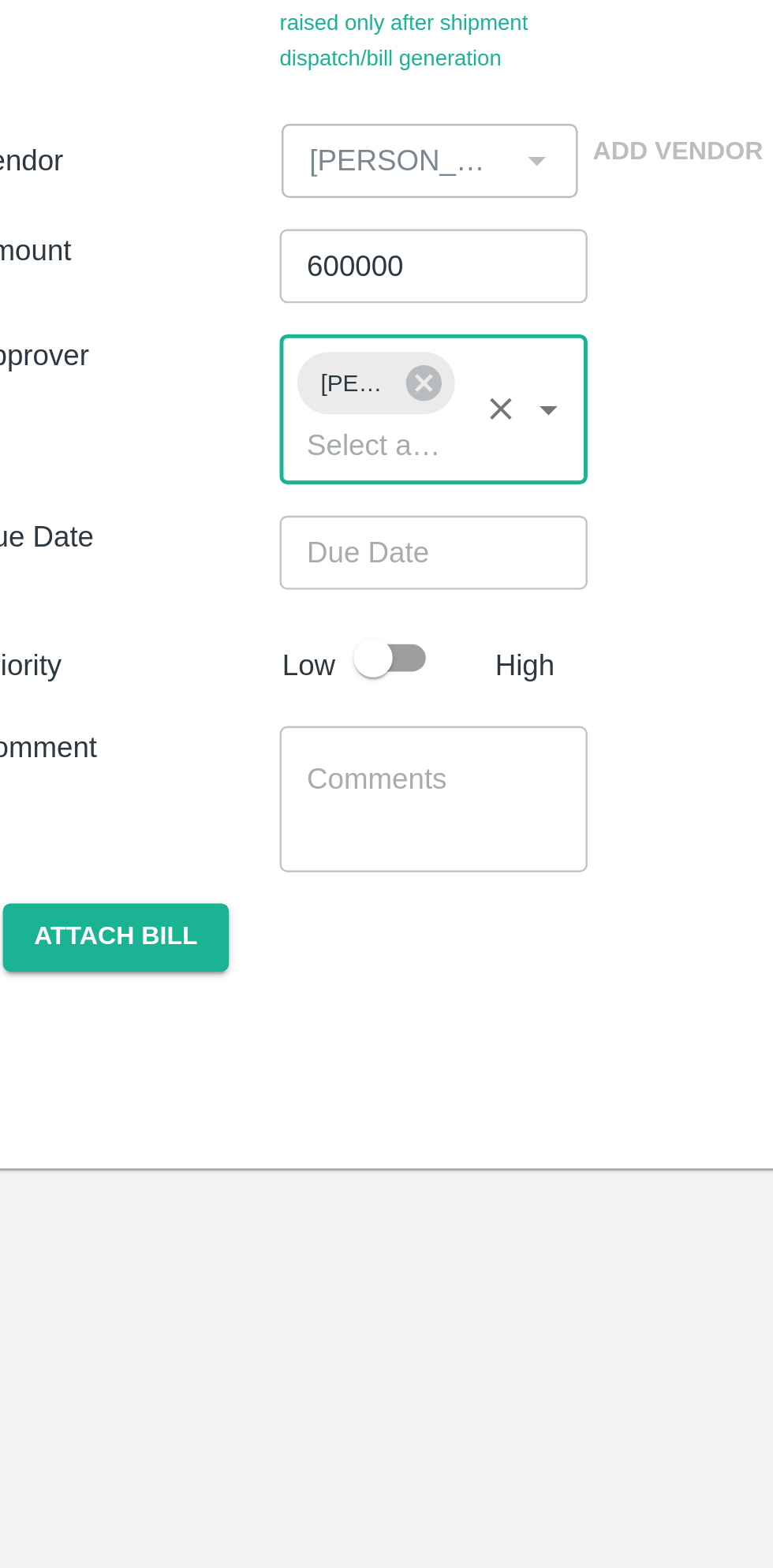
click at [190, 479] on input "Choose date" at bounding box center [193, 480] width 114 height 30
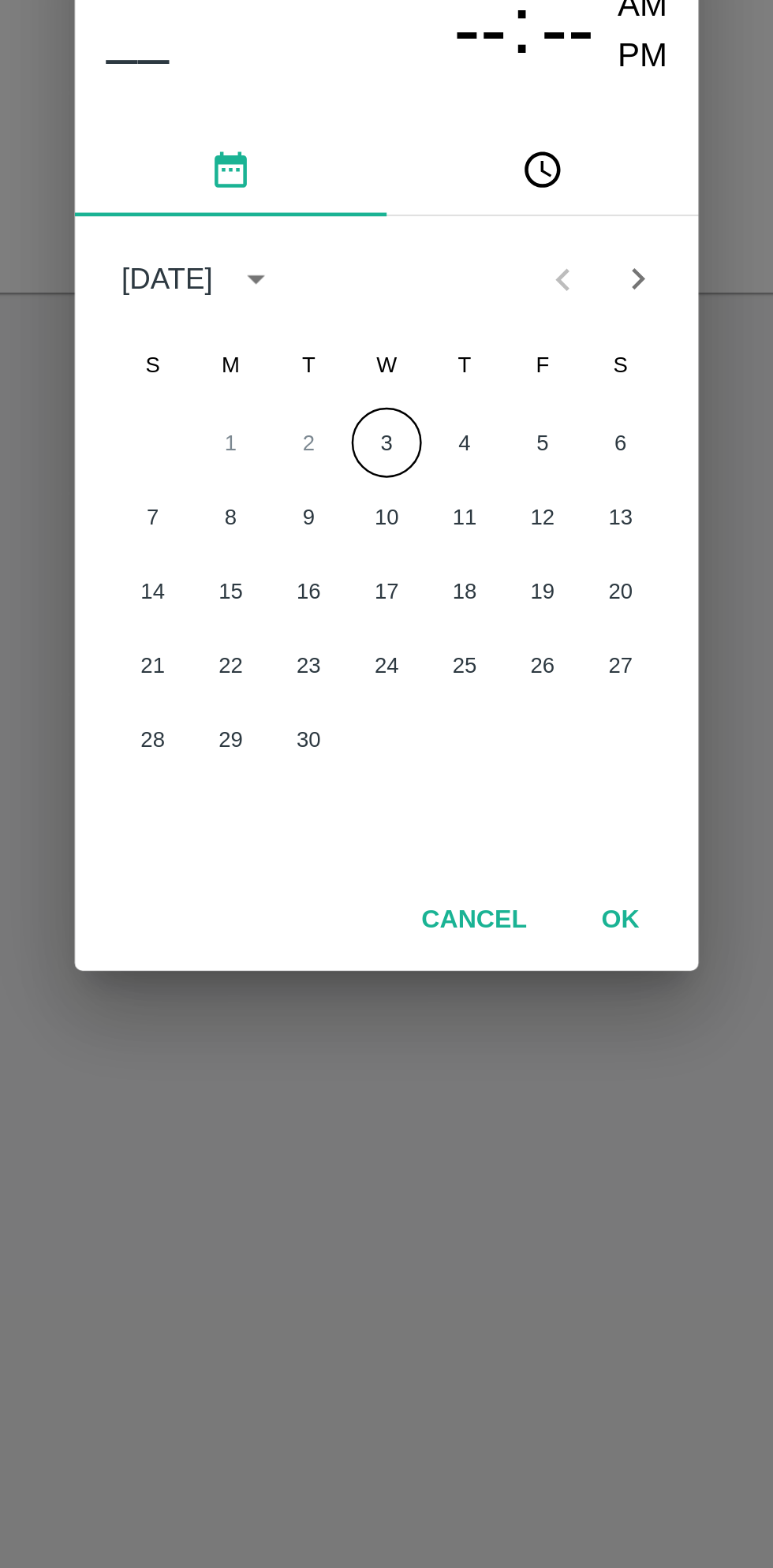
click at [384, 793] on button "3" at bounding box center [386, 790] width 28 height 28
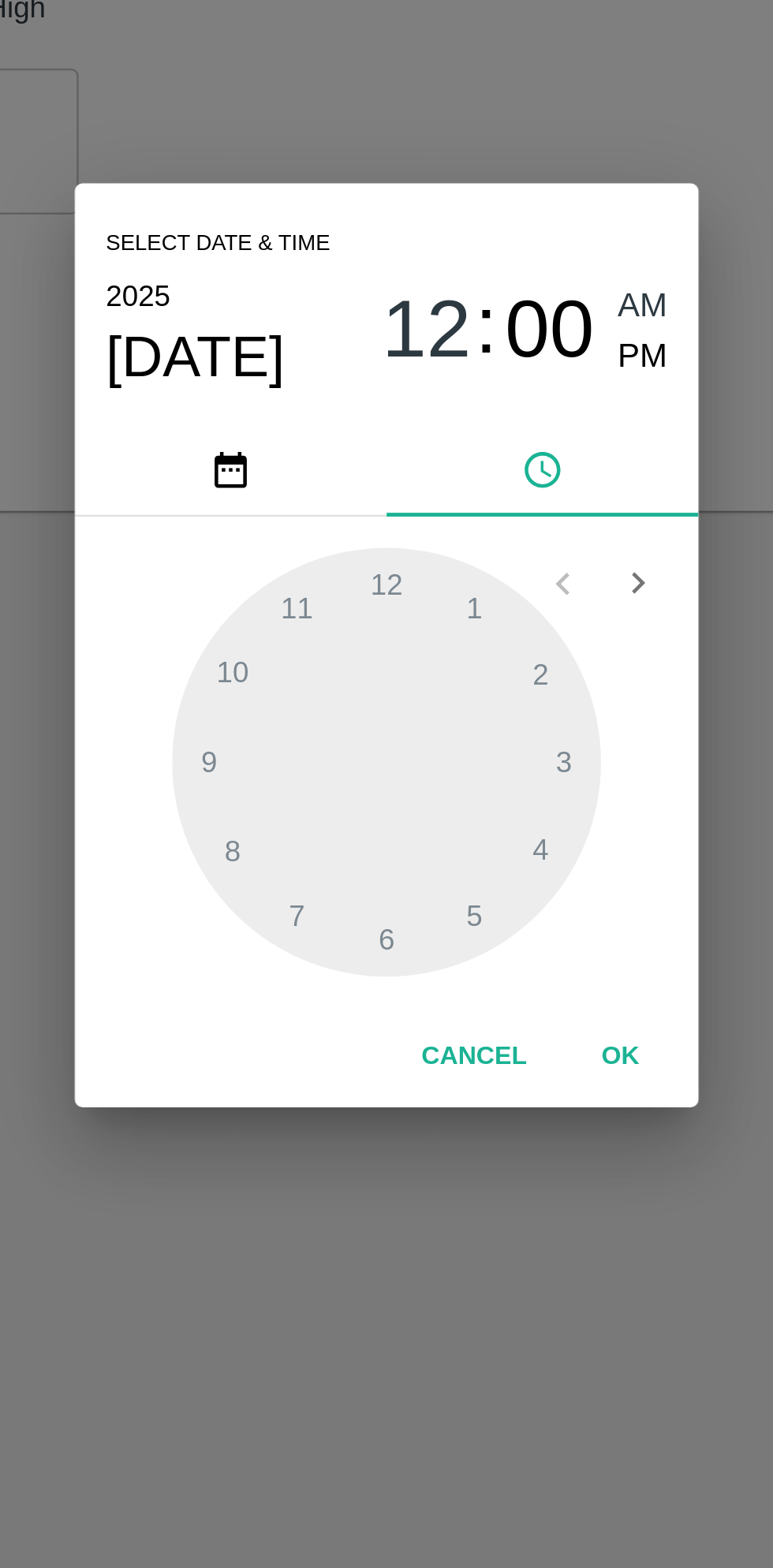
click at [492, 671] on span "PM" at bounding box center [490, 668] width 21 height 22
click at [421, 770] on div at bounding box center [386, 831] width 174 height 174
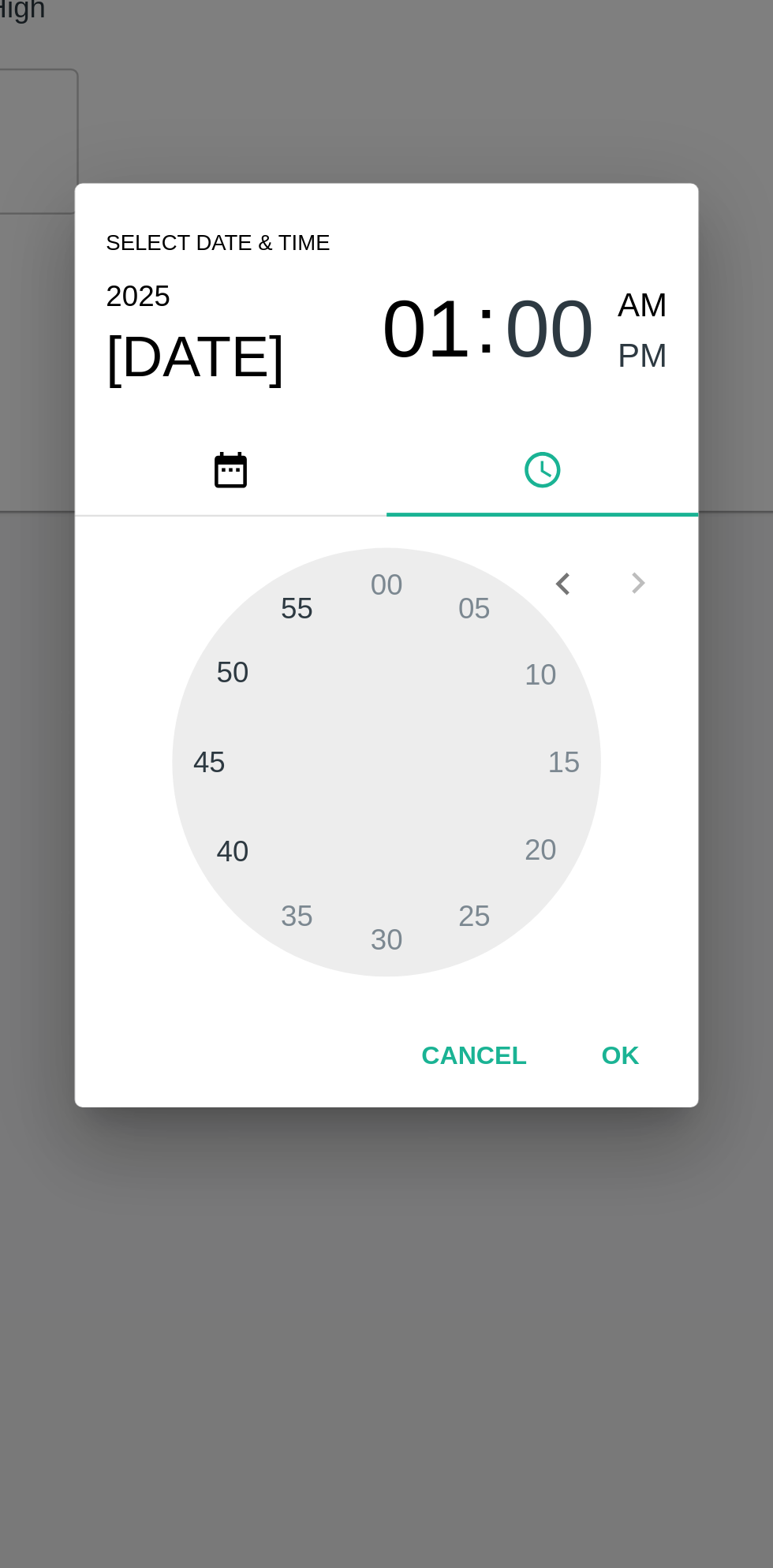
click at [325, 796] on div at bounding box center [386, 831] width 174 height 174
type input "[DATE] 01:50 PM"
click at [477, 944] on button "OK" at bounding box center [481, 950] width 51 height 27
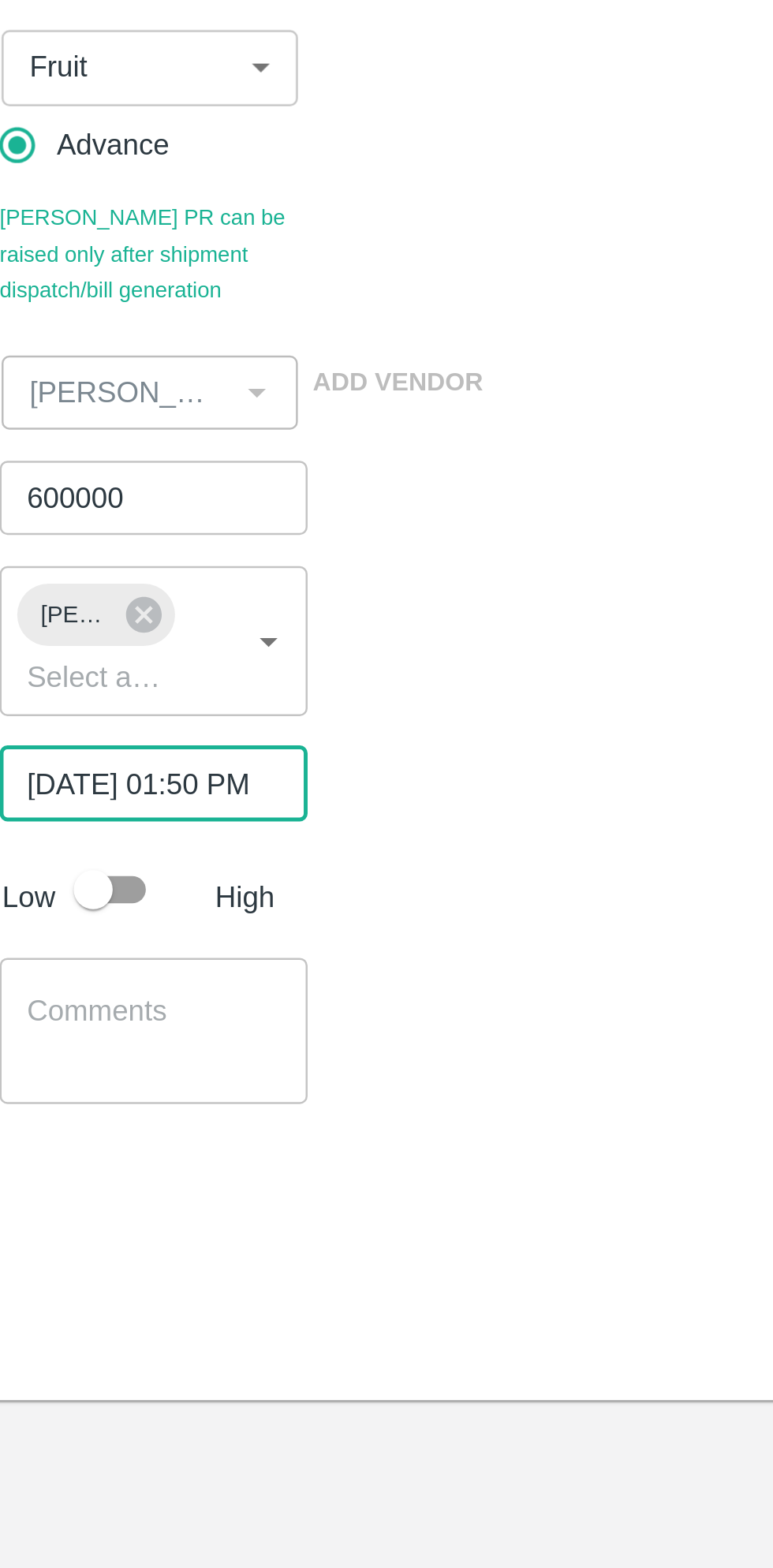
scroll to position [0, 12]
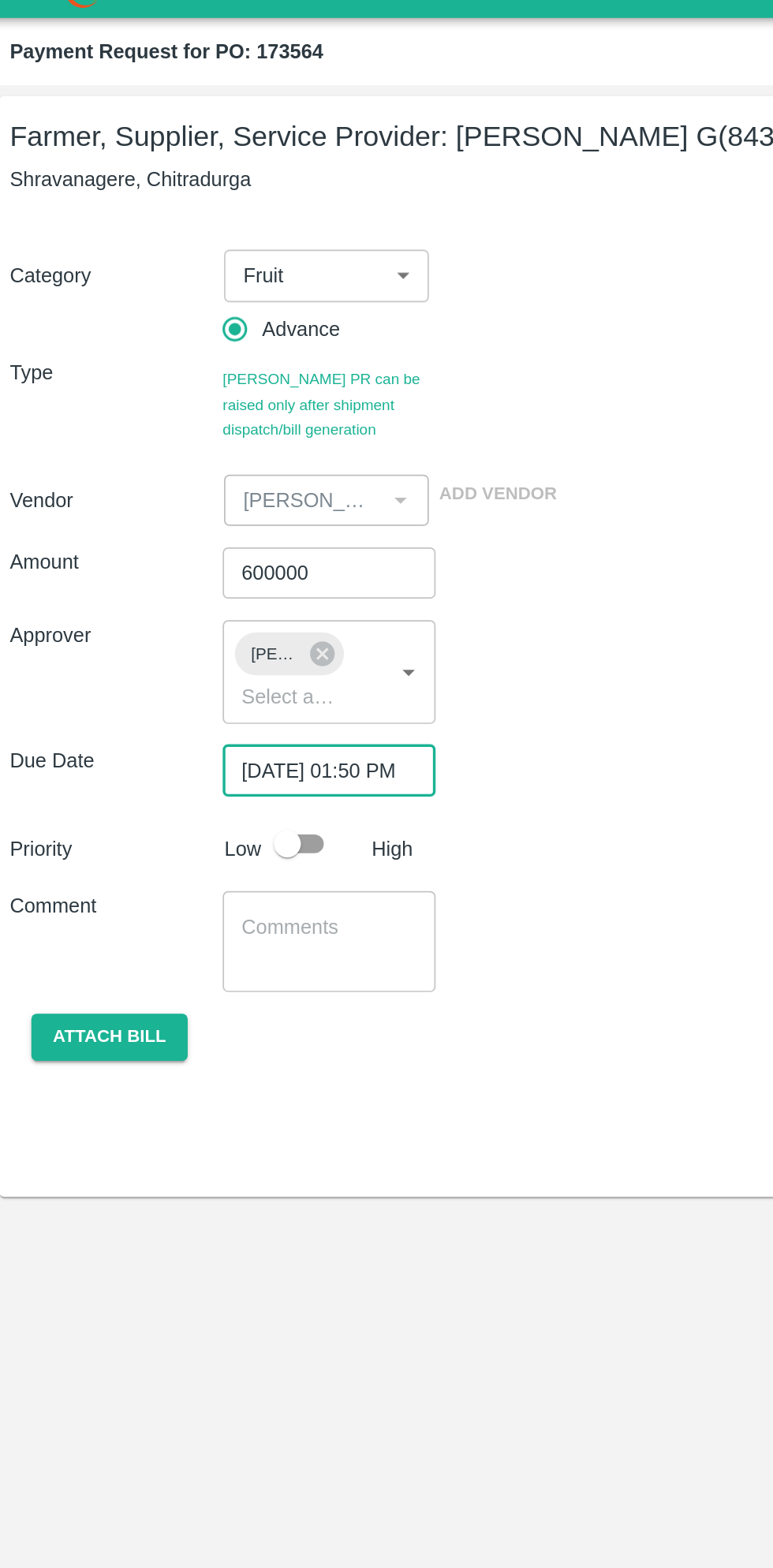
click at [180, 527] on input "checkbox" at bounding box center [175, 523] width 90 height 30
checkbox input "true"
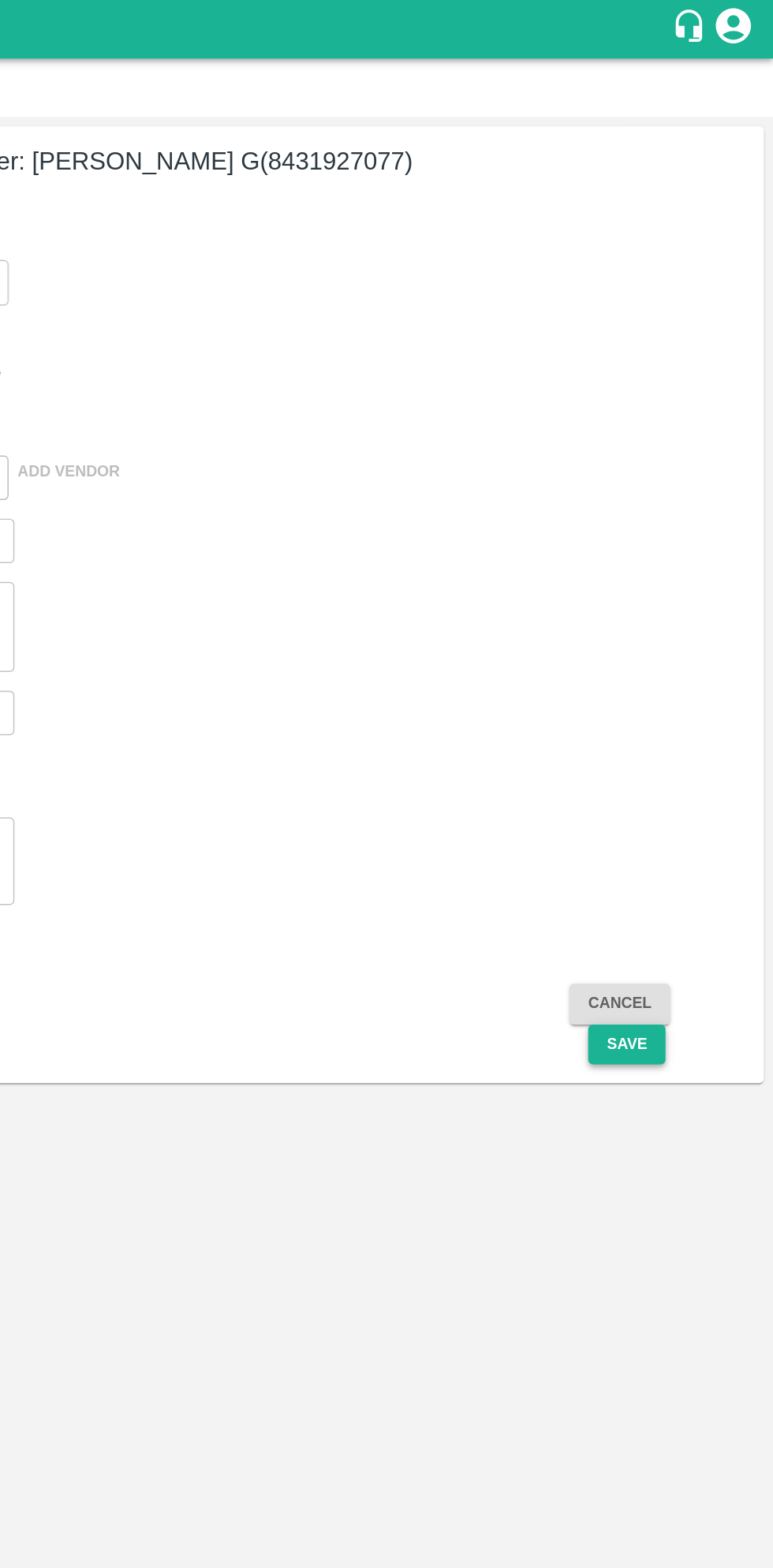
click at [685, 712] on button "Save" at bounding box center [674, 703] width 52 height 27
